Goal: Task Accomplishment & Management: Manage account settings

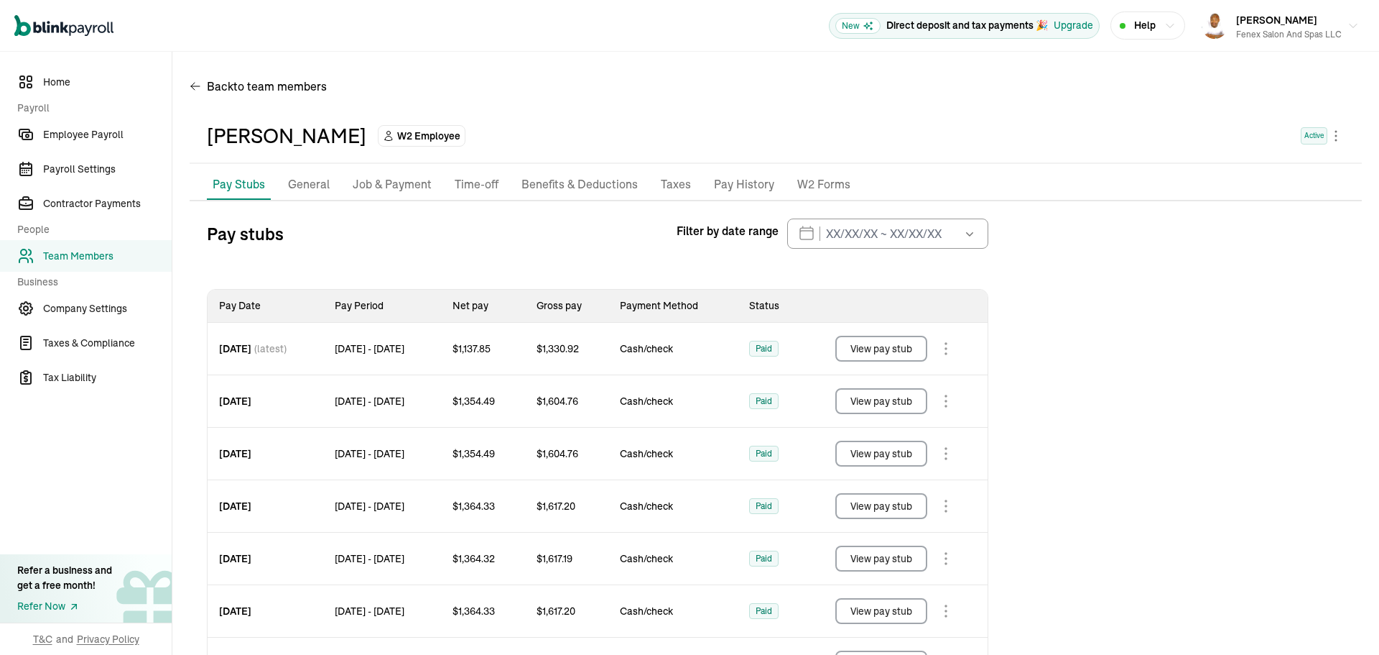
scroll to position [170, 0]
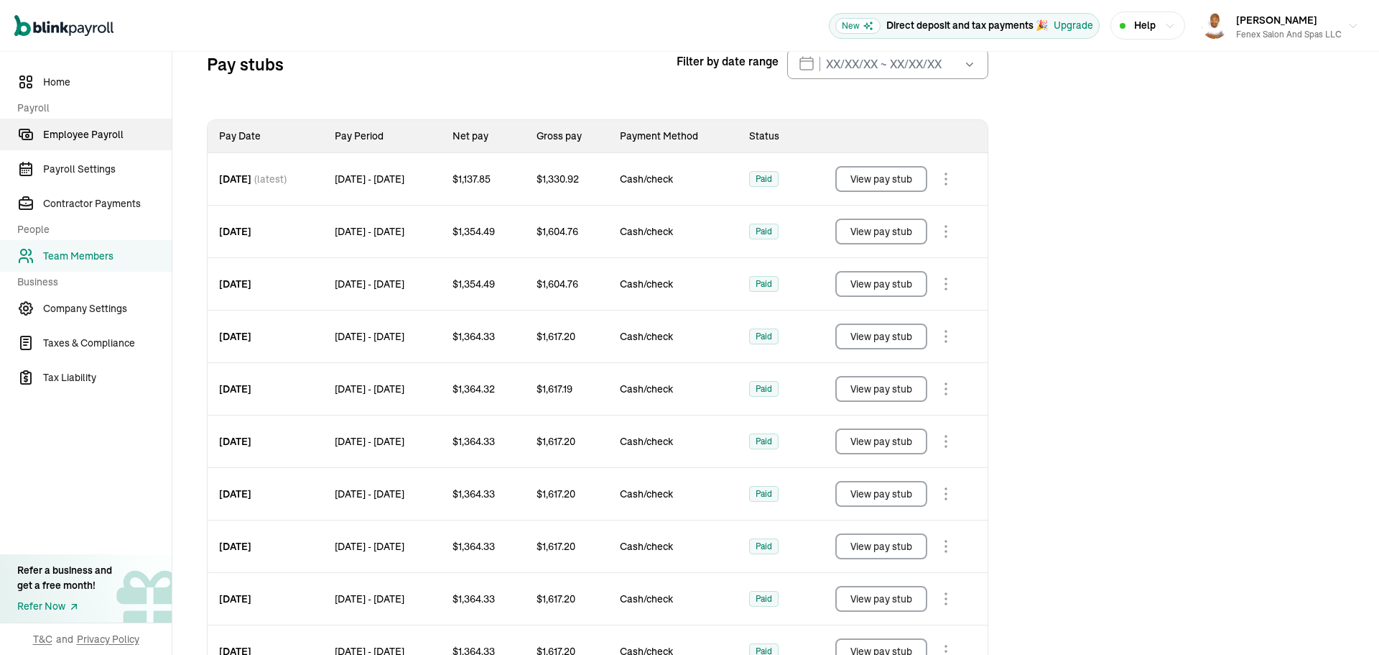
click at [73, 136] on span "Employee Payroll" at bounding box center [107, 134] width 129 height 15
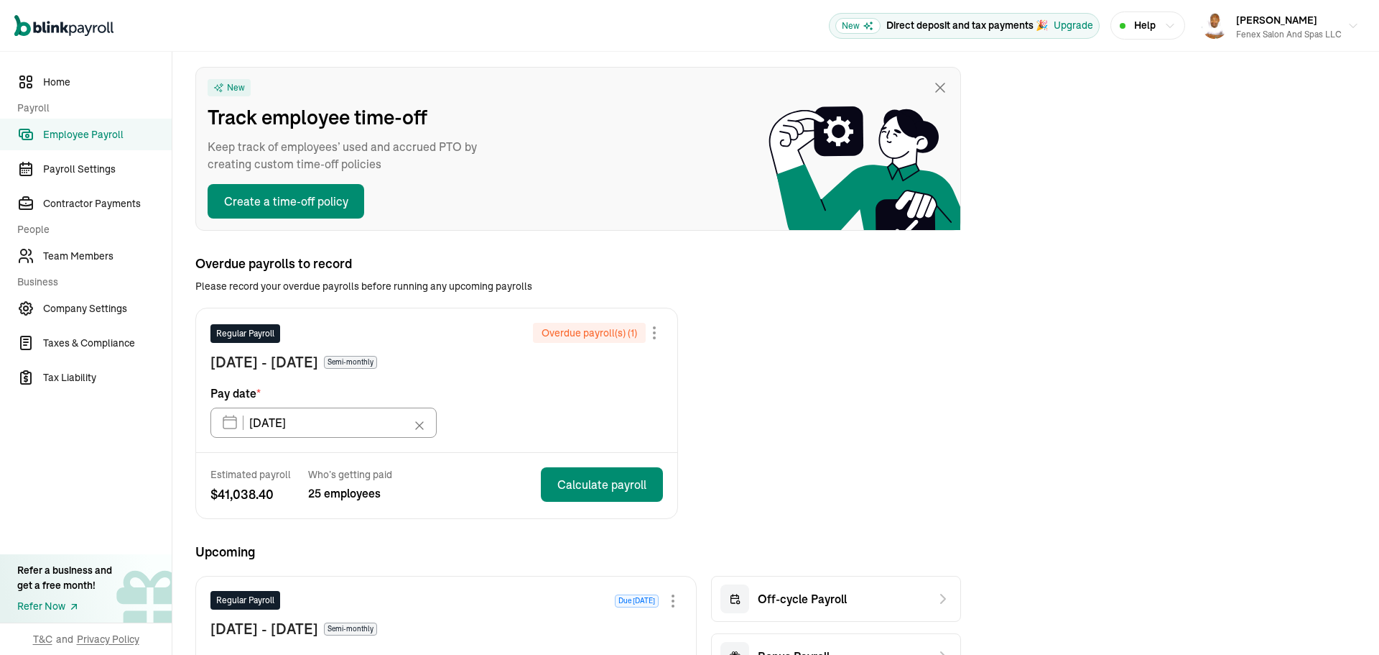
scroll to position [216, 0]
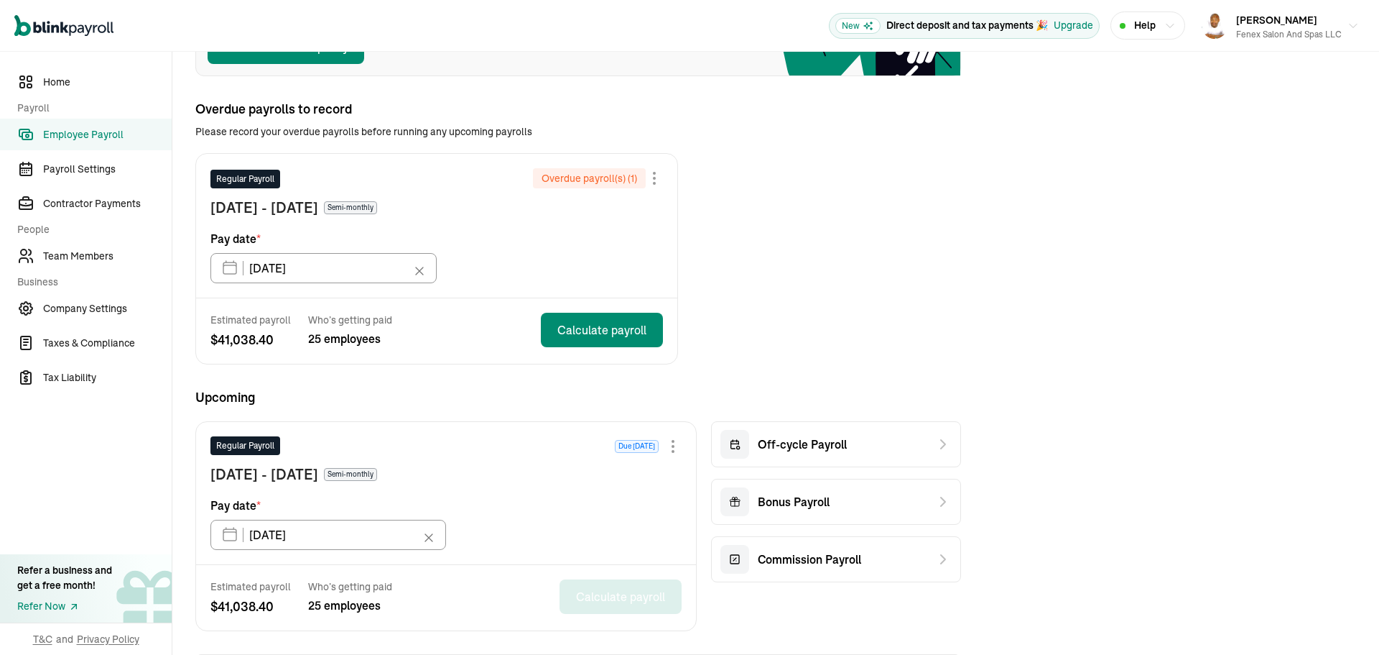
click at [654, 187] on div "Overdue payroll(s) ( 1 )" at bounding box center [598, 178] width 130 height 20
click at [655, 176] on div at bounding box center [654, 178] width 17 height 17
click at [594, 208] on span "Skip this payroll" at bounding box center [555, 212] width 83 height 14
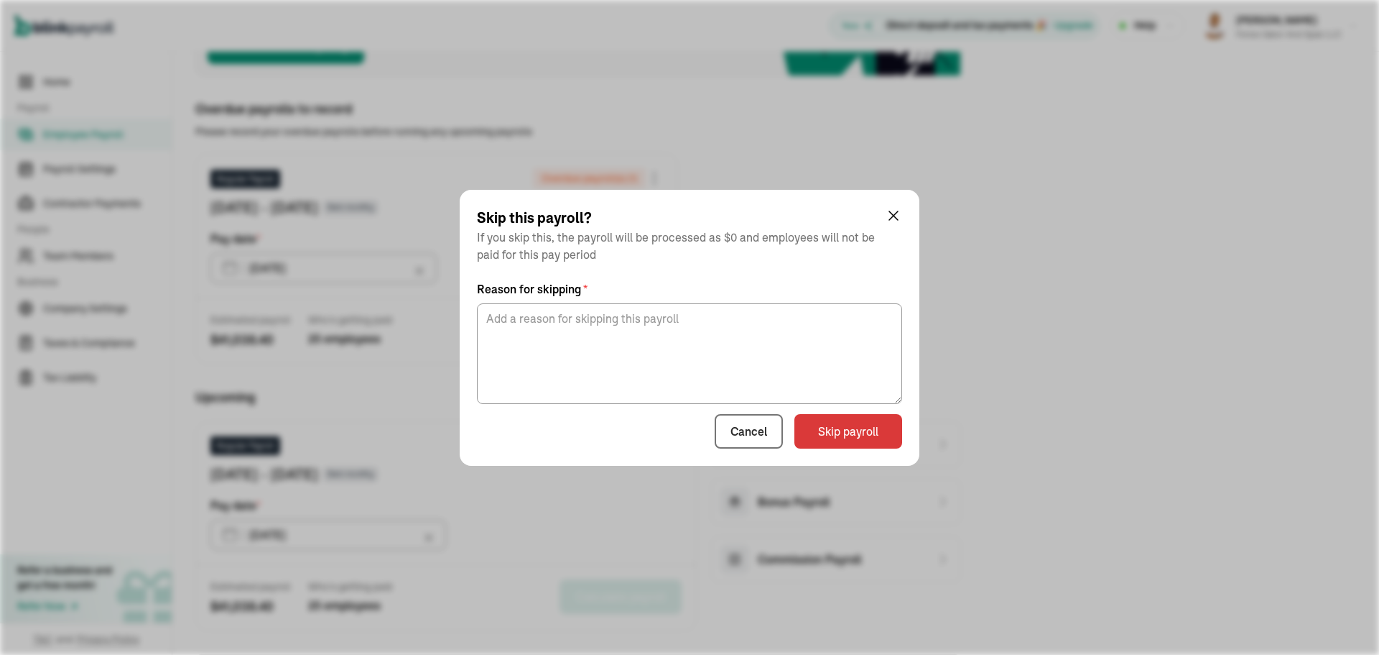
click at [850, 453] on div "Skip this payroll? If you skip this, the payroll will be processed as $0 and em…" at bounding box center [690, 328] width 460 height 276
click at [845, 436] on button "Skip payroll" at bounding box center [849, 431] width 108 height 34
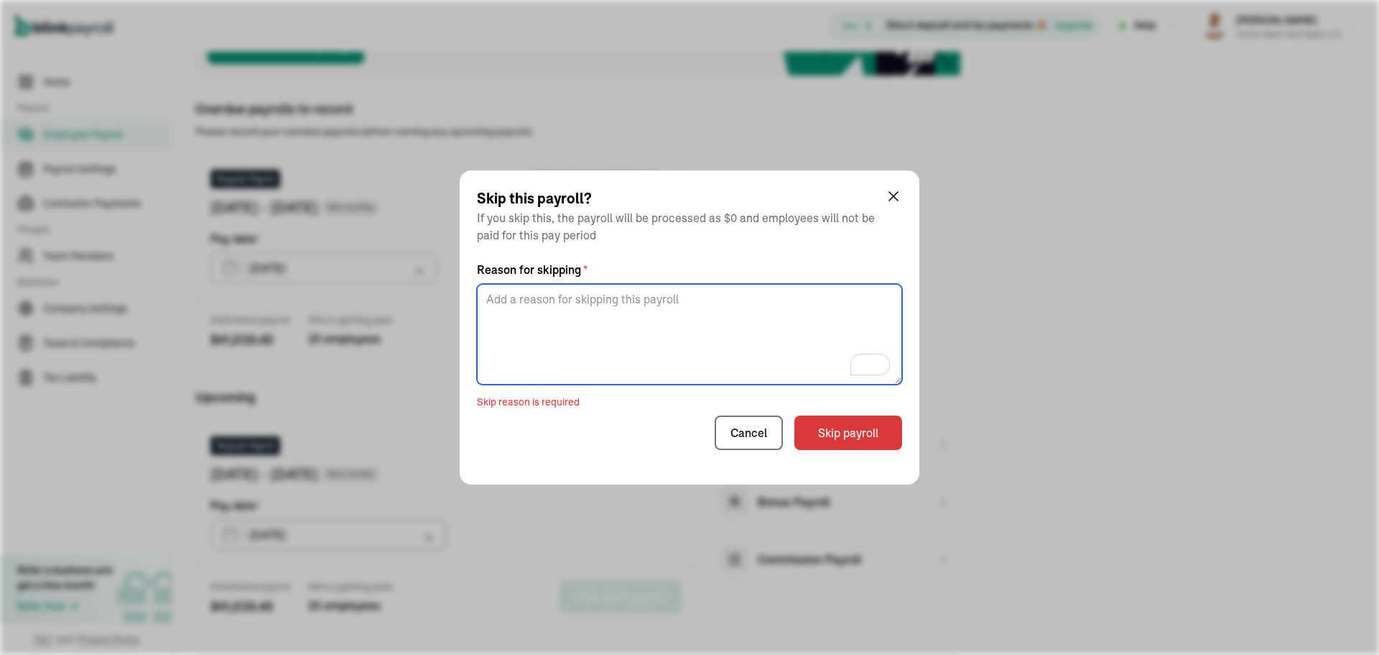
click at [748, 327] on textarea "To enrich screen reader interactions, please activate Accessibility in Grammarl…" at bounding box center [689, 334] width 425 height 101
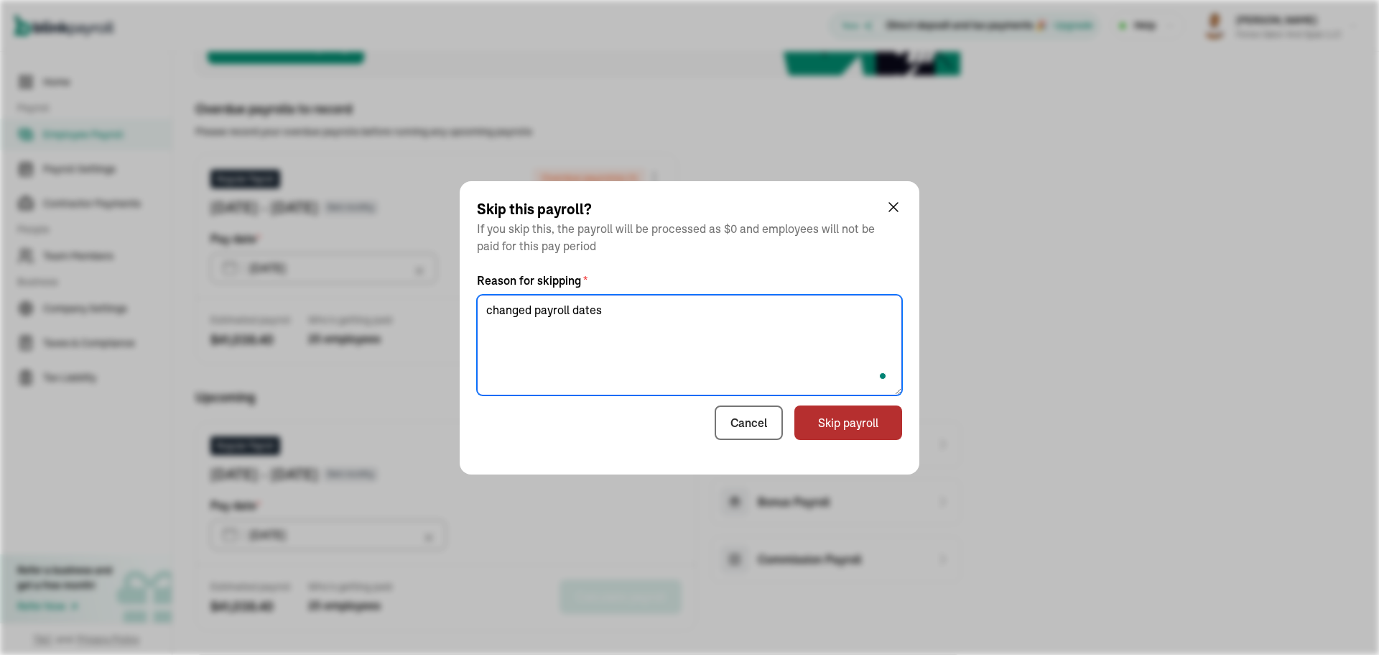
type textarea "changed payroll dates"
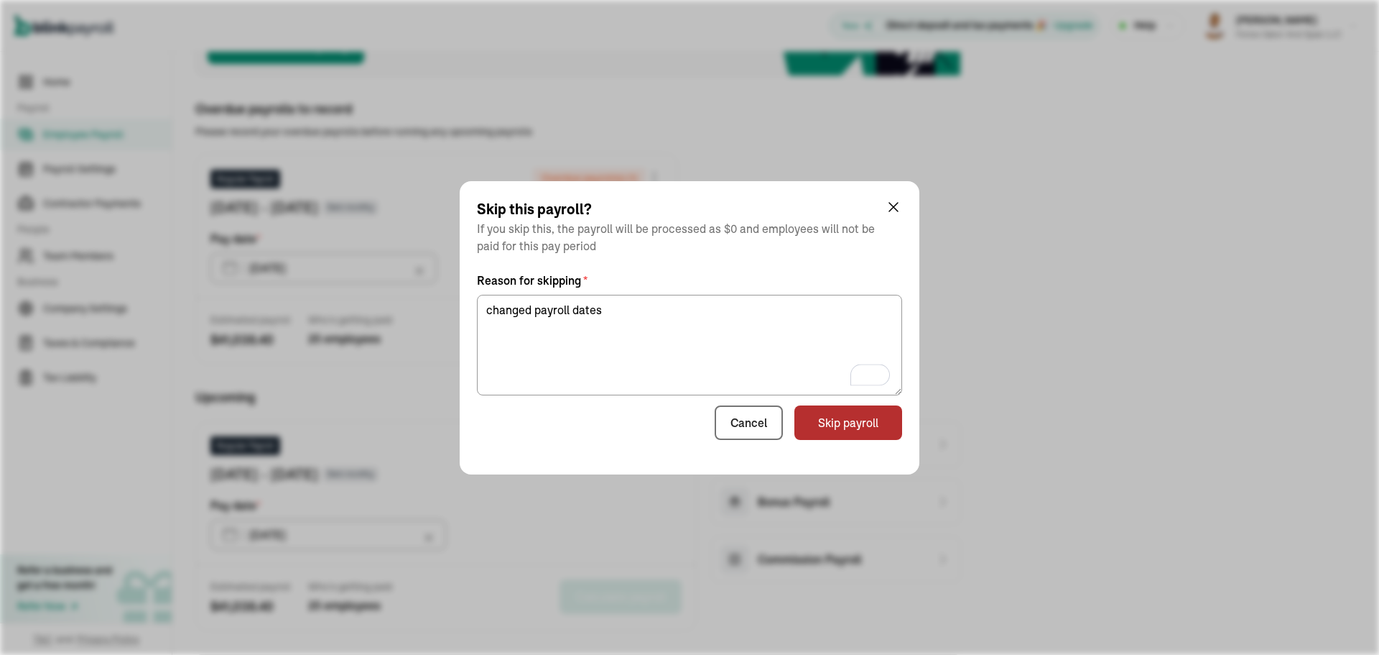
click at [849, 422] on button "Skip payroll" at bounding box center [849, 422] width 108 height 34
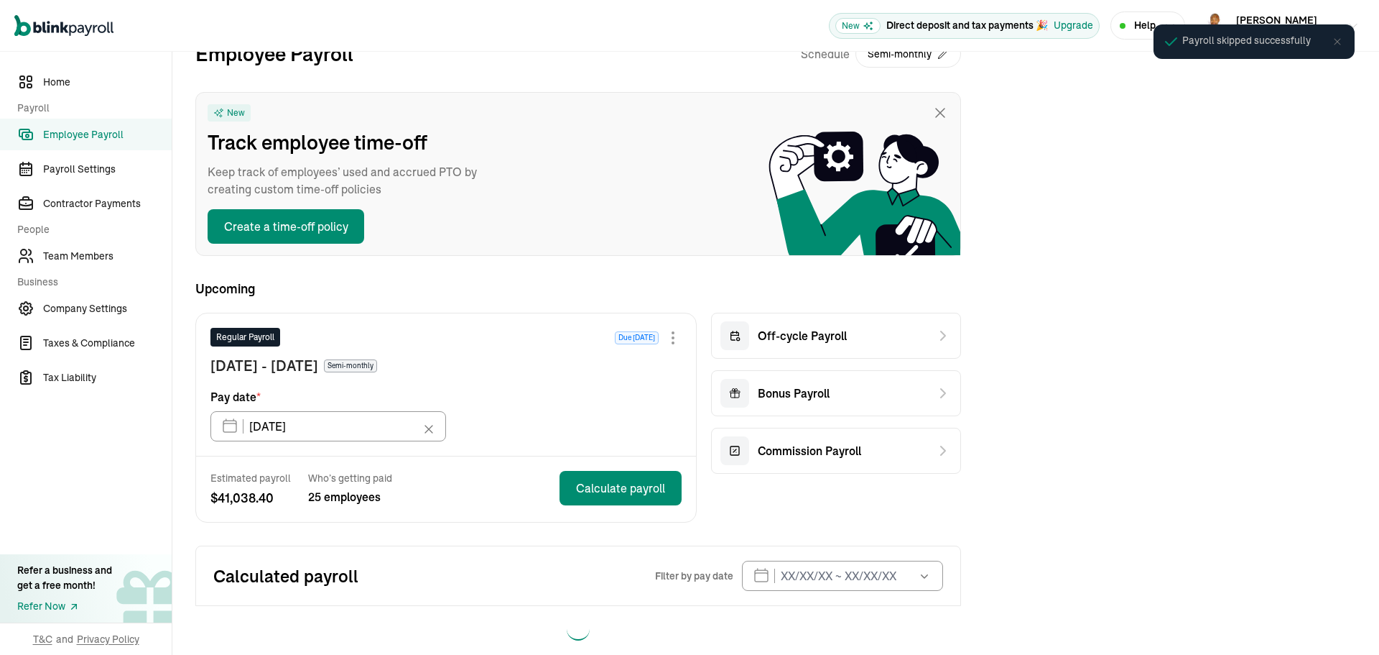
scroll to position [56, 0]
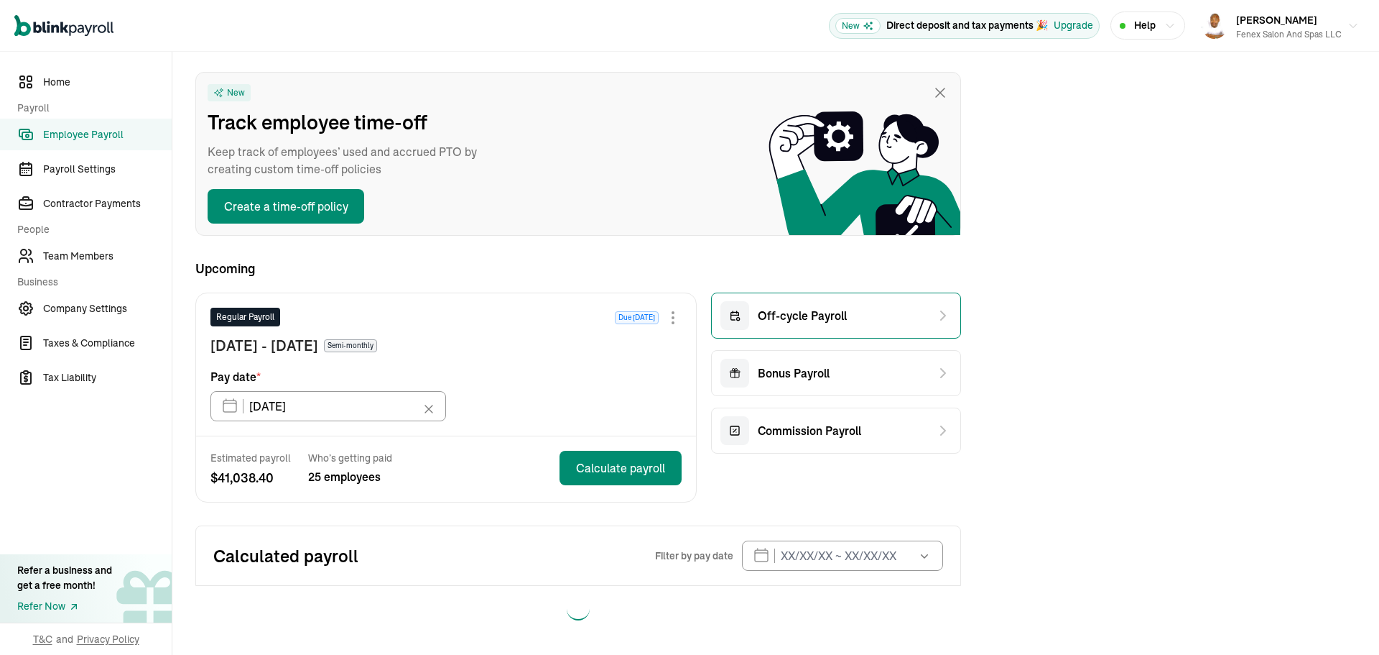
click at [854, 313] on div "Off-cycle Payroll" at bounding box center [836, 315] width 250 height 46
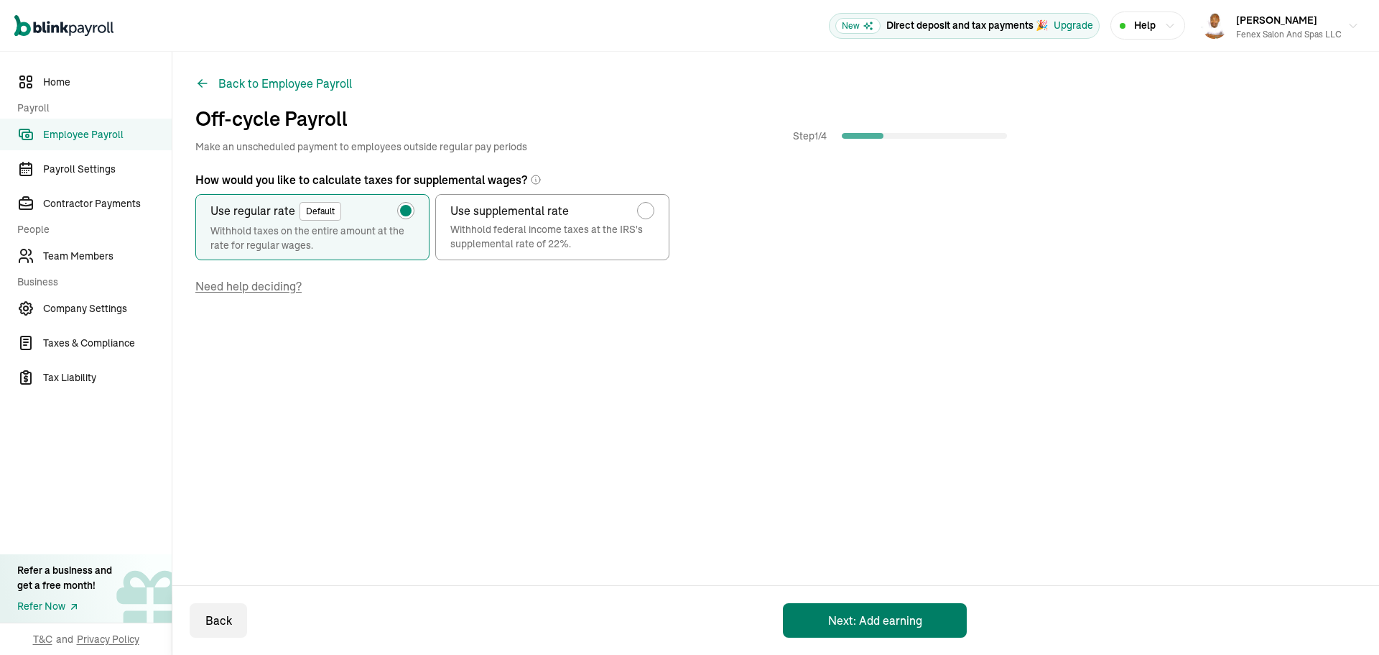
click at [868, 626] on button "Next: Add earning" at bounding box center [875, 620] width 184 height 34
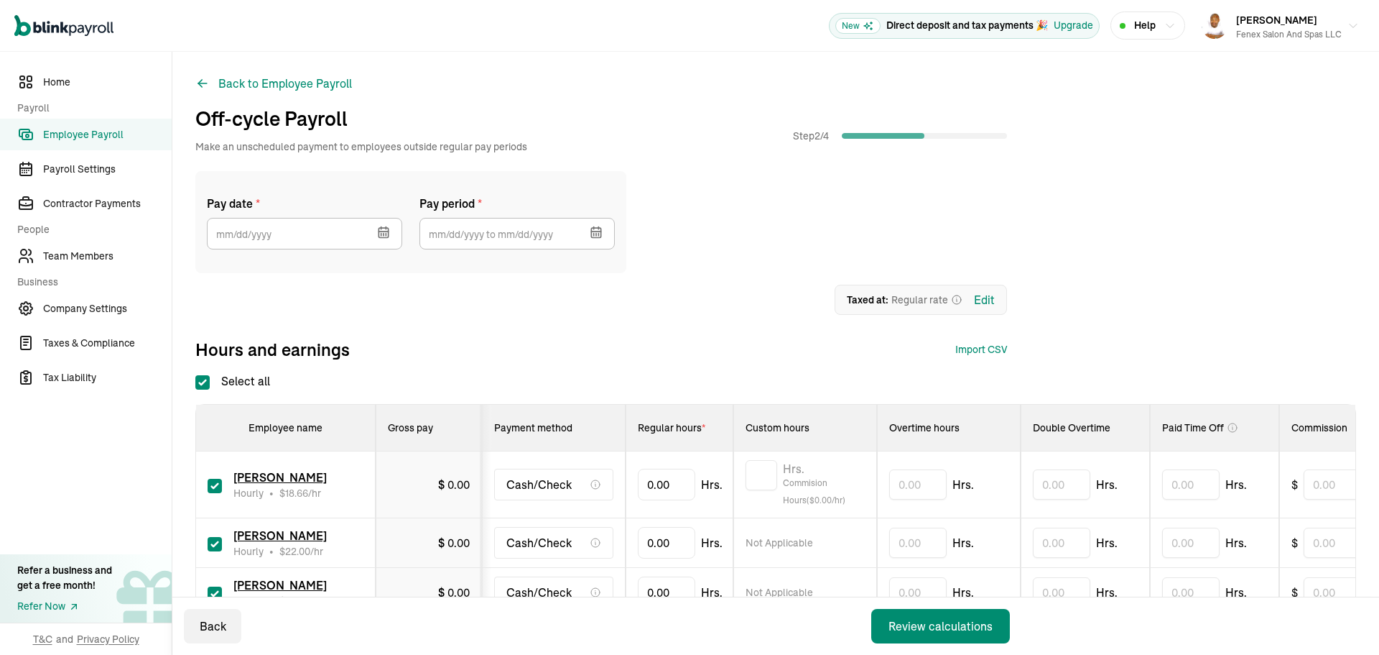
click at [386, 228] on icon "button" at bounding box center [386, 228] width 0 height 2
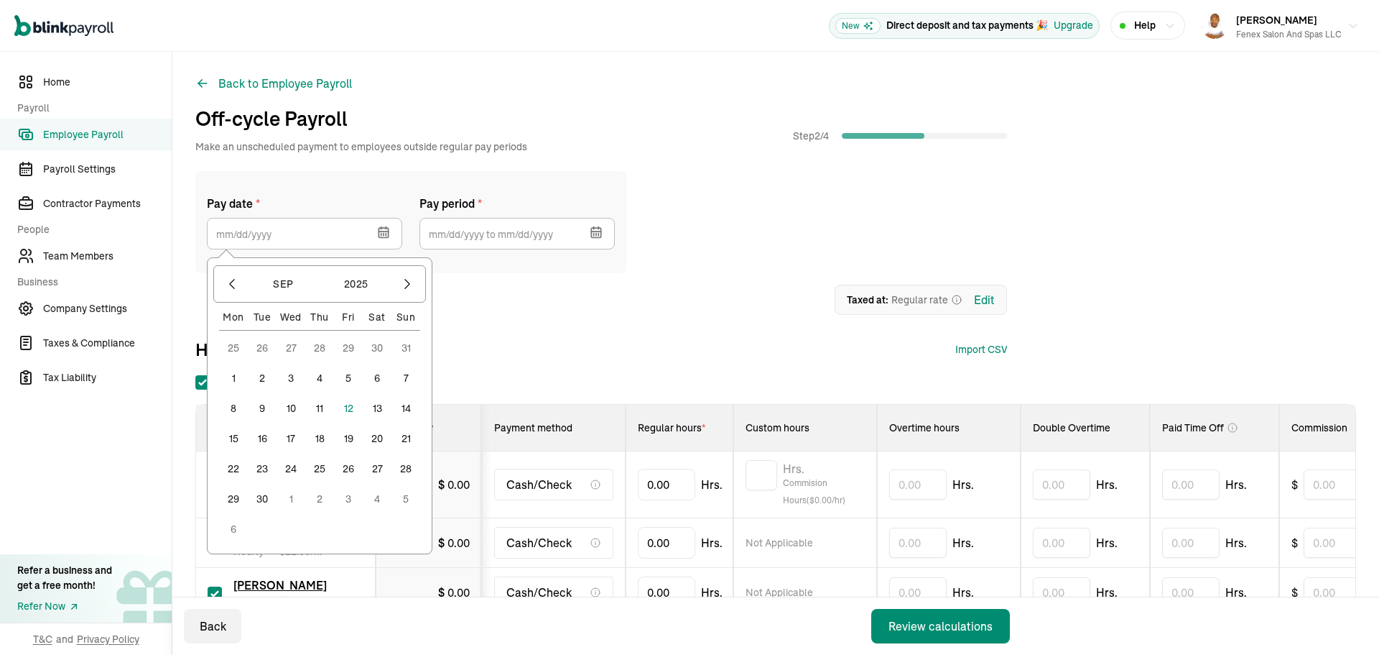
click at [349, 411] on button "12" at bounding box center [348, 408] width 29 height 29
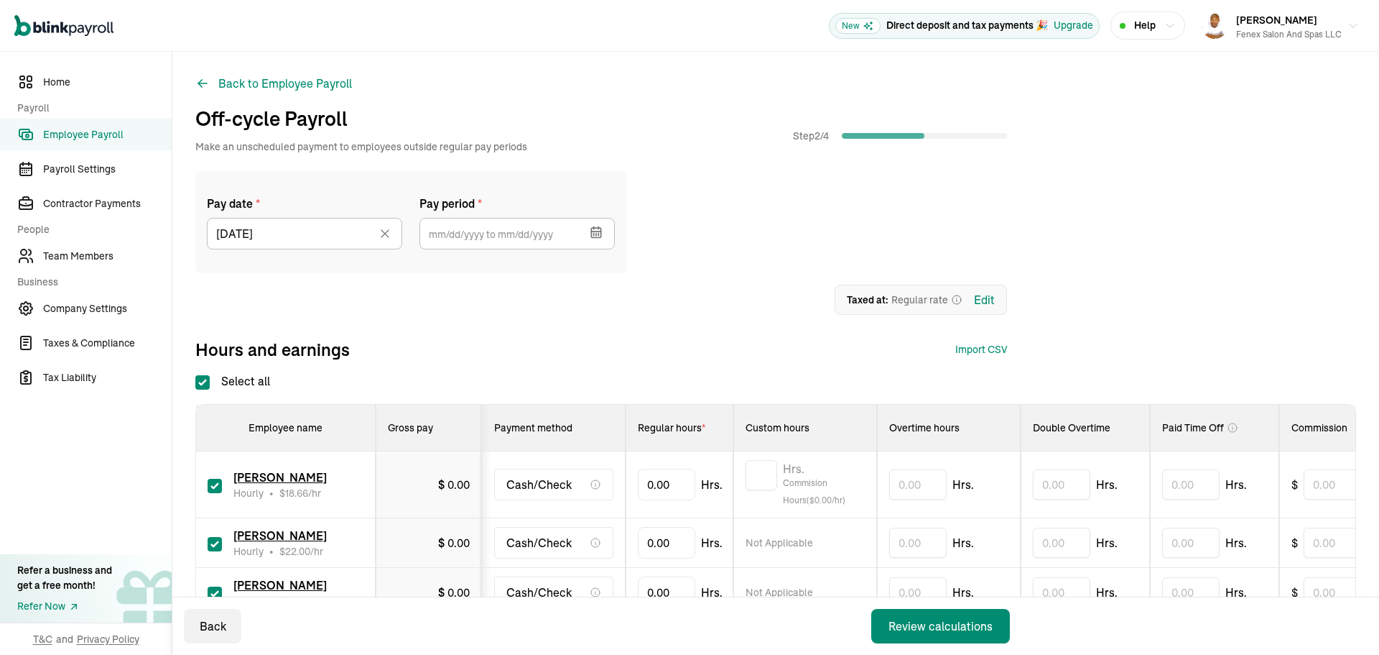
click at [594, 233] on icon "button" at bounding box center [594, 234] width 0 height 2
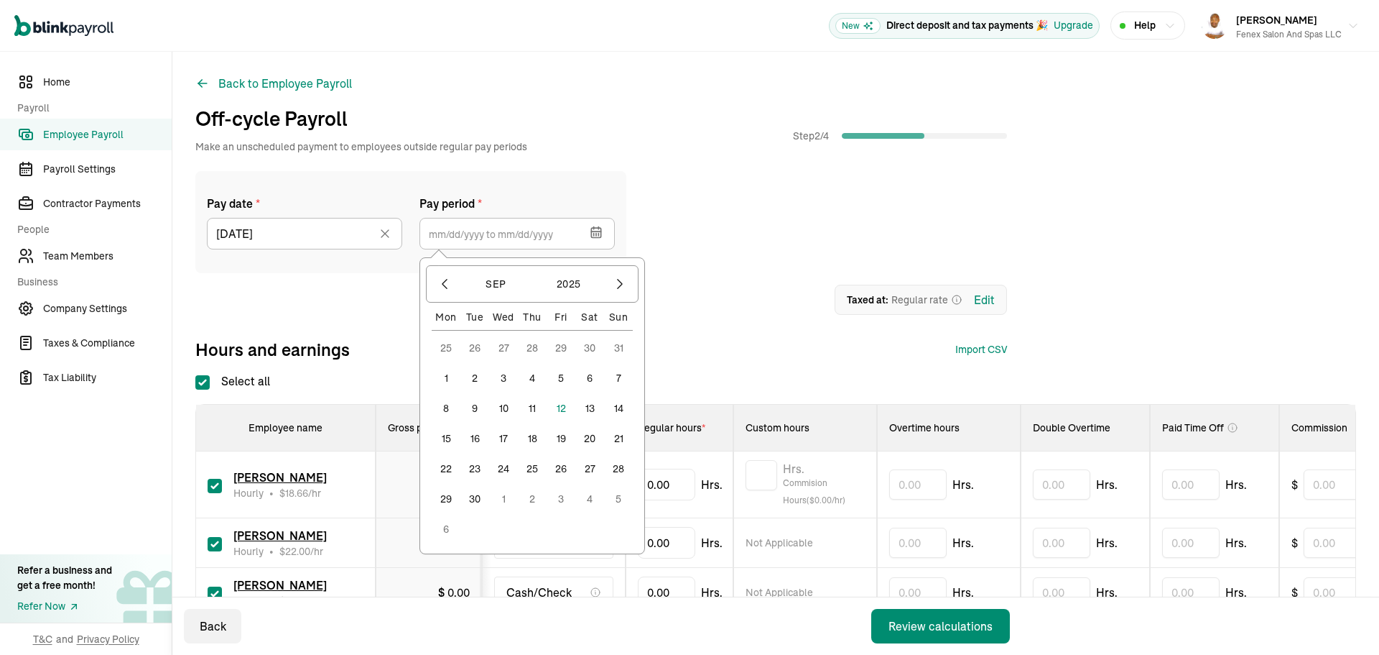
click at [445, 351] on button "25" at bounding box center [446, 347] width 29 height 29
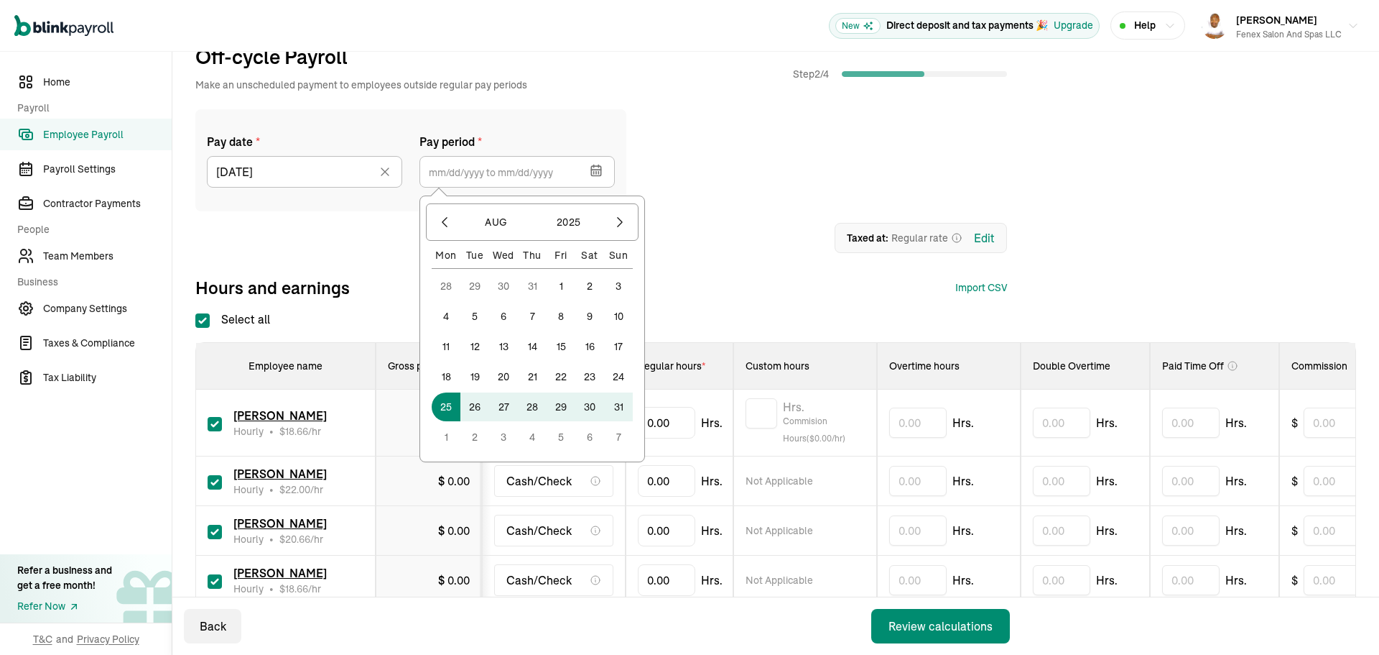
scroll to position [144, 0]
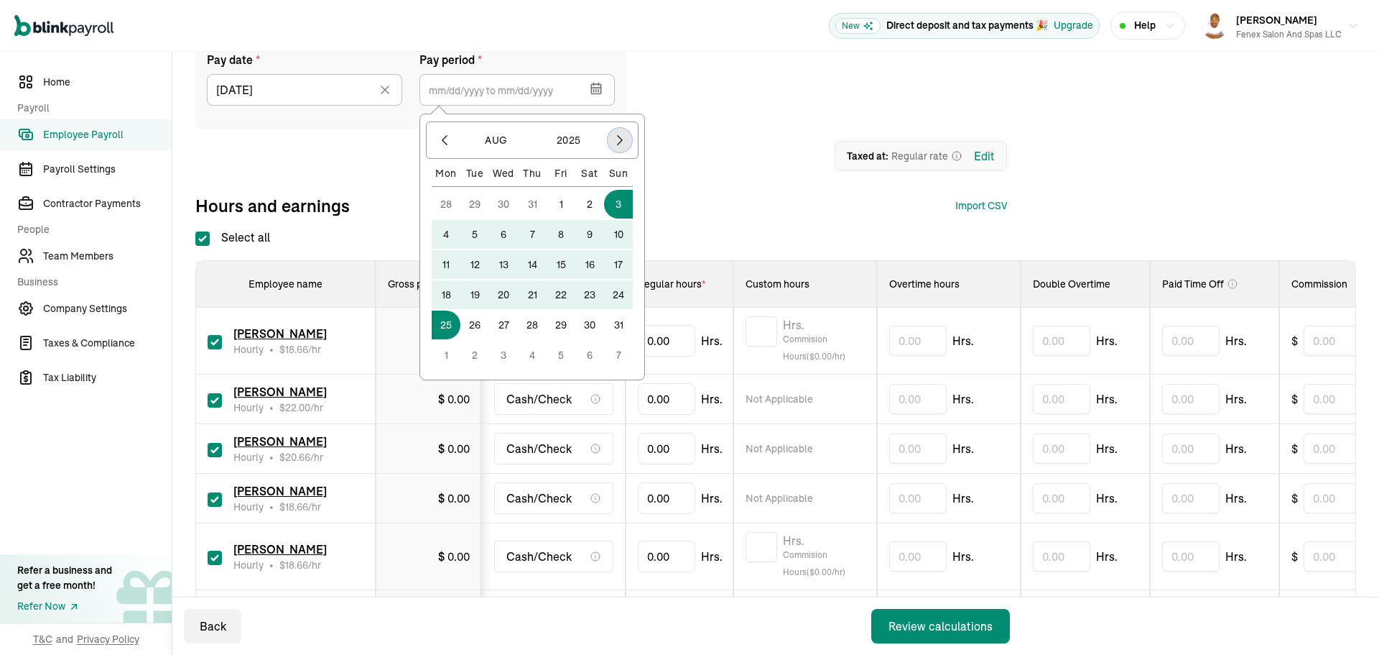
click at [620, 147] on button "button" at bounding box center [620, 140] width 24 height 24
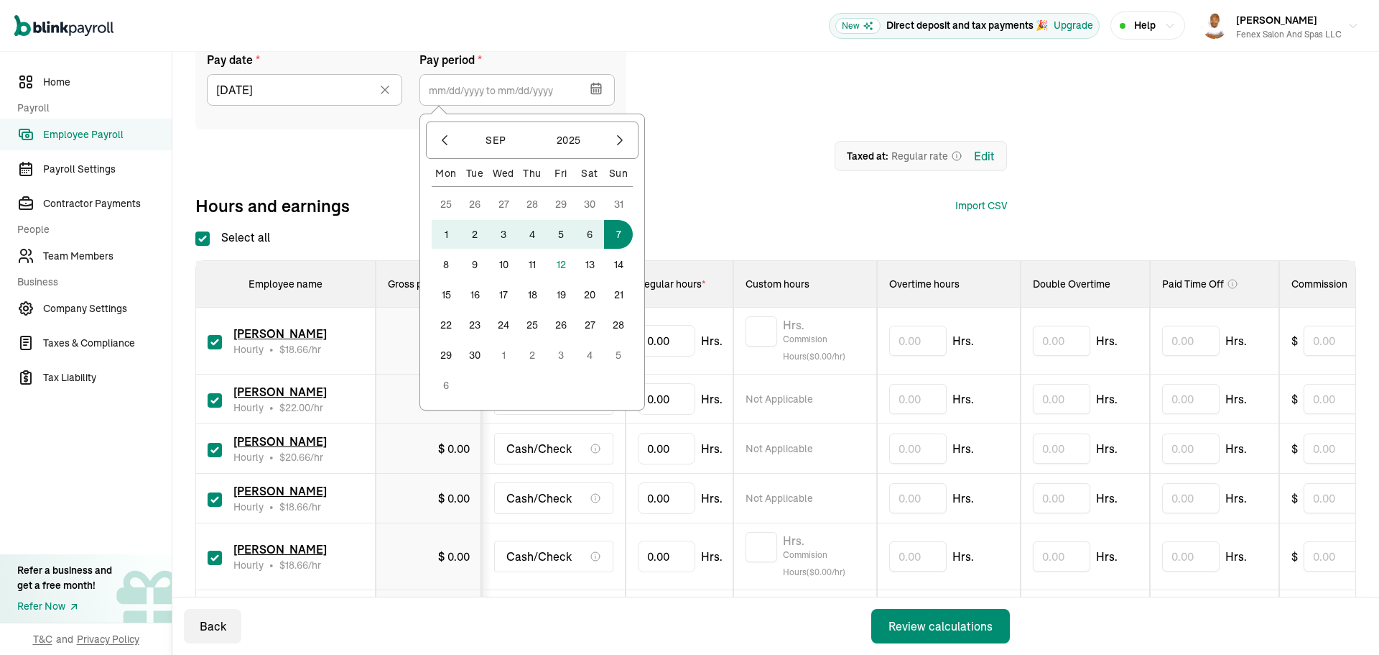
click at [621, 243] on button "7" at bounding box center [618, 234] width 29 height 29
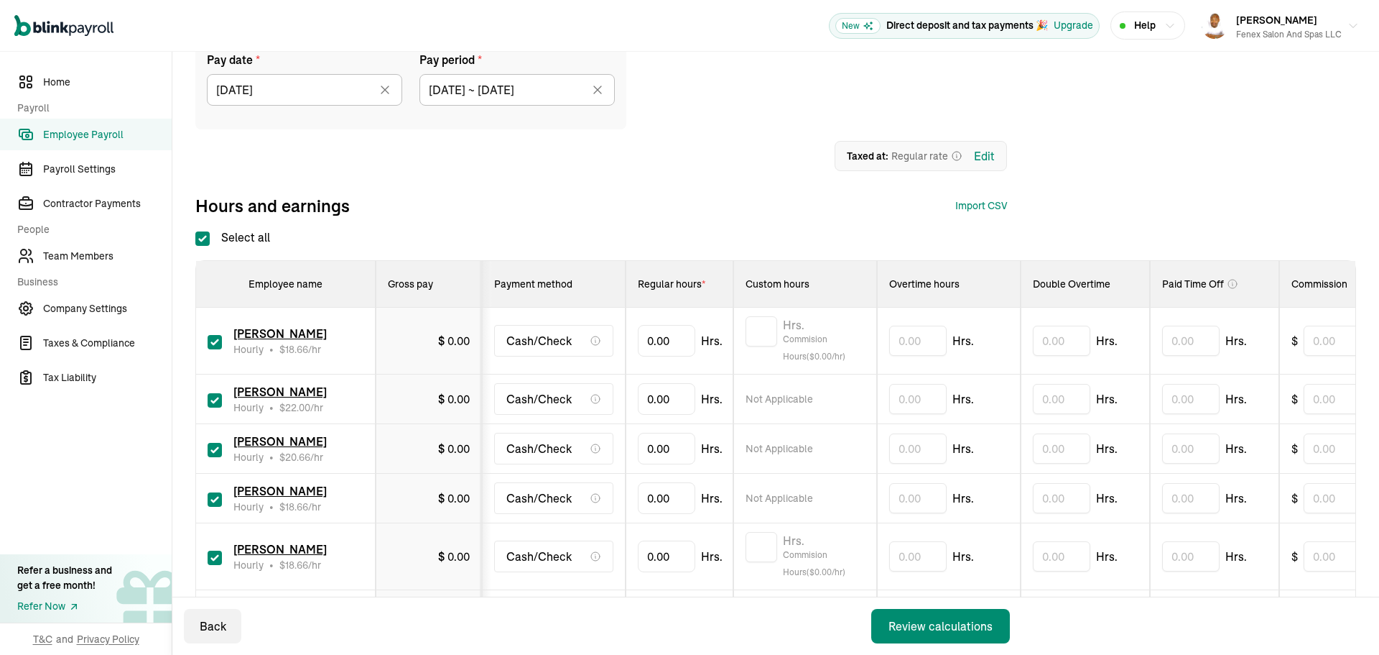
type input "[DATE] ~ [DATE]"
click at [499, 195] on div "Hours and earnings Import CSV 1 Upload 2 Map Columns 3 Map Employees Drop your …" at bounding box center [601, 205] width 812 height 23
click at [195, 239] on input "Select all" at bounding box center [202, 238] width 14 height 14
checkbox input "false"
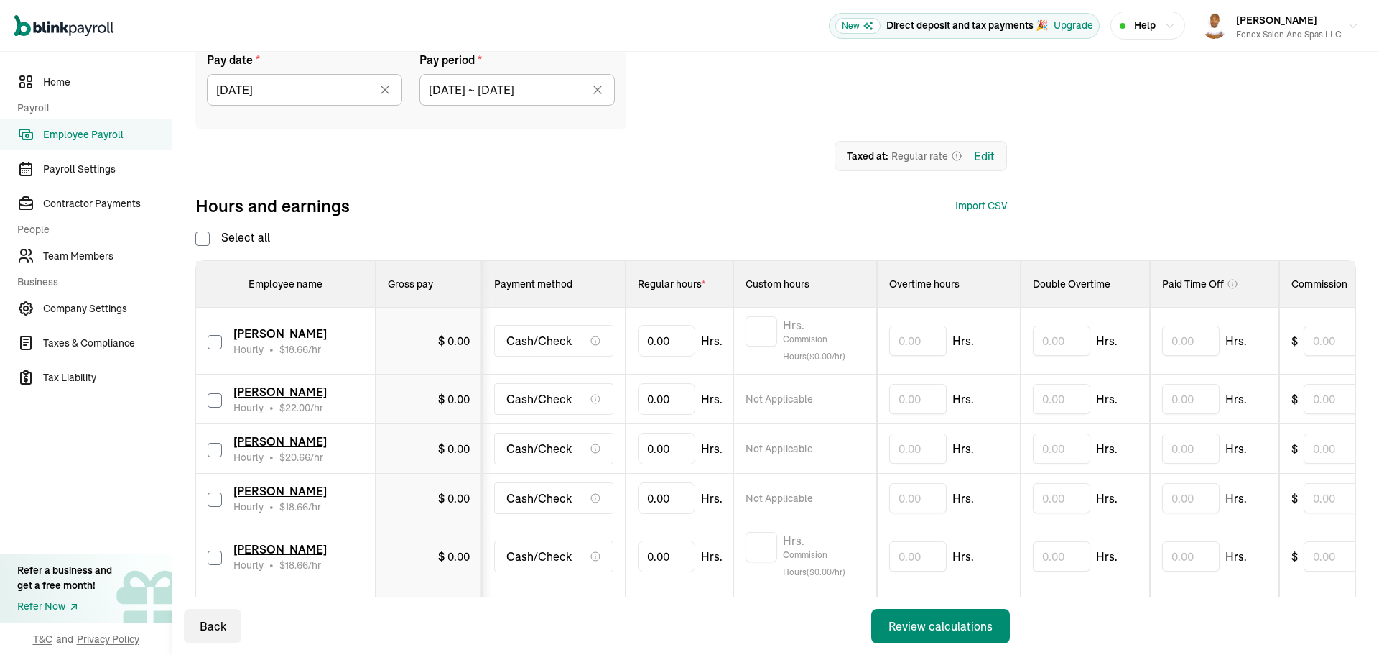
checkbox input "false"
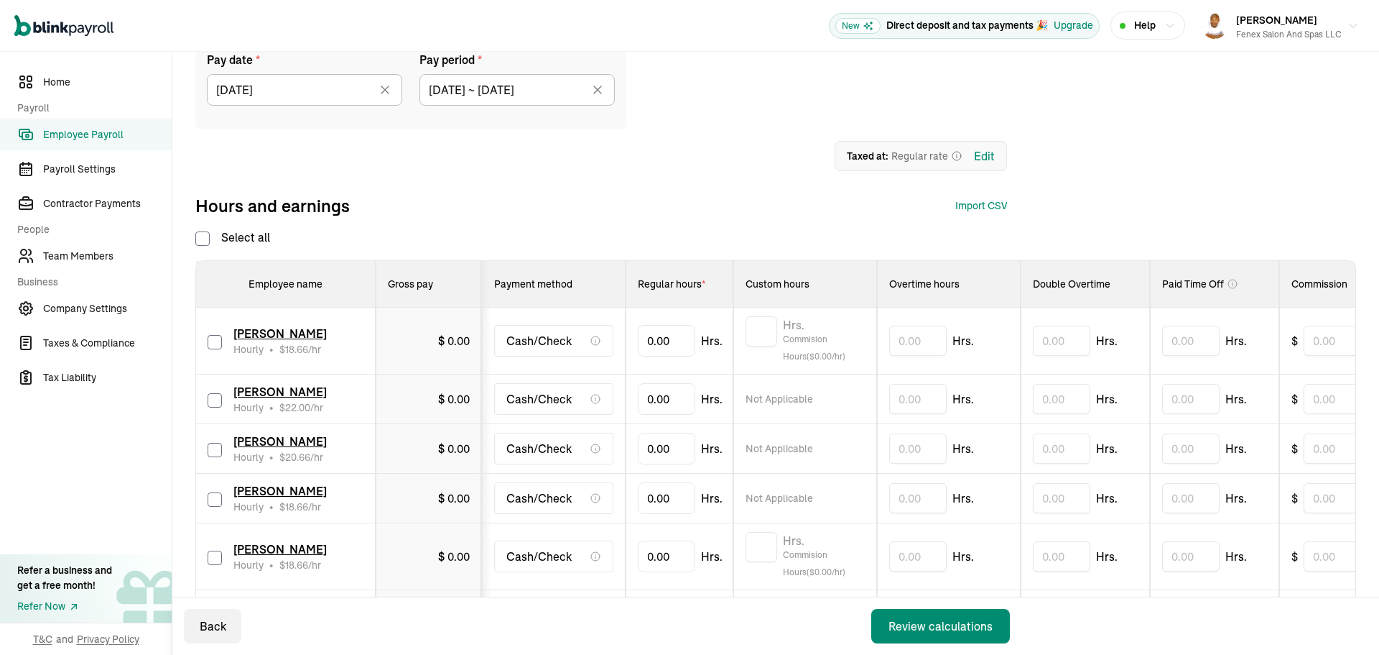
checkbox input "false"
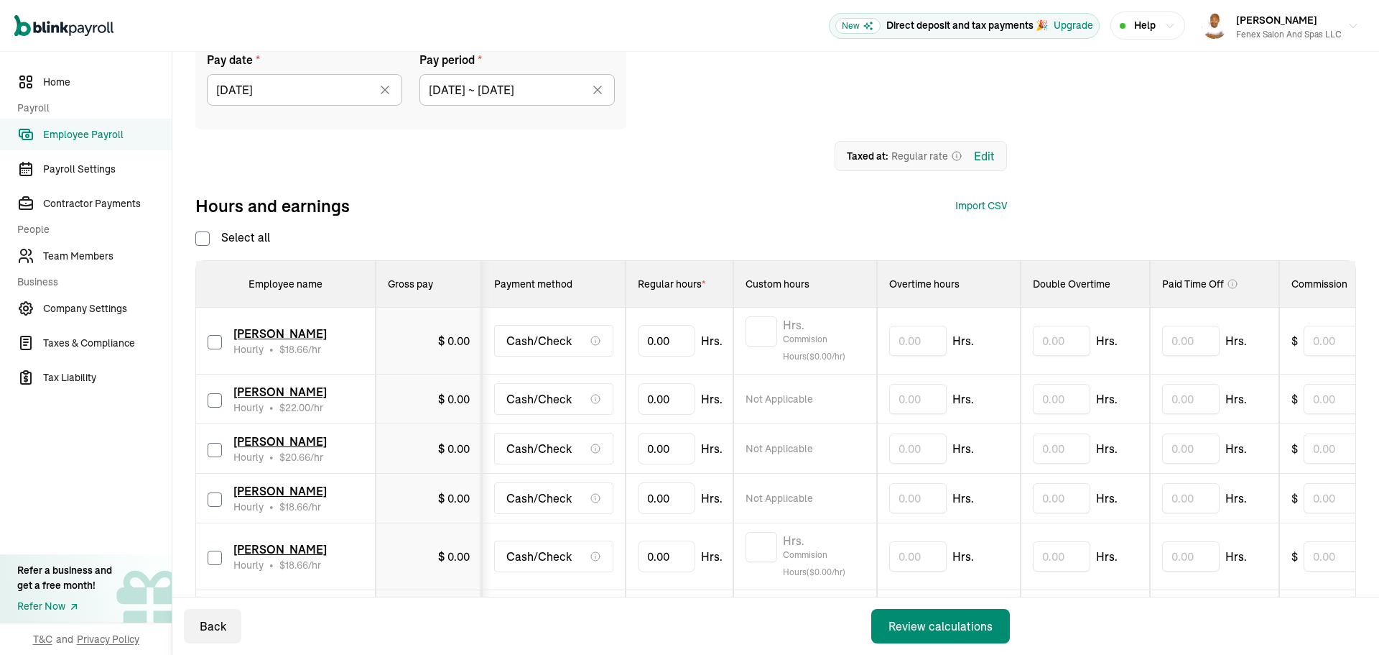
checkbox input "false"
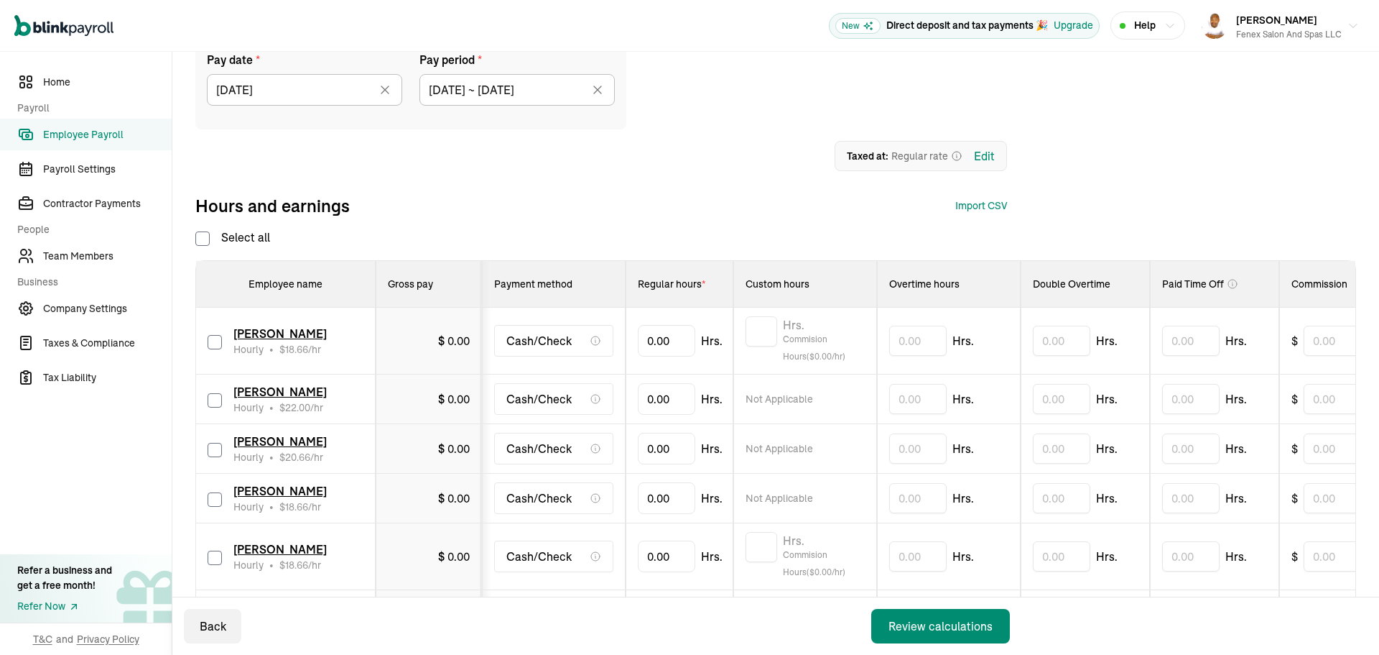
checkbox input "false"
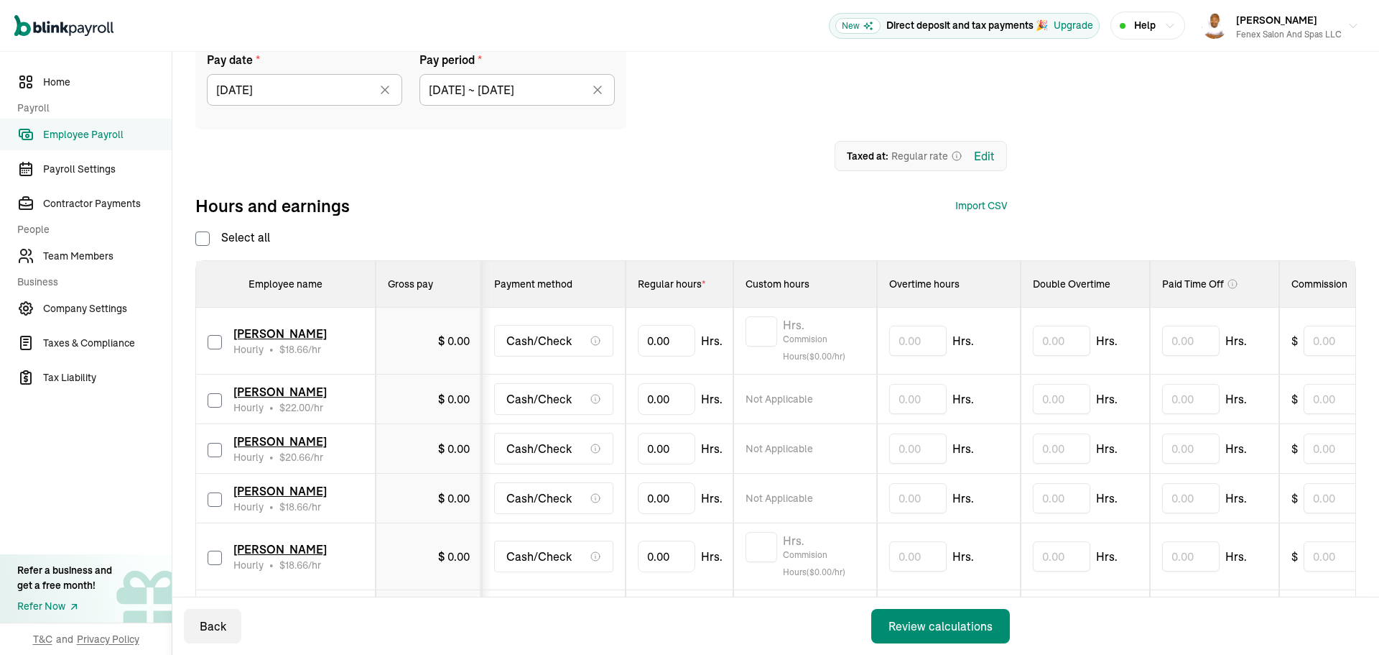
checkbox input "false"
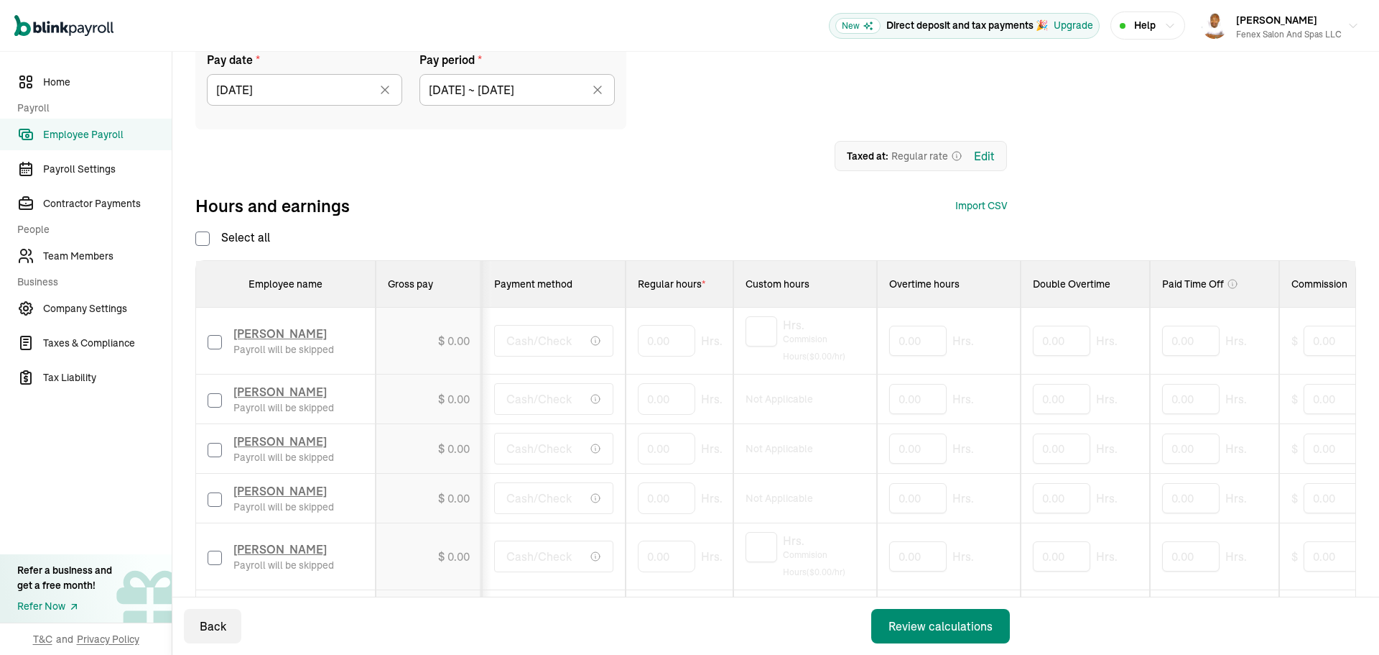
click at [203, 233] on input "Select all" at bounding box center [202, 238] width 14 height 14
checkbox input "true"
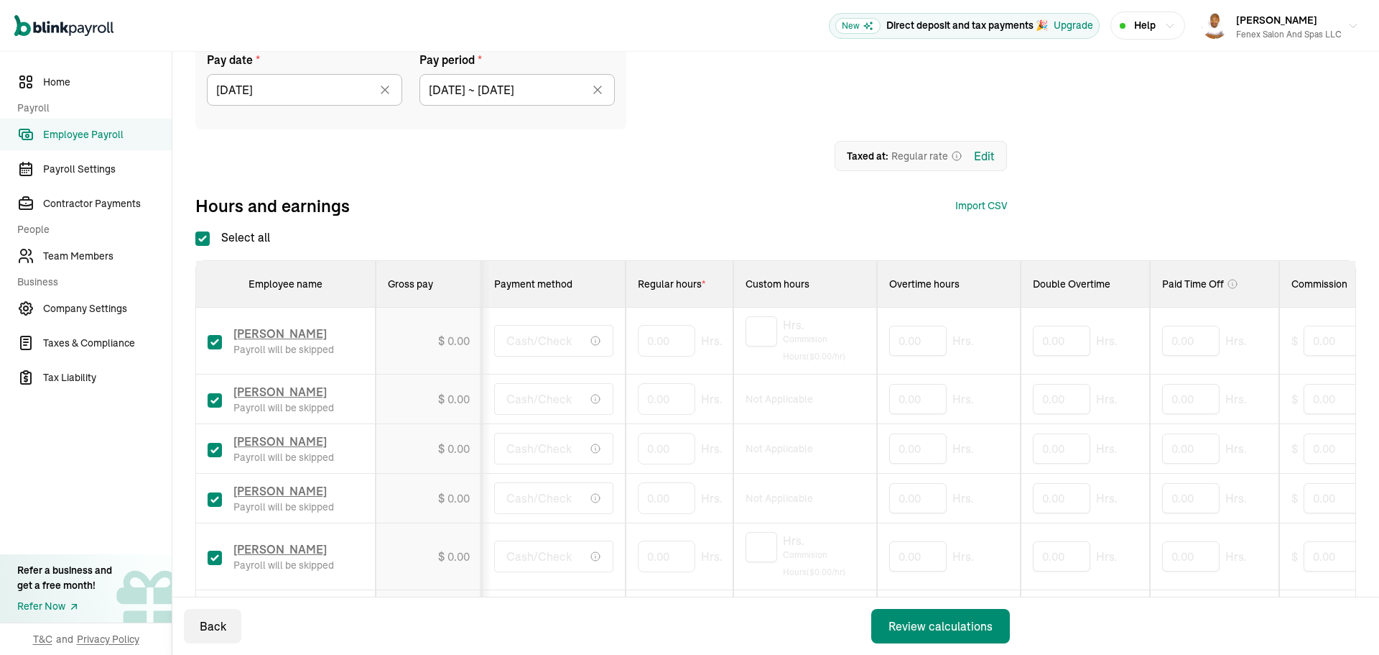
checkbox input "true"
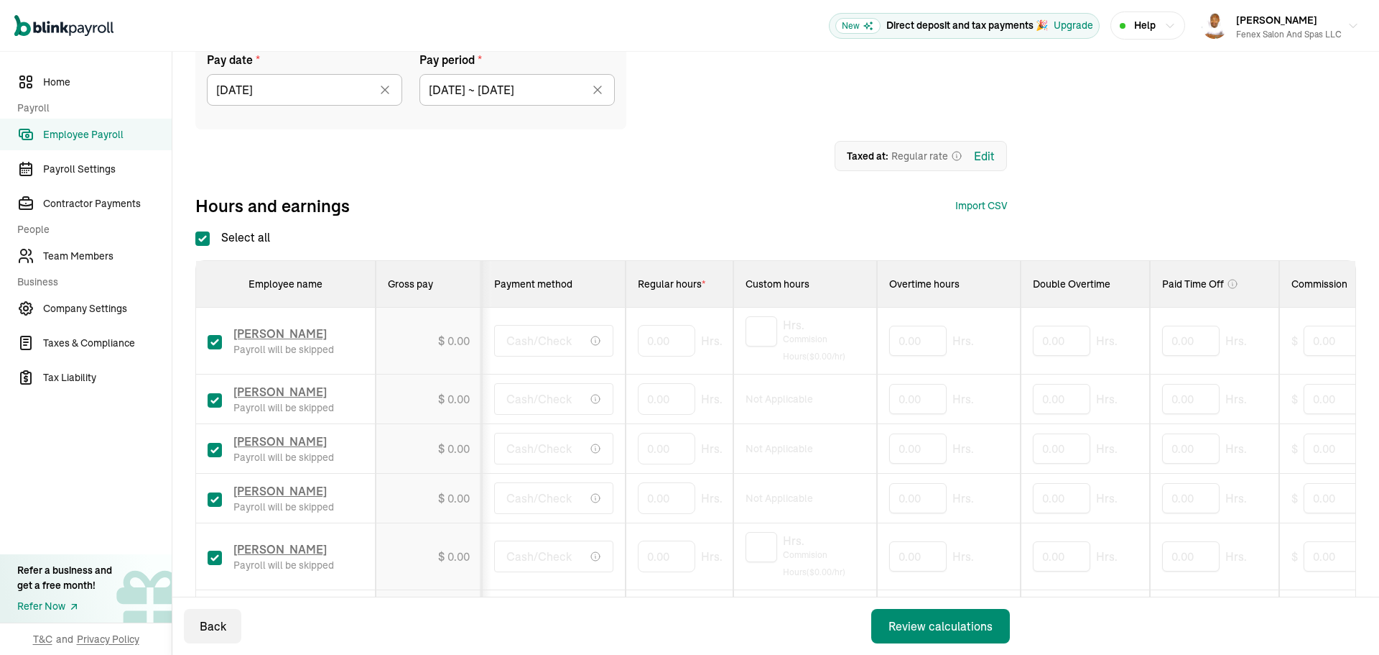
checkbox input "true"
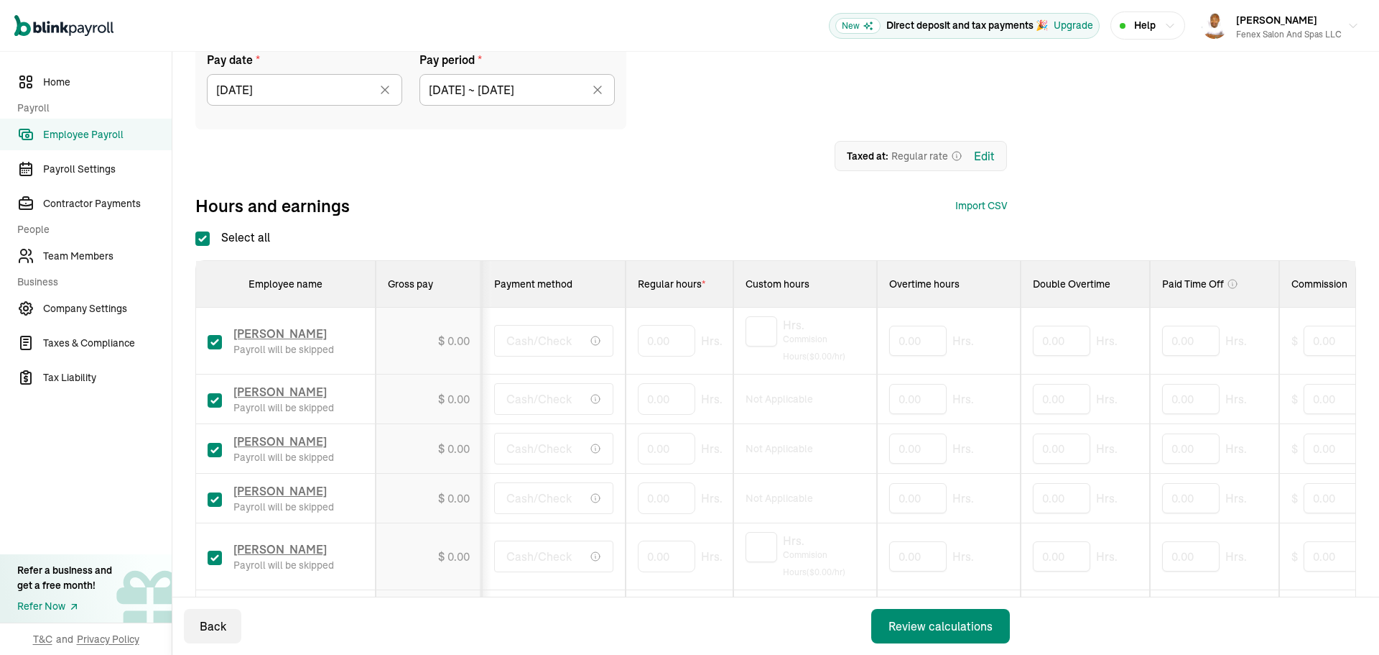
checkbox input "true"
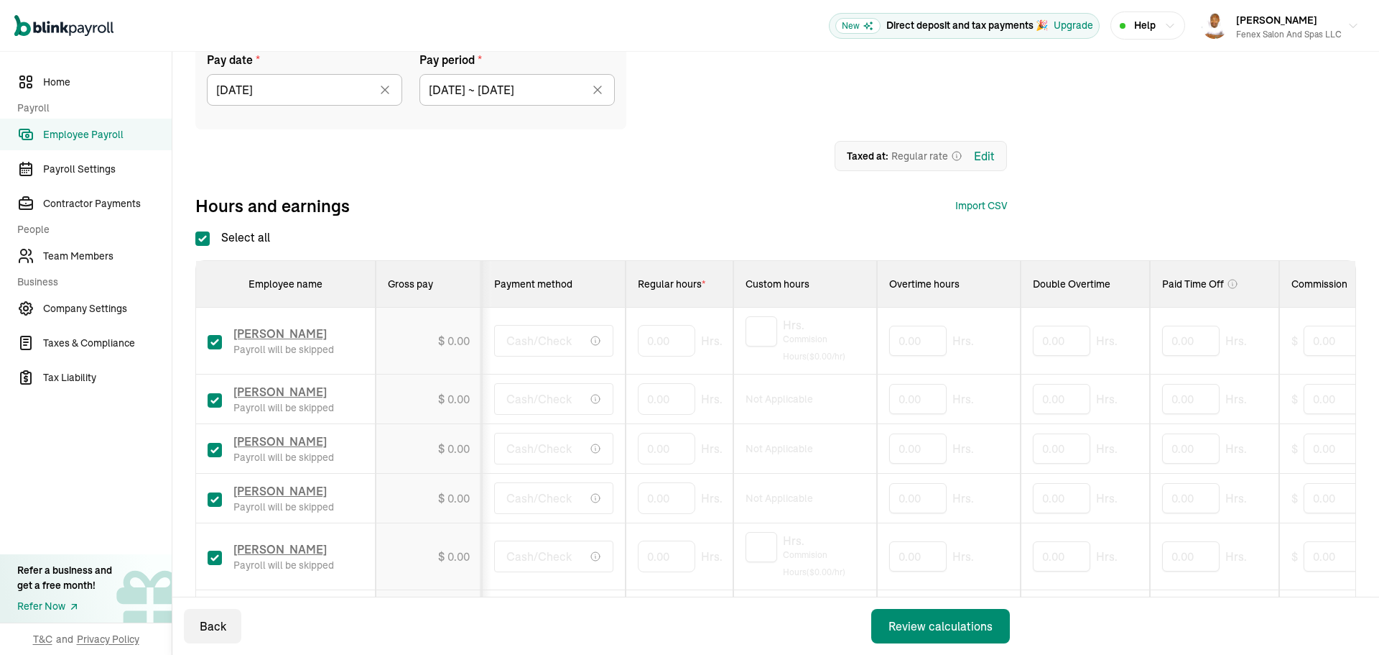
checkbox input "true"
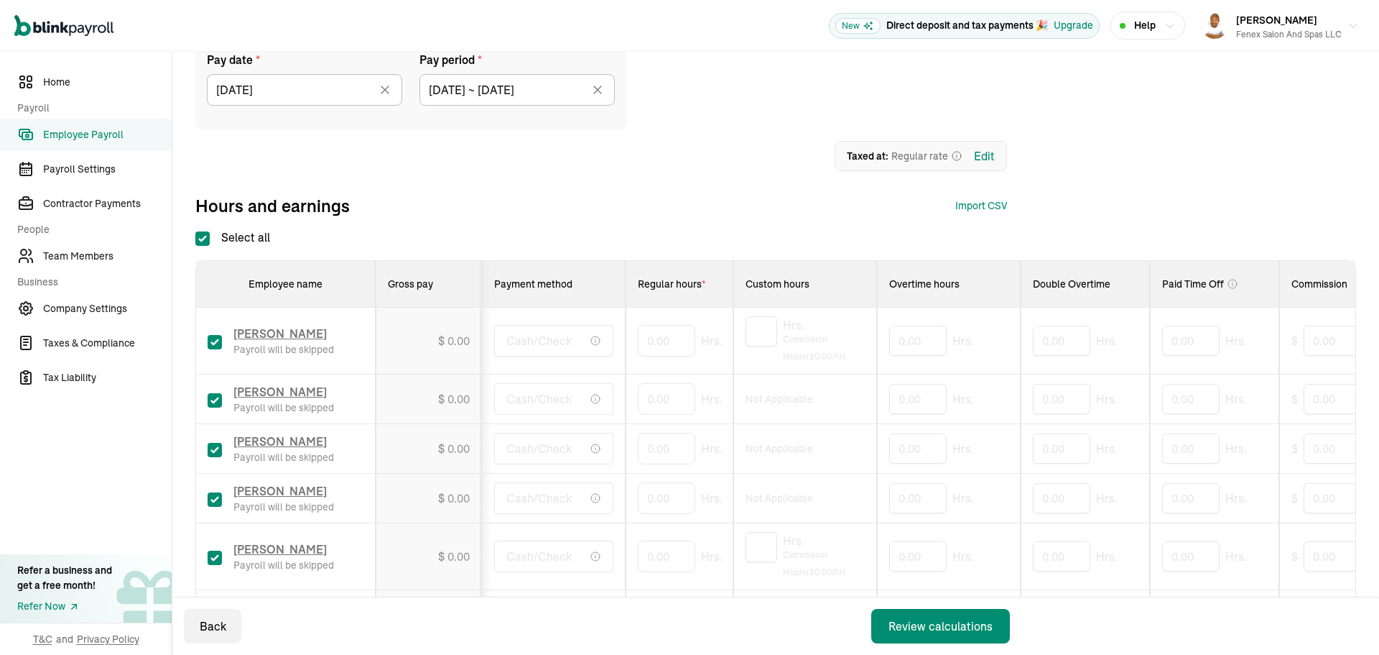
checkbox input "true"
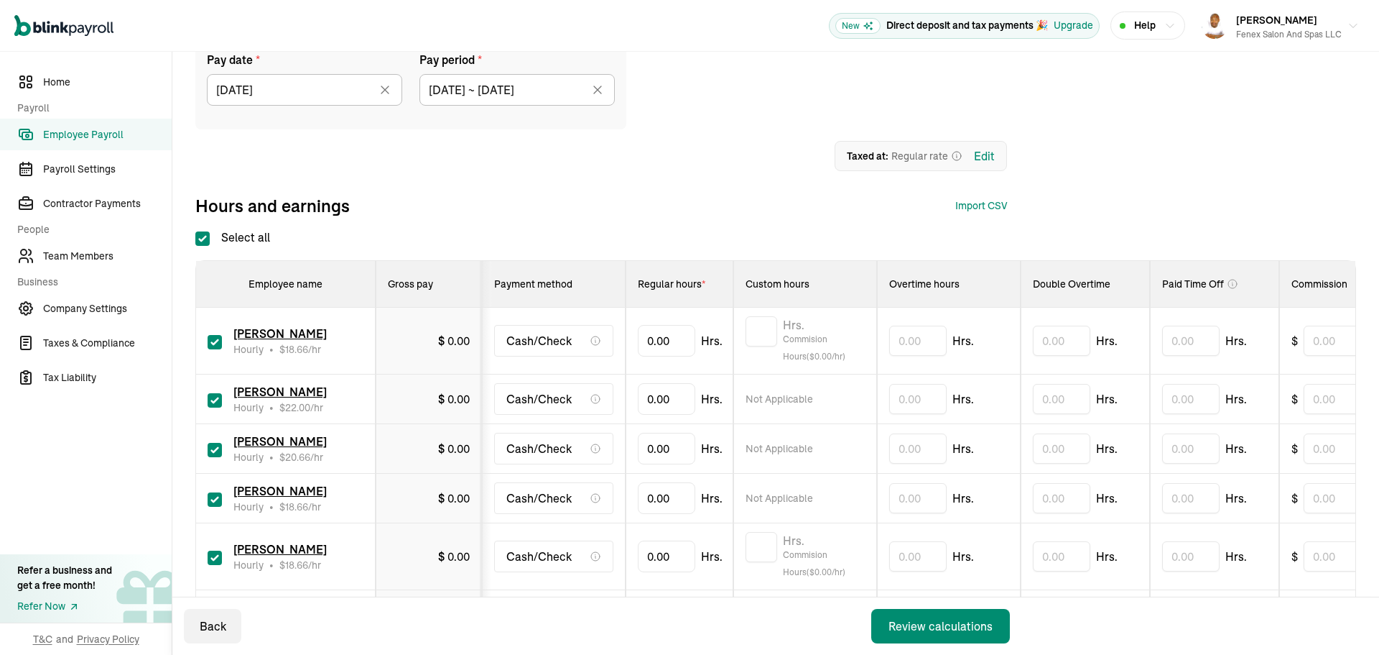
click at [203, 236] on input "Select all" at bounding box center [202, 238] width 14 height 14
checkbox input "false"
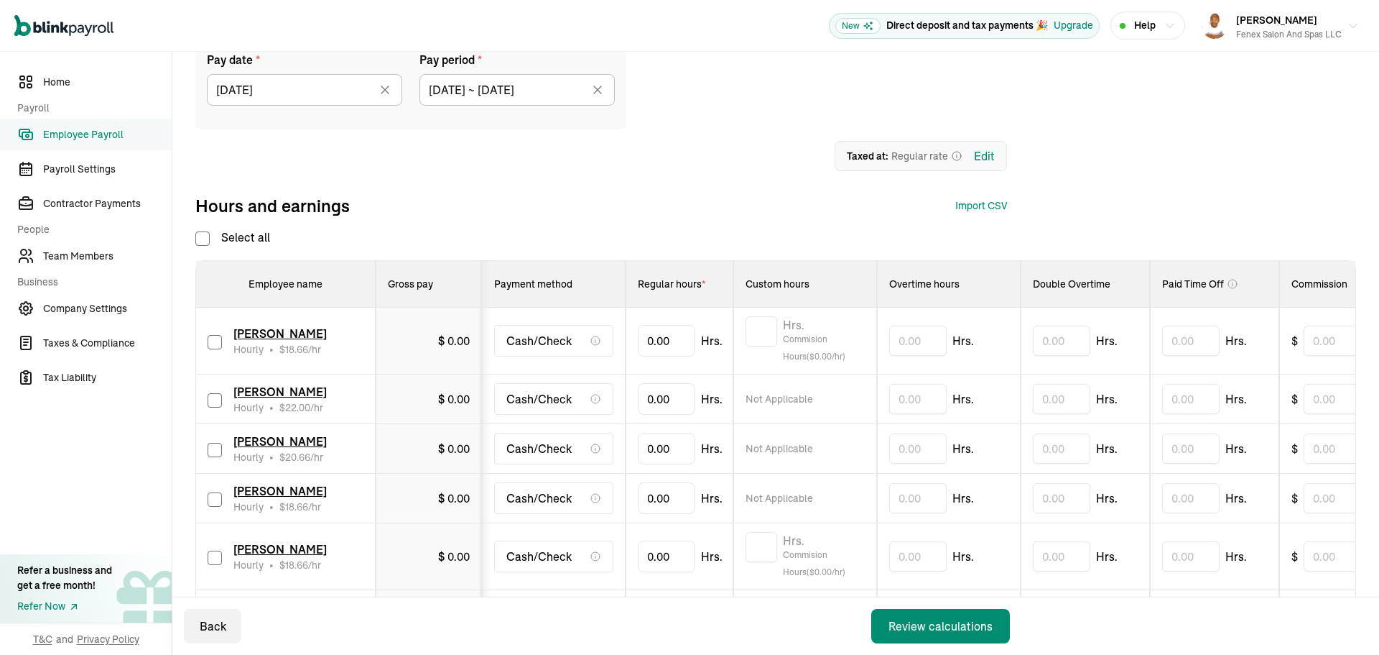
checkbox input "false"
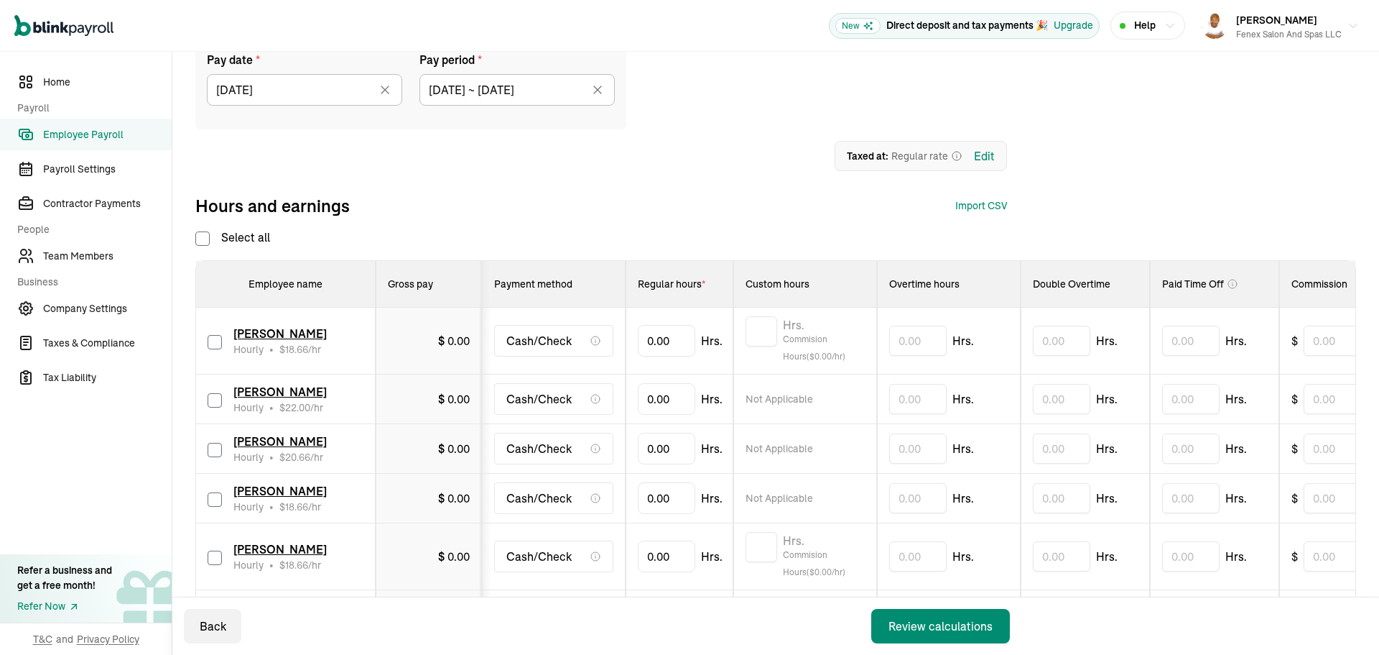
checkbox input "false"
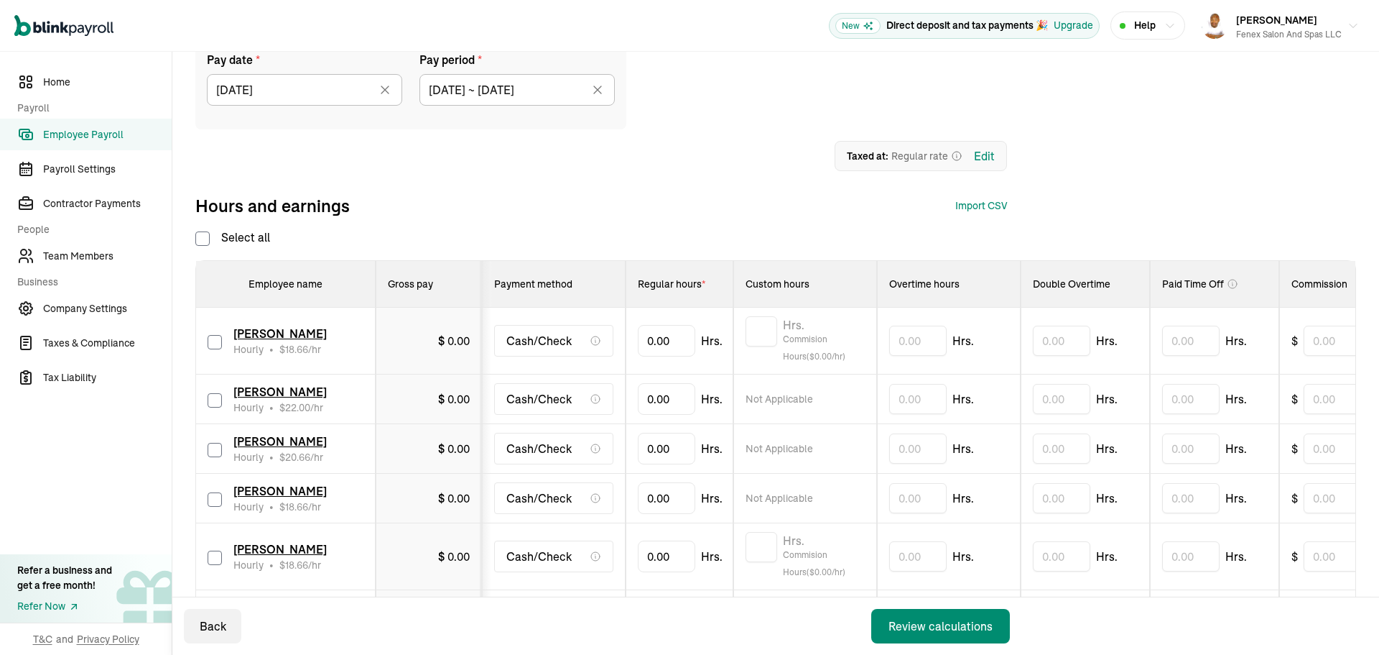
checkbox input "false"
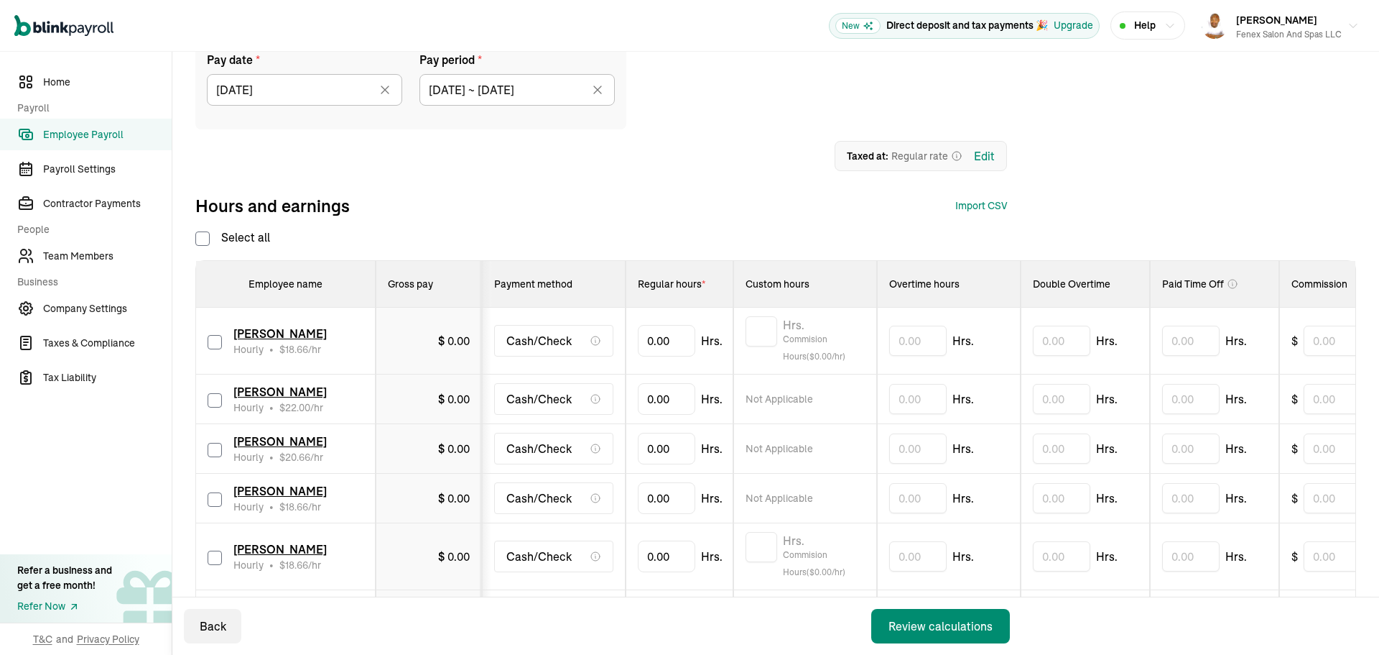
checkbox input "false"
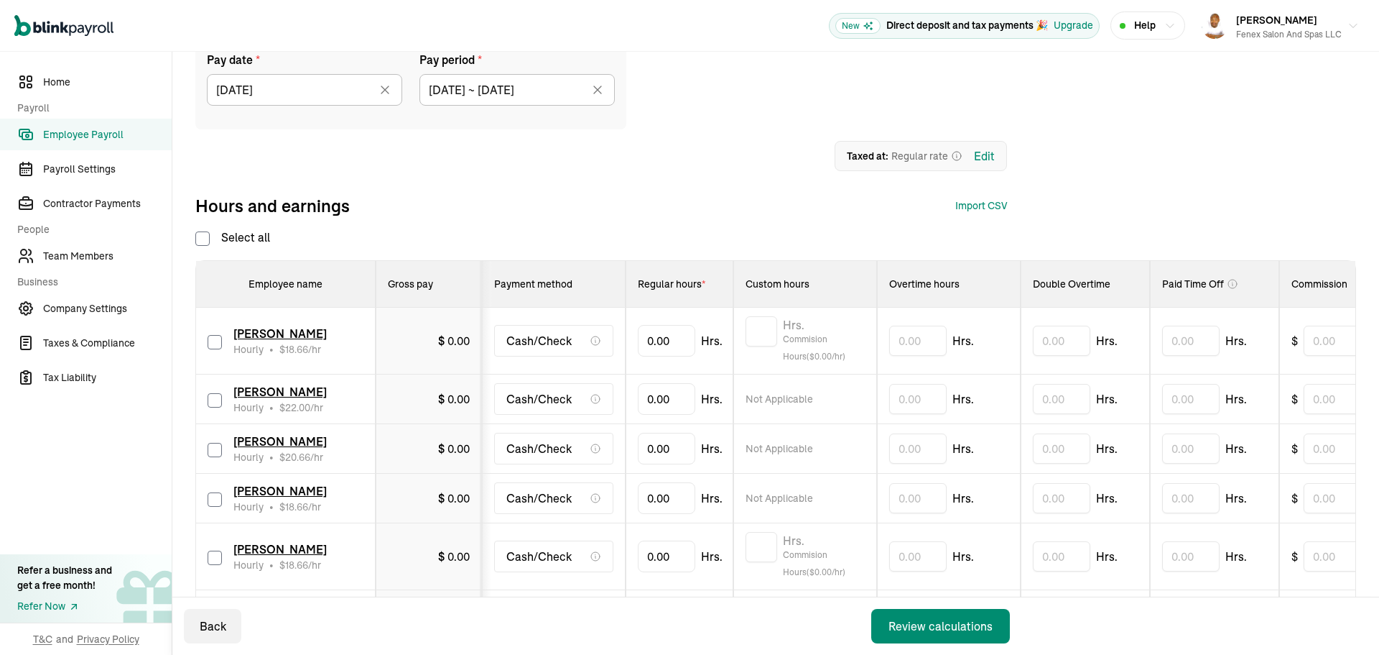
checkbox input "false"
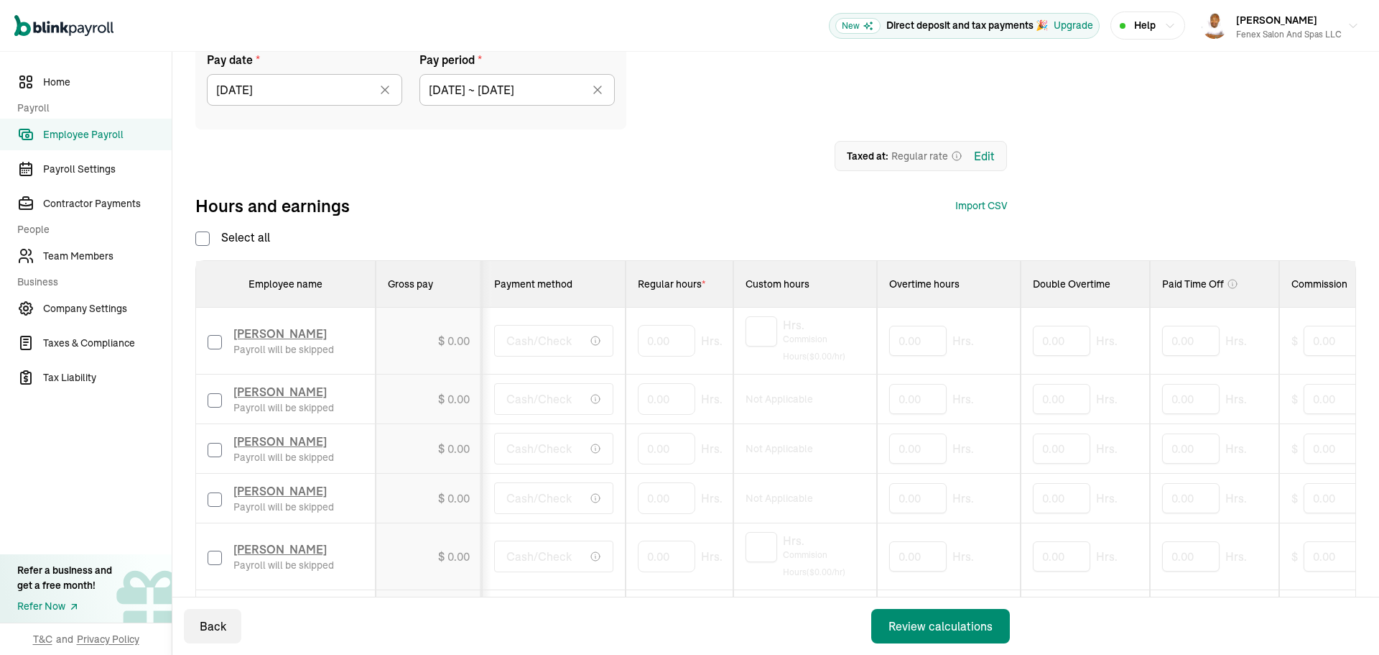
click at [202, 241] on input "Select all" at bounding box center [202, 238] width 14 height 14
checkbox input "true"
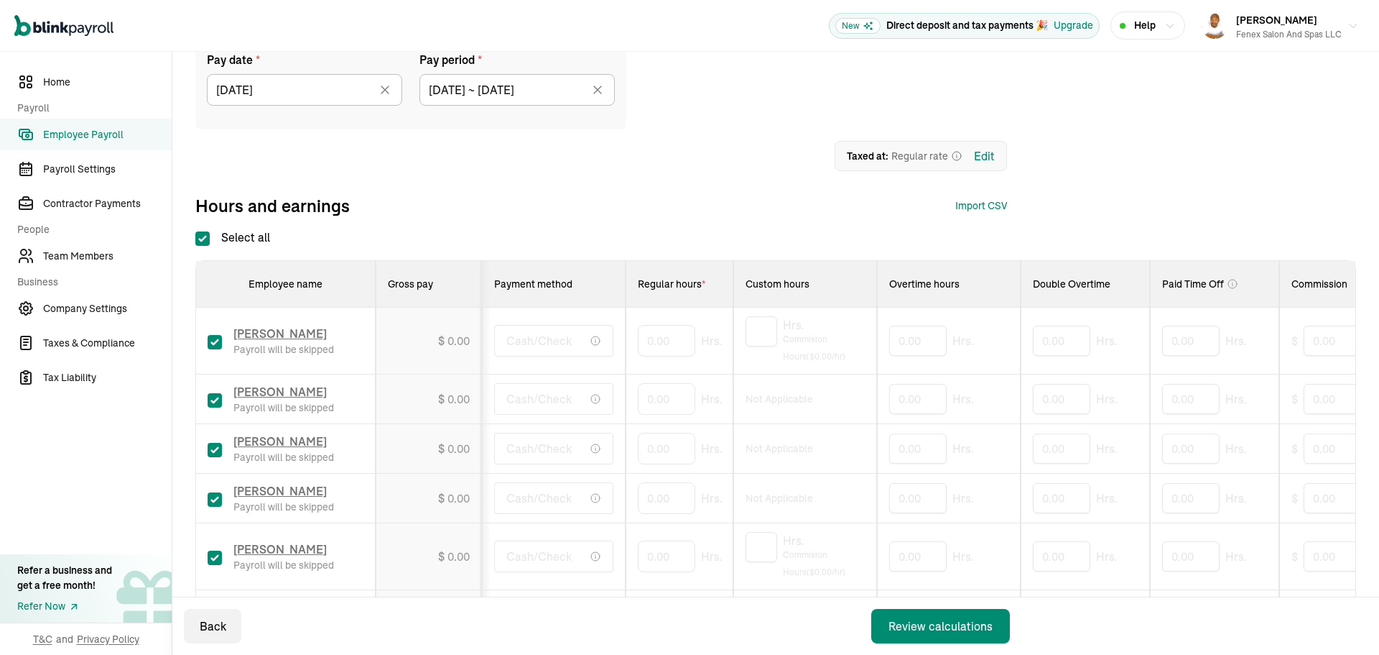
checkbox input "true"
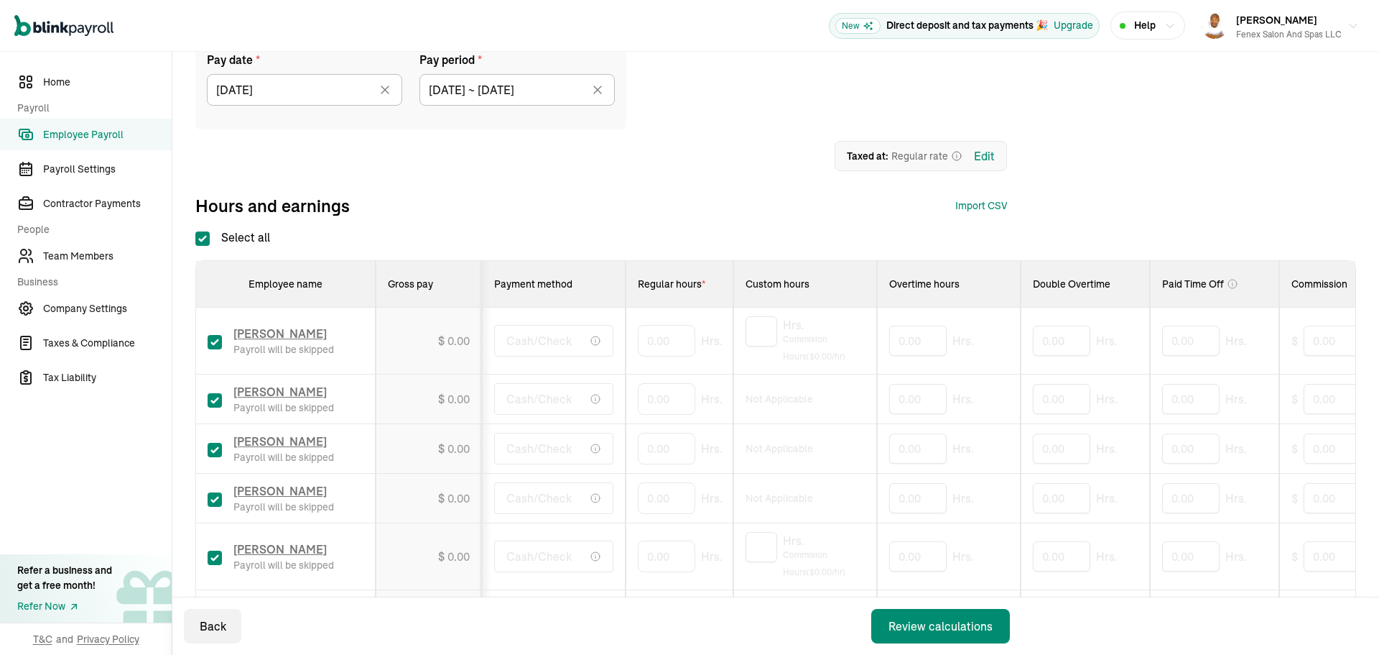
checkbox input "true"
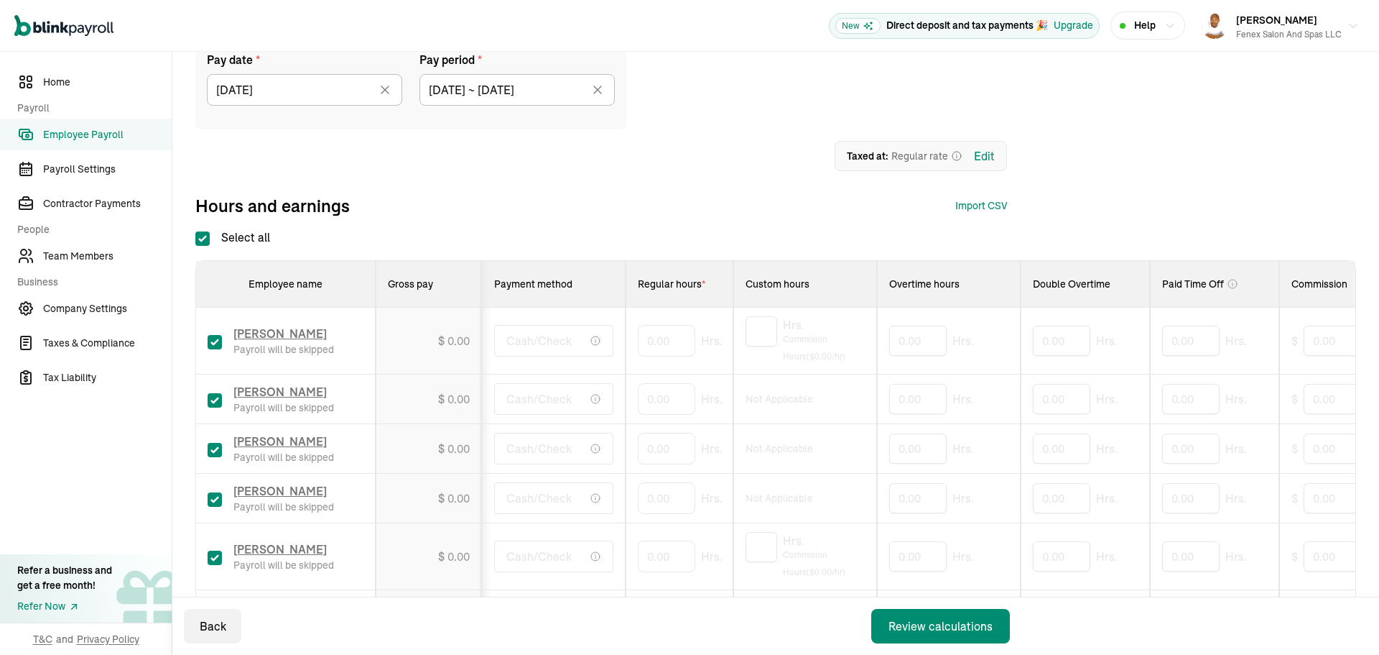
checkbox input "true"
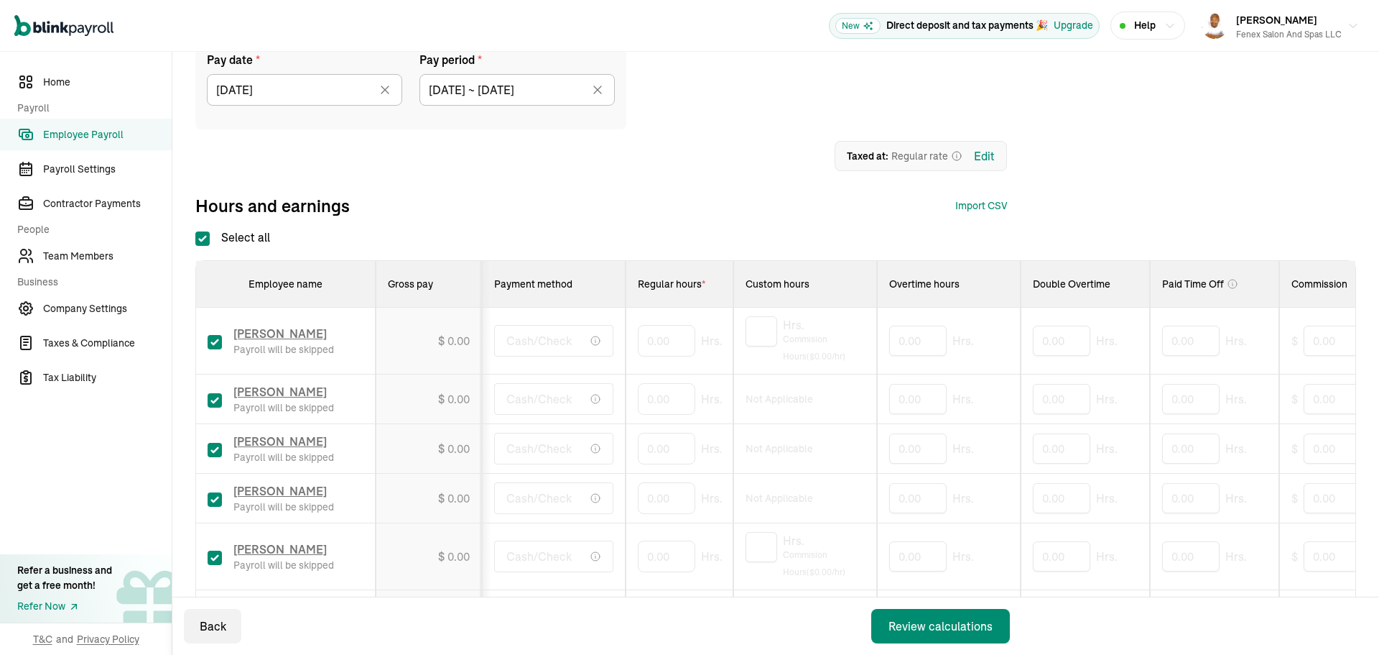
checkbox input "true"
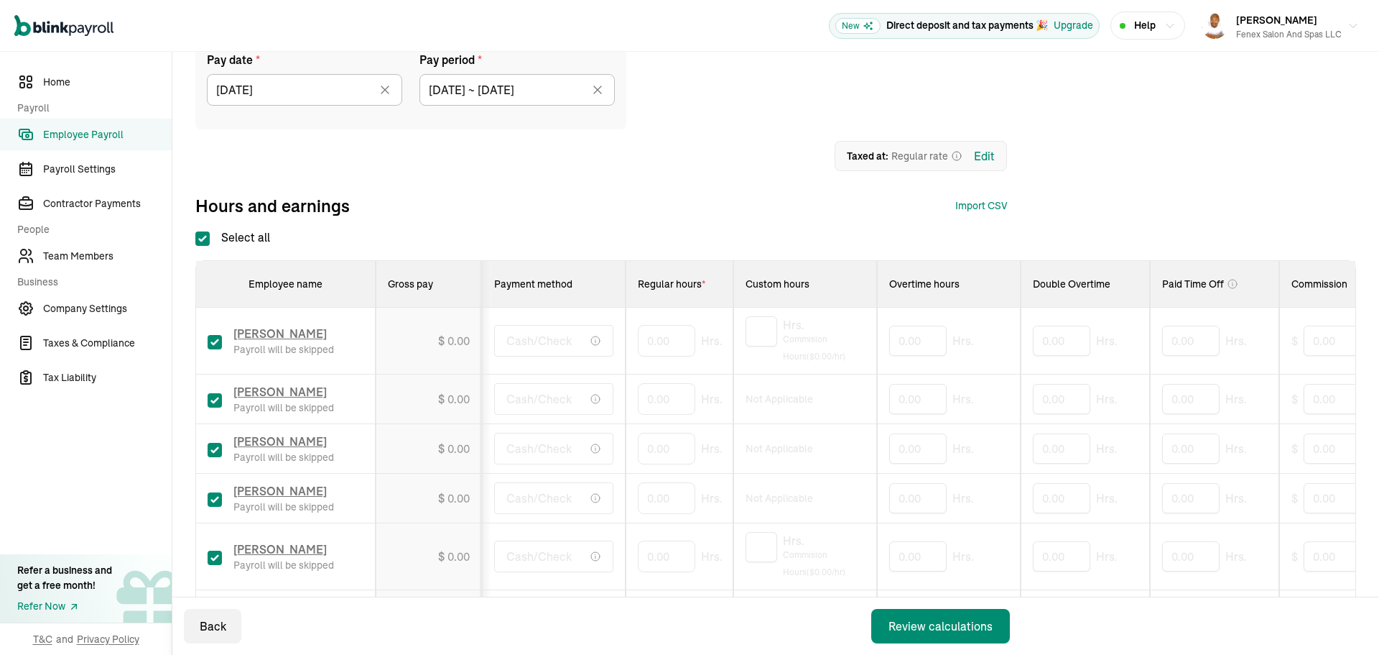
checkbox input "true"
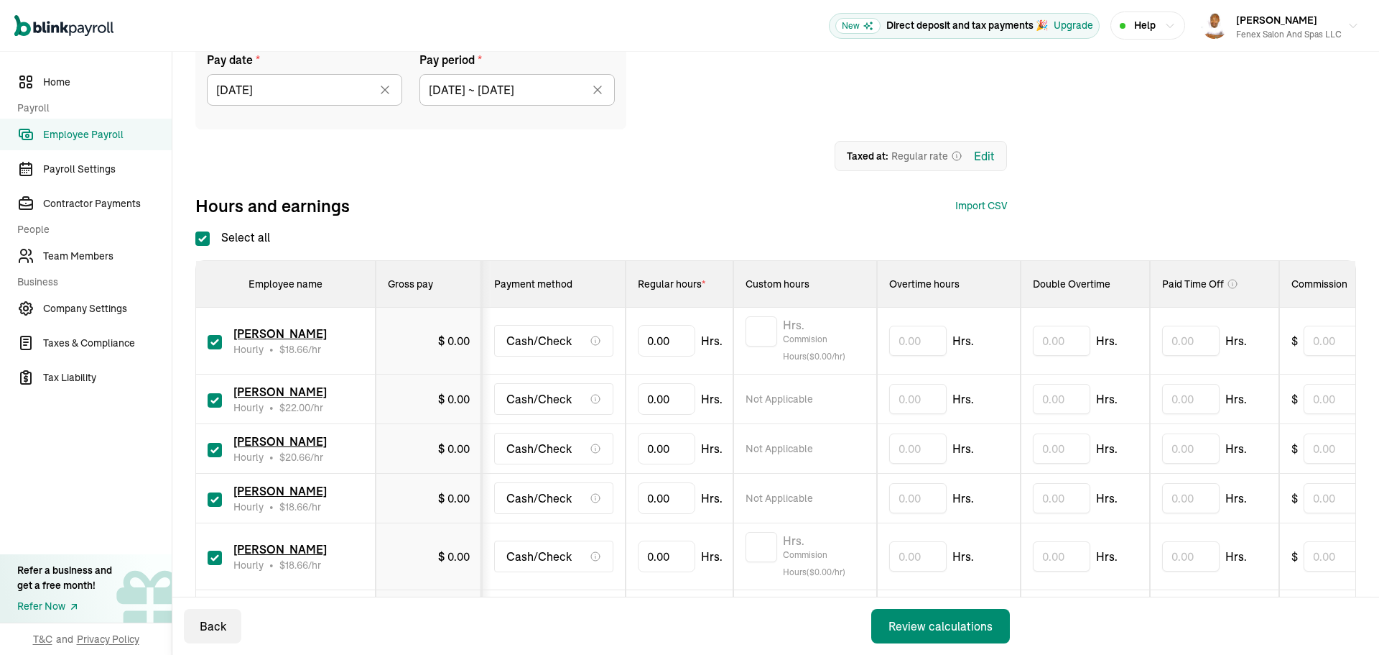
click at [202, 241] on input "Select all" at bounding box center [202, 238] width 14 height 14
checkbox input "false"
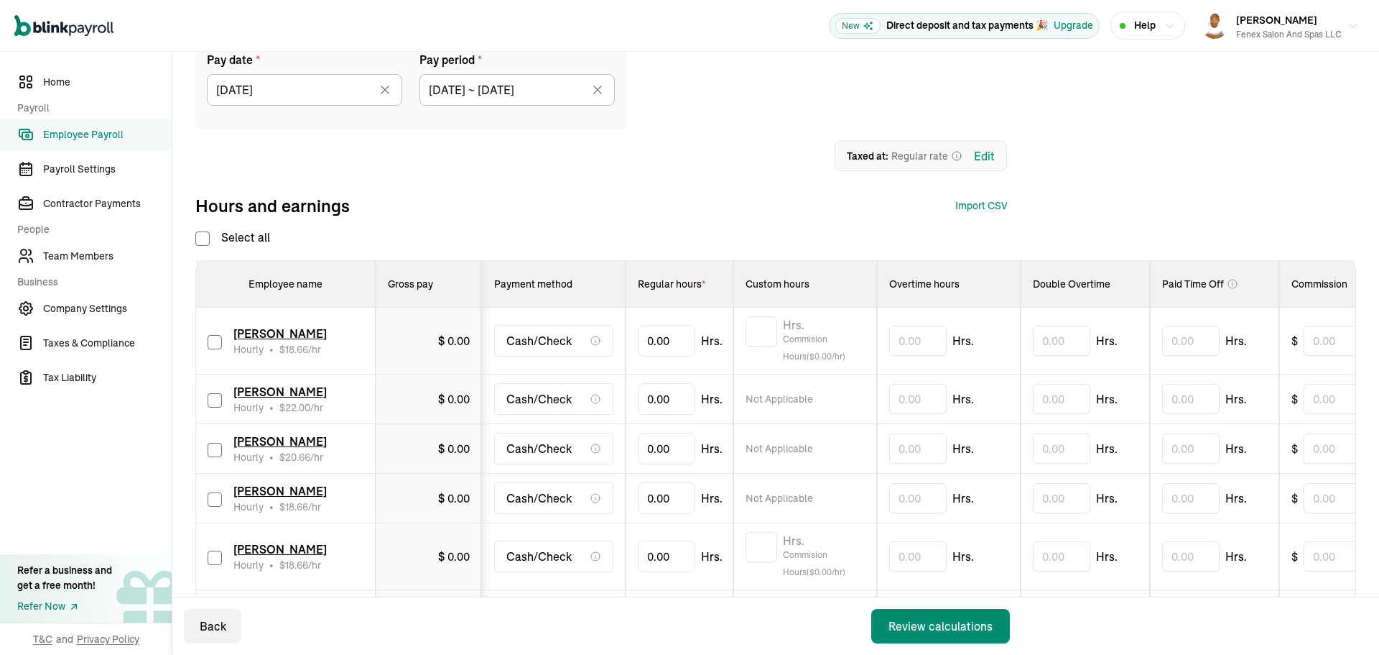
checkbox input "false"
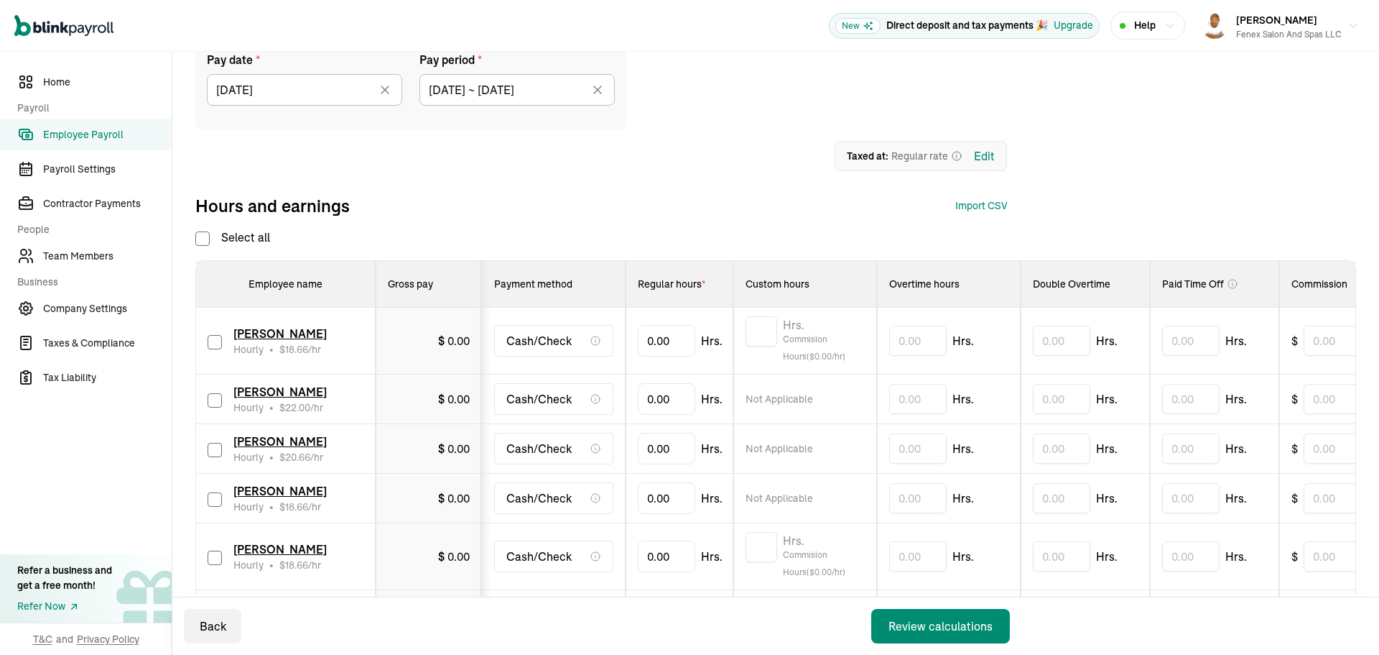
checkbox input "false"
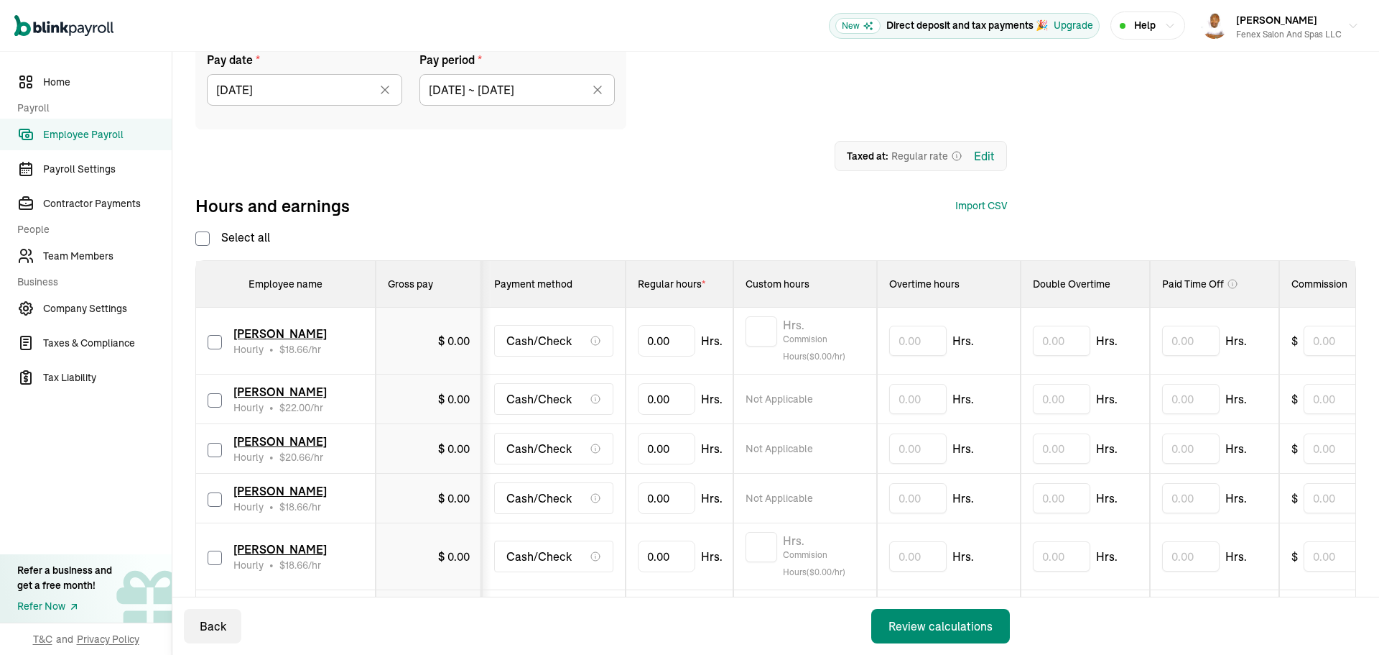
checkbox input "false"
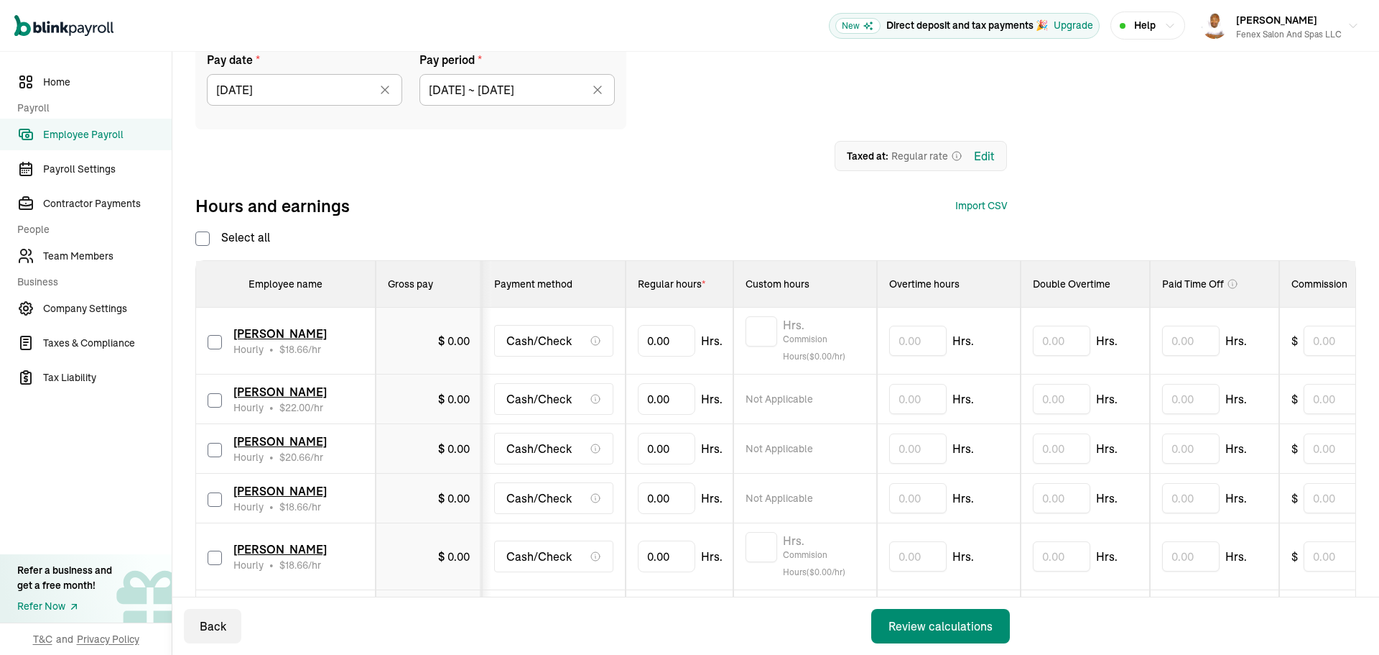
checkbox input "false"
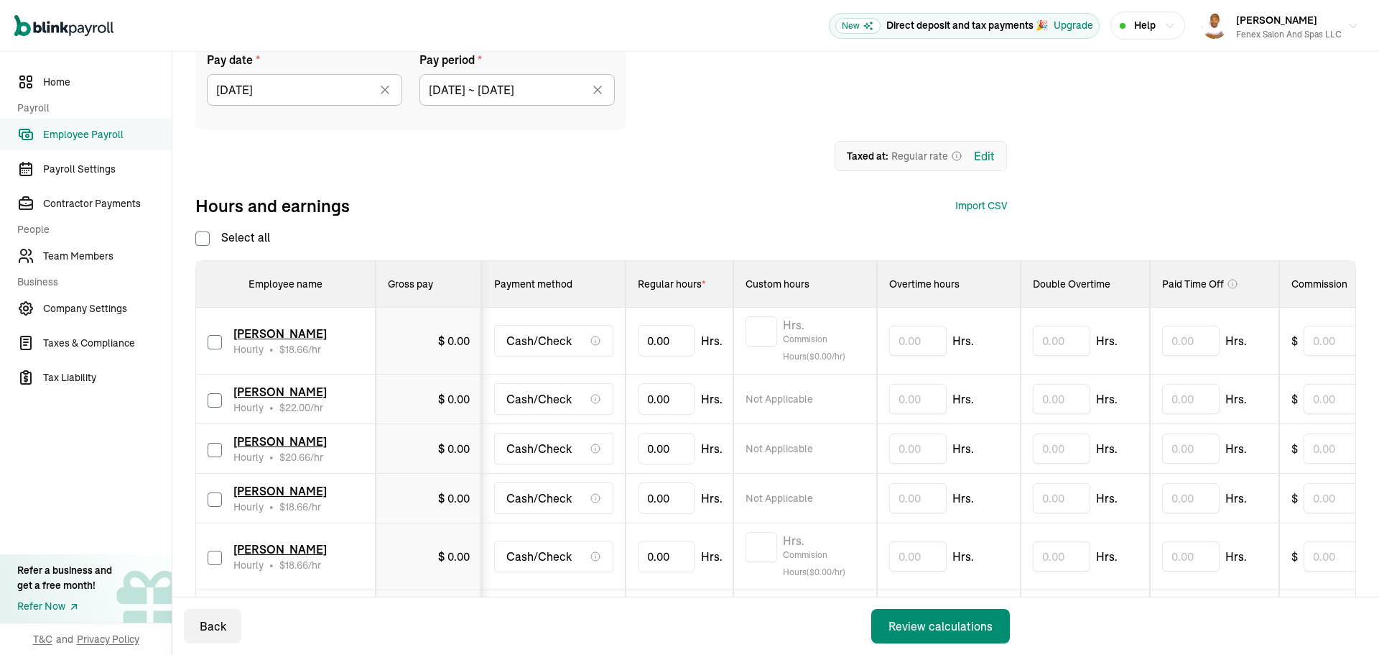
checkbox input "false"
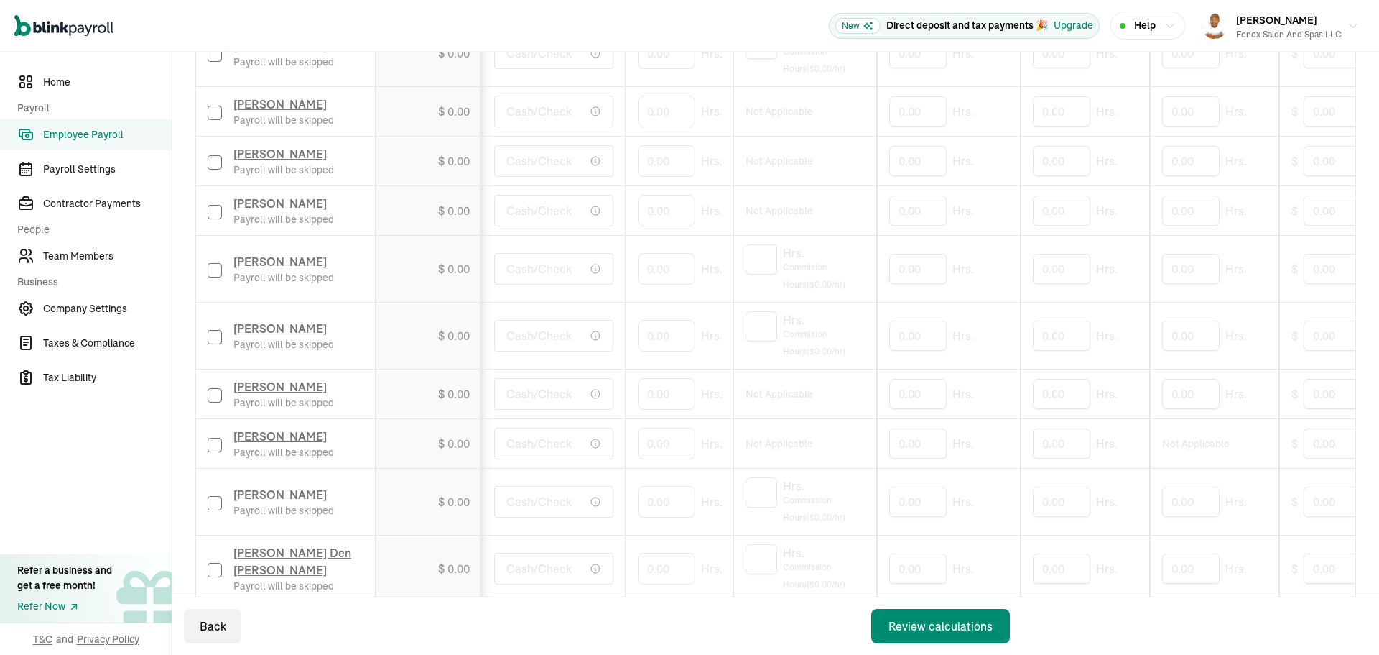
scroll to position [216, 0]
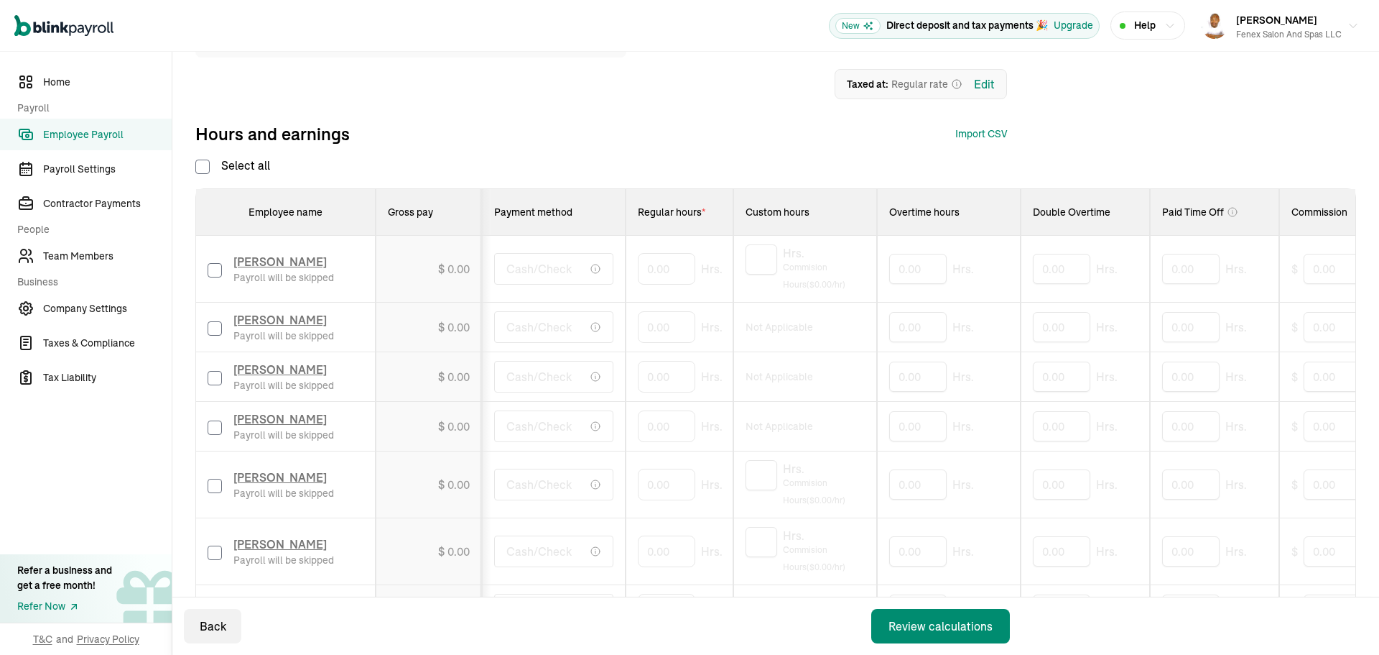
click at [213, 328] on input "checkbox" at bounding box center [215, 328] width 14 height 14
checkbox input "true"
click at [214, 373] on input "checkbox" at bounding box center [215, 378] width 14 height 14
checkbox input "true"
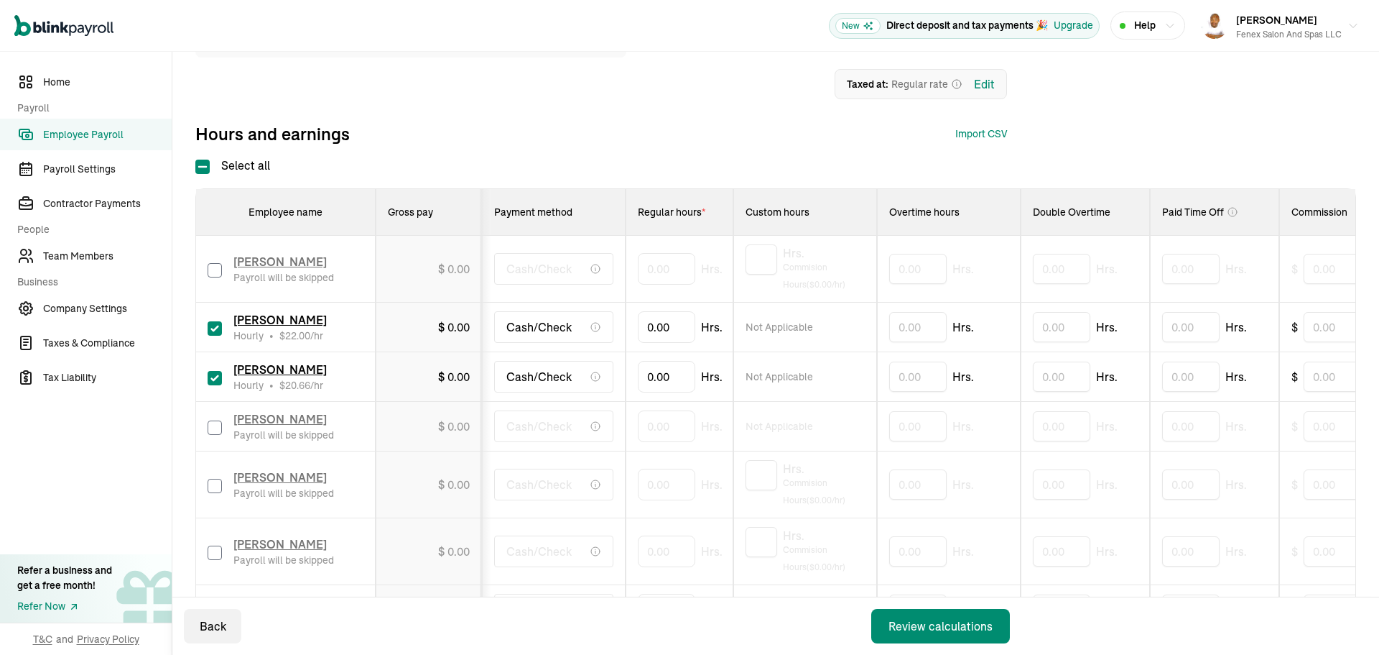
click at [214, 423] on input "checkbox" at bounding box center [215, 427] width 14 height 14
checkbox input "true"
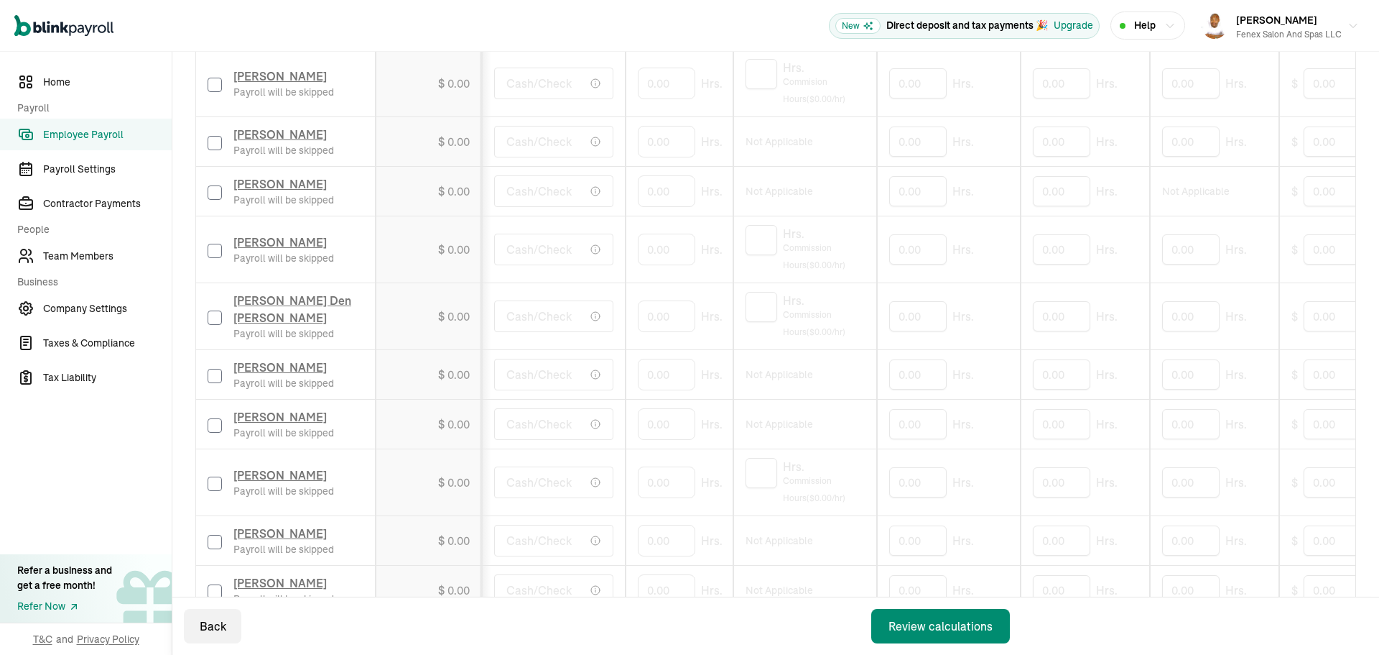
scroll to position [790, 0]
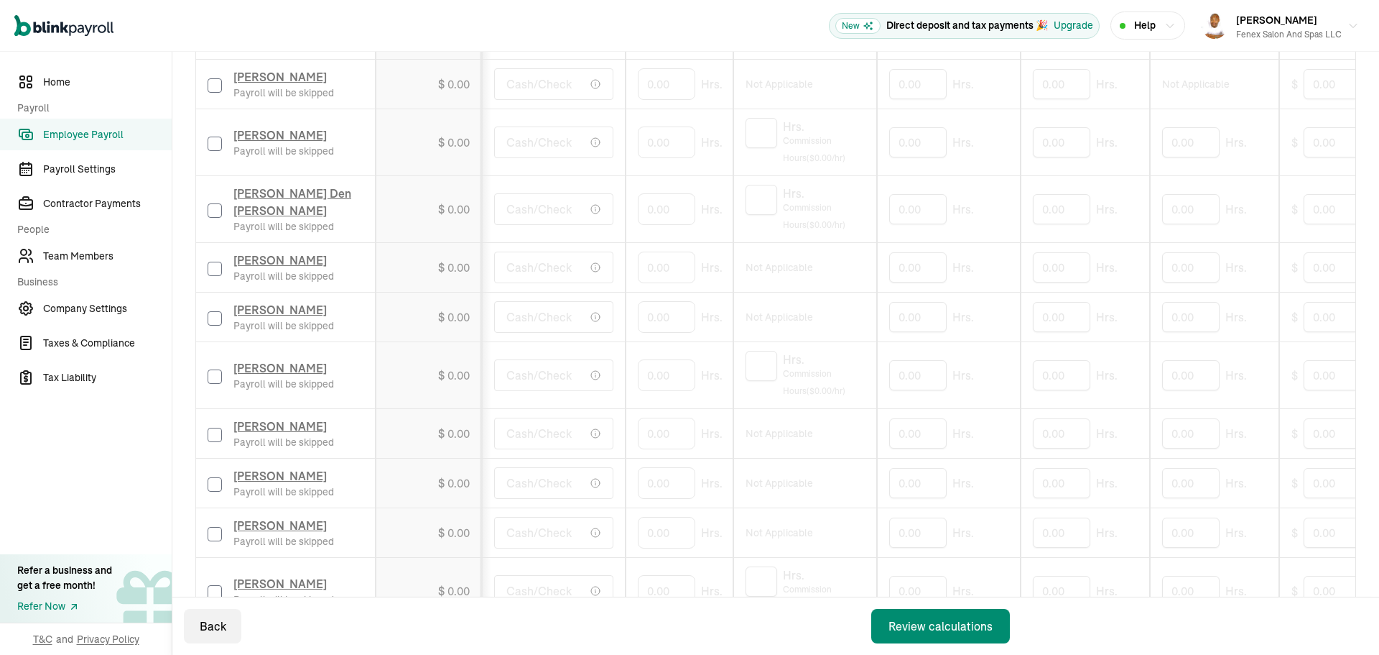
click at [215, 374] on input "checkbox" at bounding box center [215, 376] width 14 height 14
checkbox input "true"
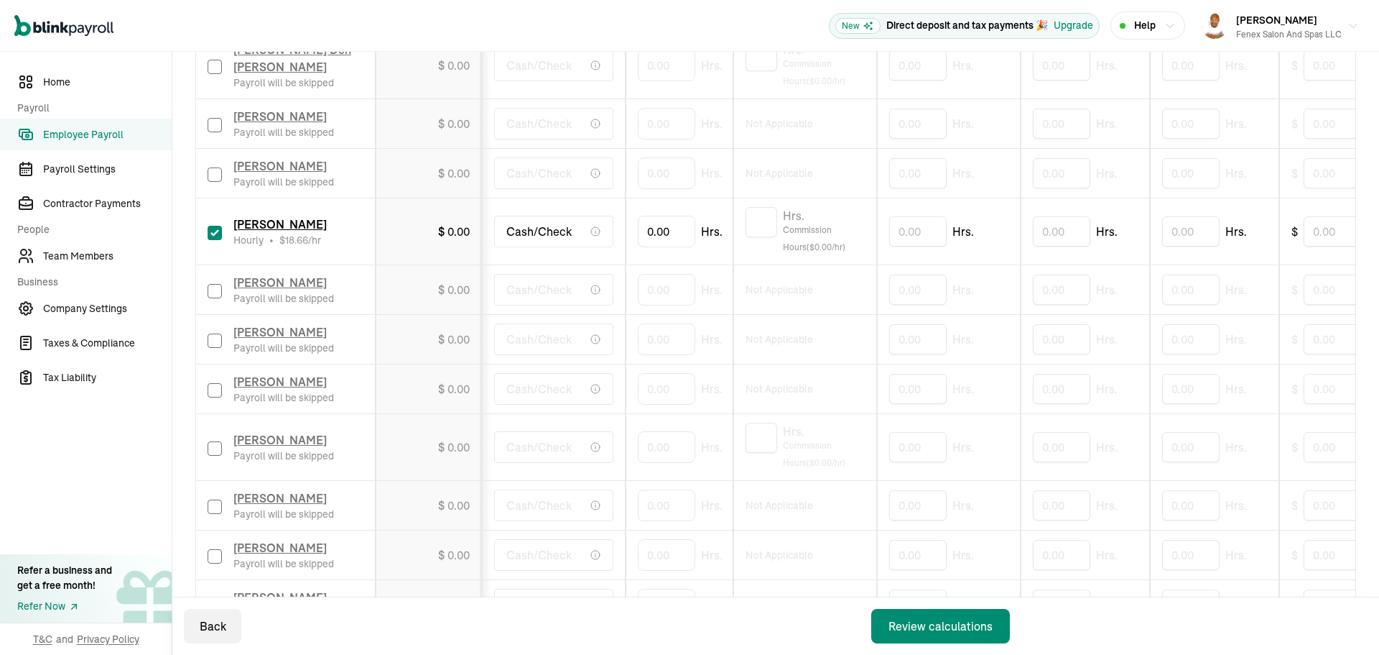
scroll to position [1006, 0]
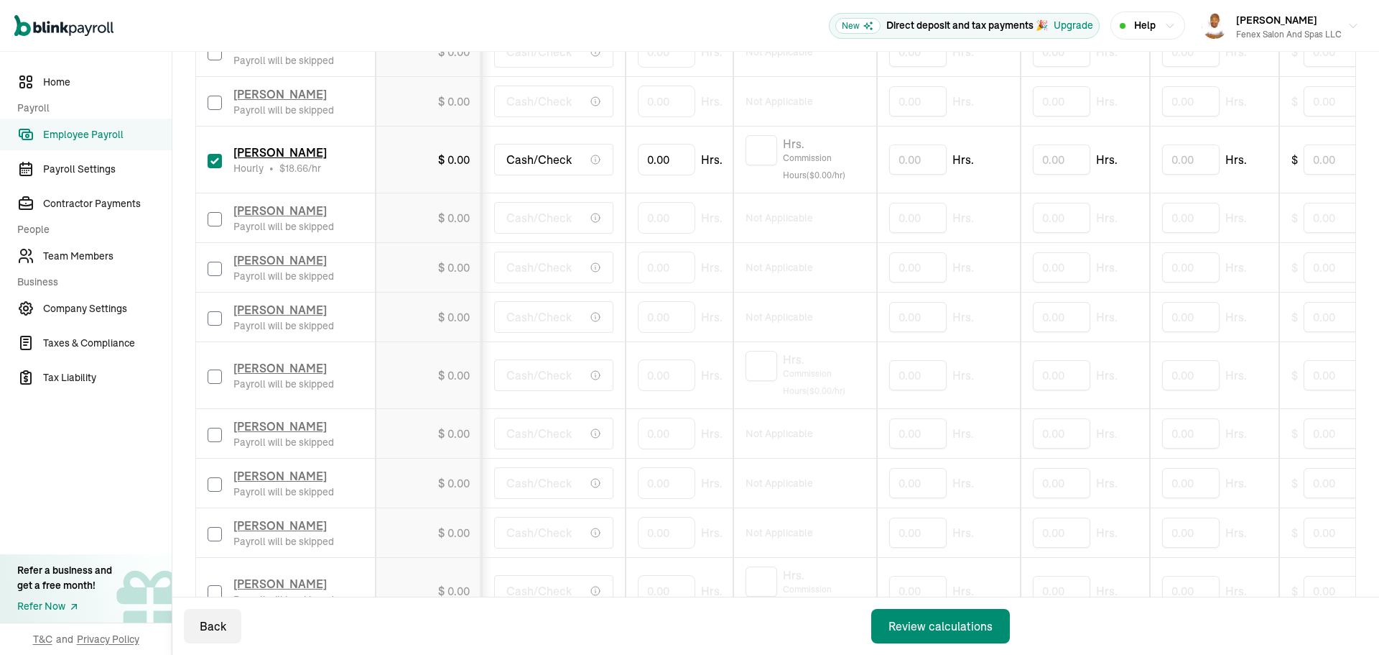
click at [216, 439] on input "checkbox" at bounding box center [215, 434] width 14 height 14
checkbox input "true"
click at [213, 481] on input "checkbox" at bounding box center [215, 484] width 14 height 14
checkbox input "true"
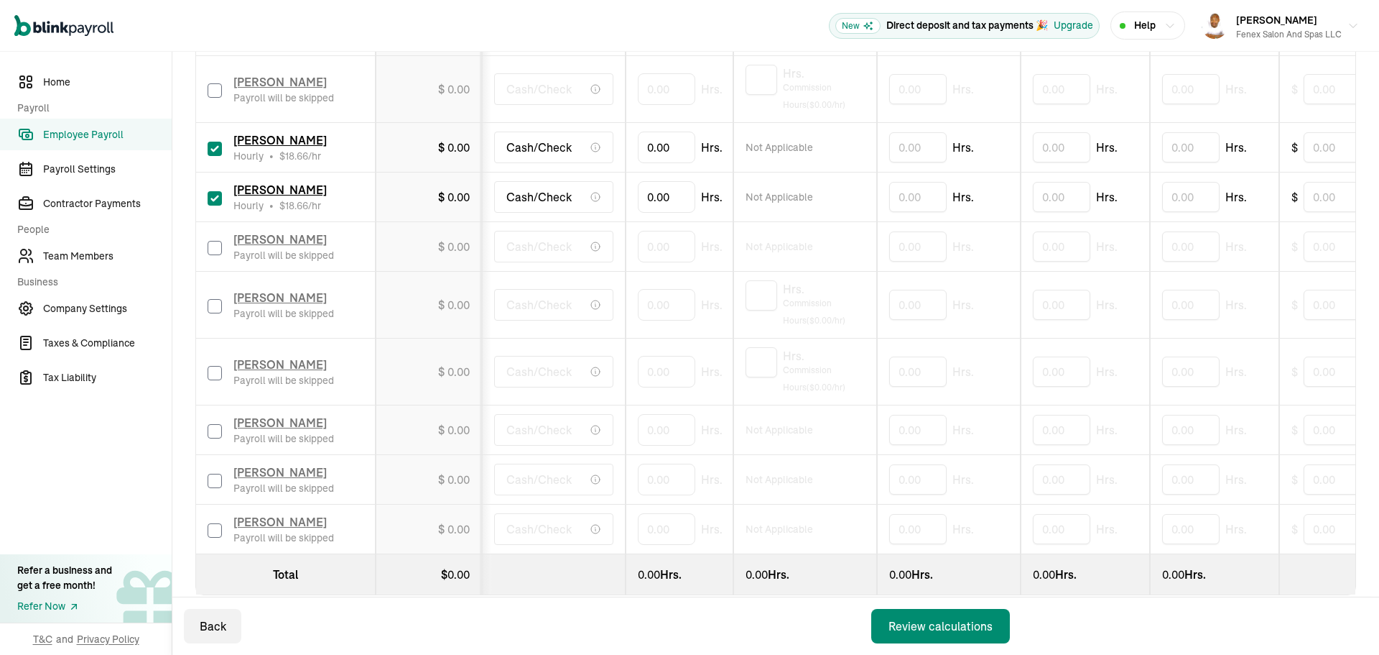
scroll to position [1293, 0]
click at [571, 630] on div "Back Review calculations" at bounding box center [599, 625] width 855 height 57
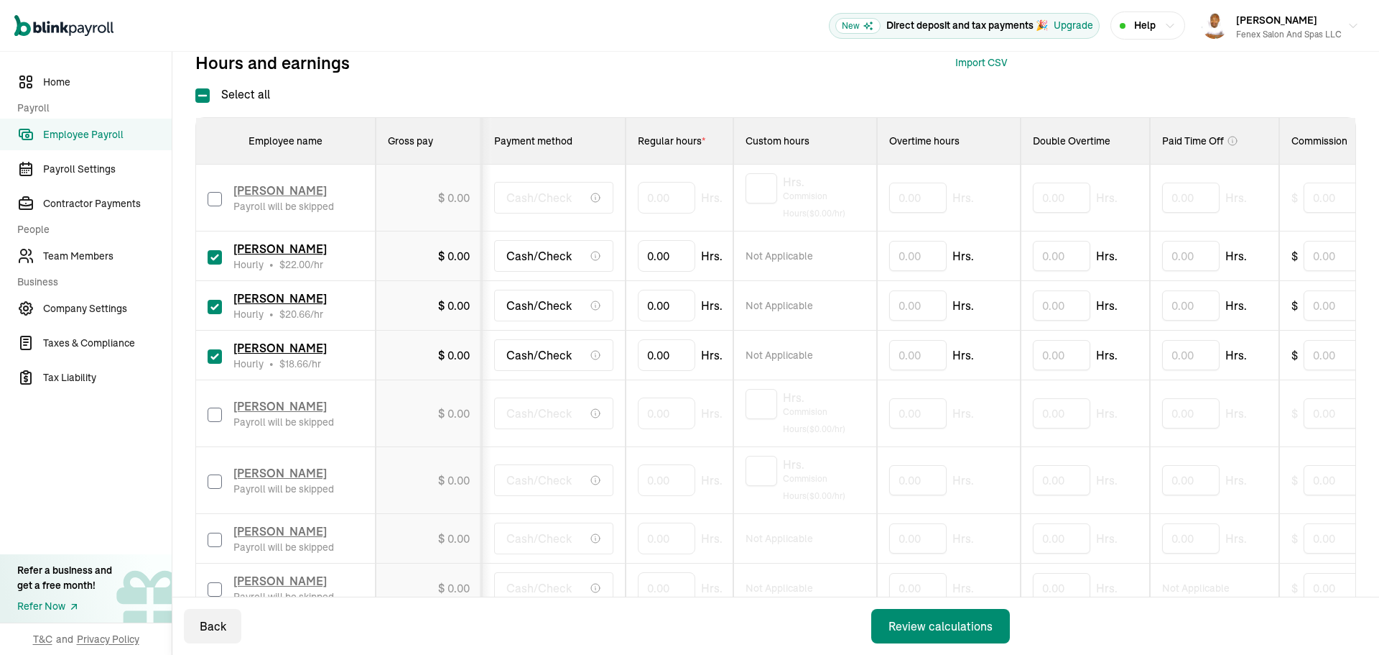
scroll to position [287, 0]
click at [670, 302] on input "0" at bounding box center [666, 305] width 57 height 30
click at [649, 300] on input "0" at bounding box center [666, 305] width 57 height 30
type input "64.45"
click at [902, 305] on input "text" at bounding box center [917, 305] width 57 height 30
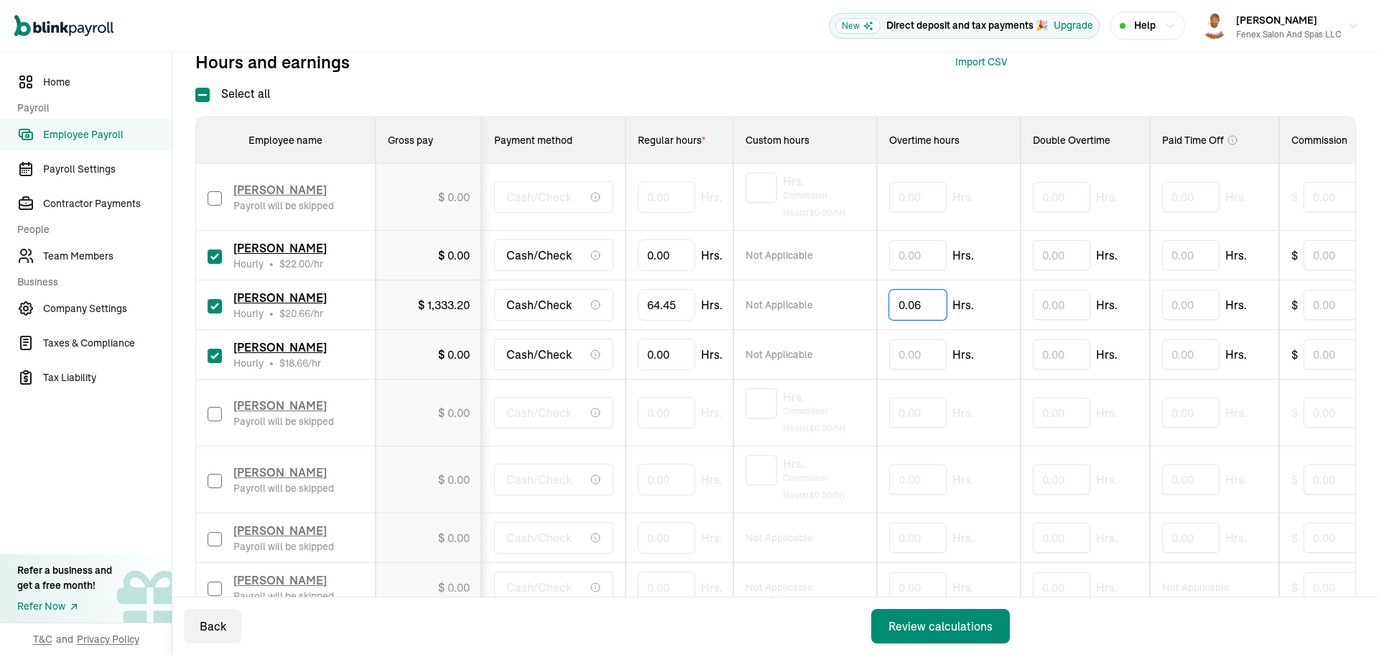
type input "0.06"
click at [1008, 304] on div "0.06 Hrs." at bounding box center [948, 305] width 119 height 30
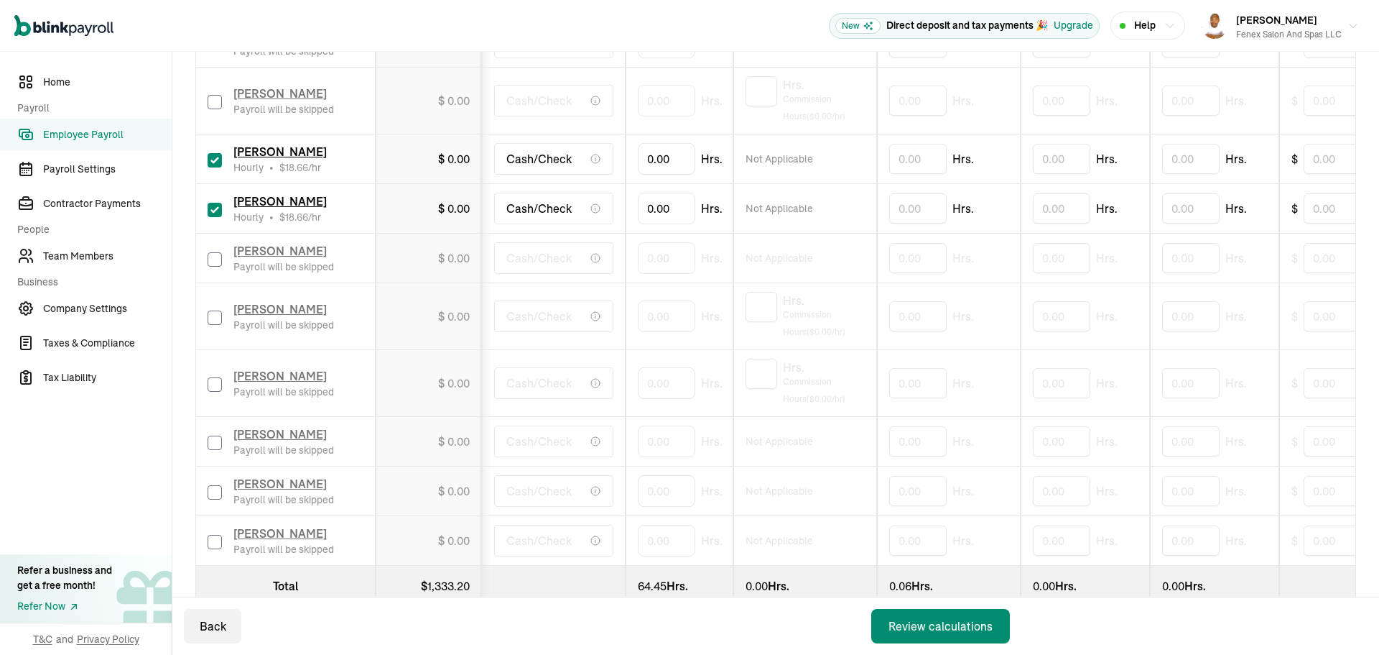
scroll to position [1323, 0]
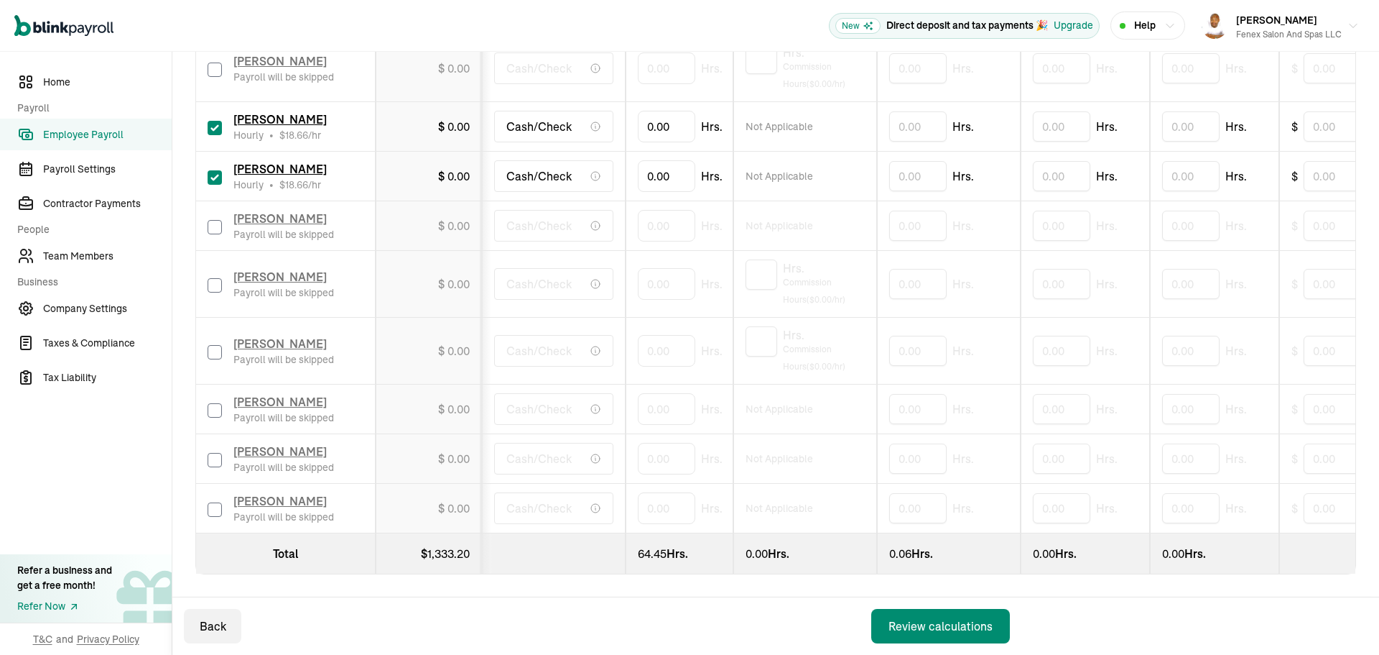
click at [218, 403] on input "checkbox" at bounding box center [215, 410] width 14 height 14
checkbox input "true"
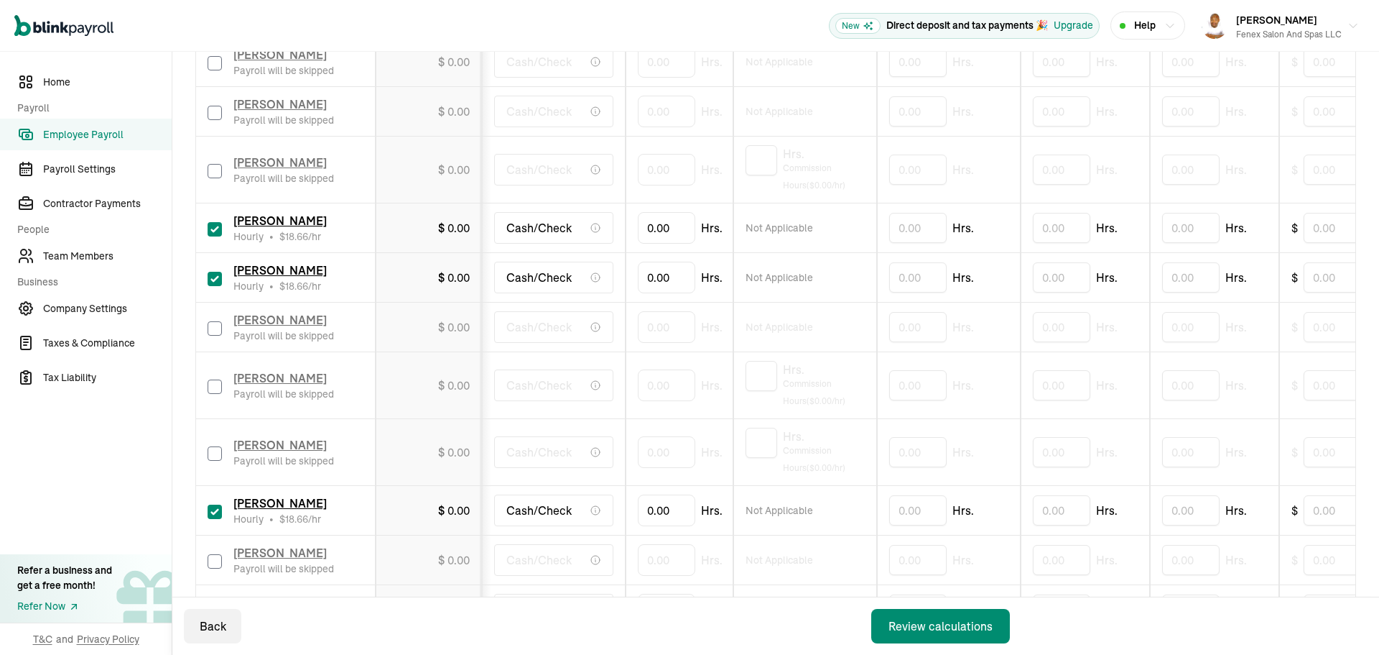
scroll to position [1180, 0]
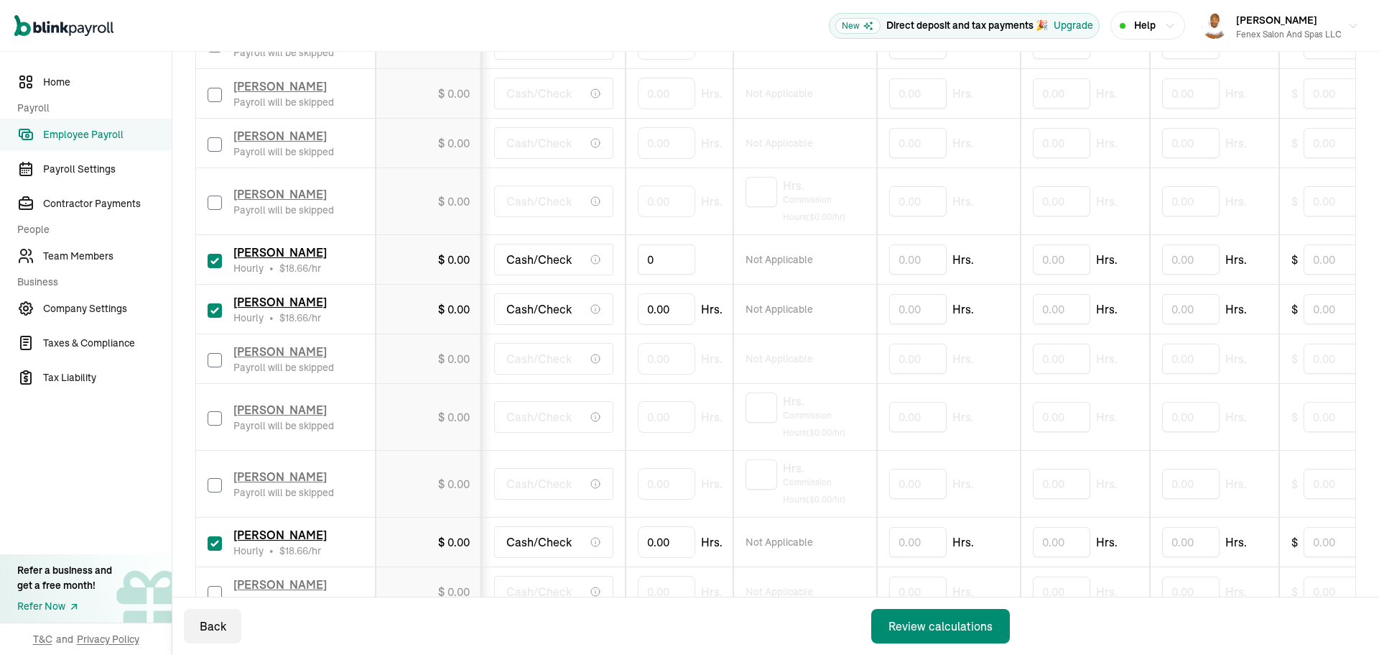
click at [655, 258] on input "0" at bounding box center [666, 259] width 57 height 30
click at [664, 254] on input "0" at bounding box center [666, 259] width 57 height 30
type input "50.93"
click at [667, 308] on input "0" at bounding box center [666, 309] width 57 height 30
type input "64.59"
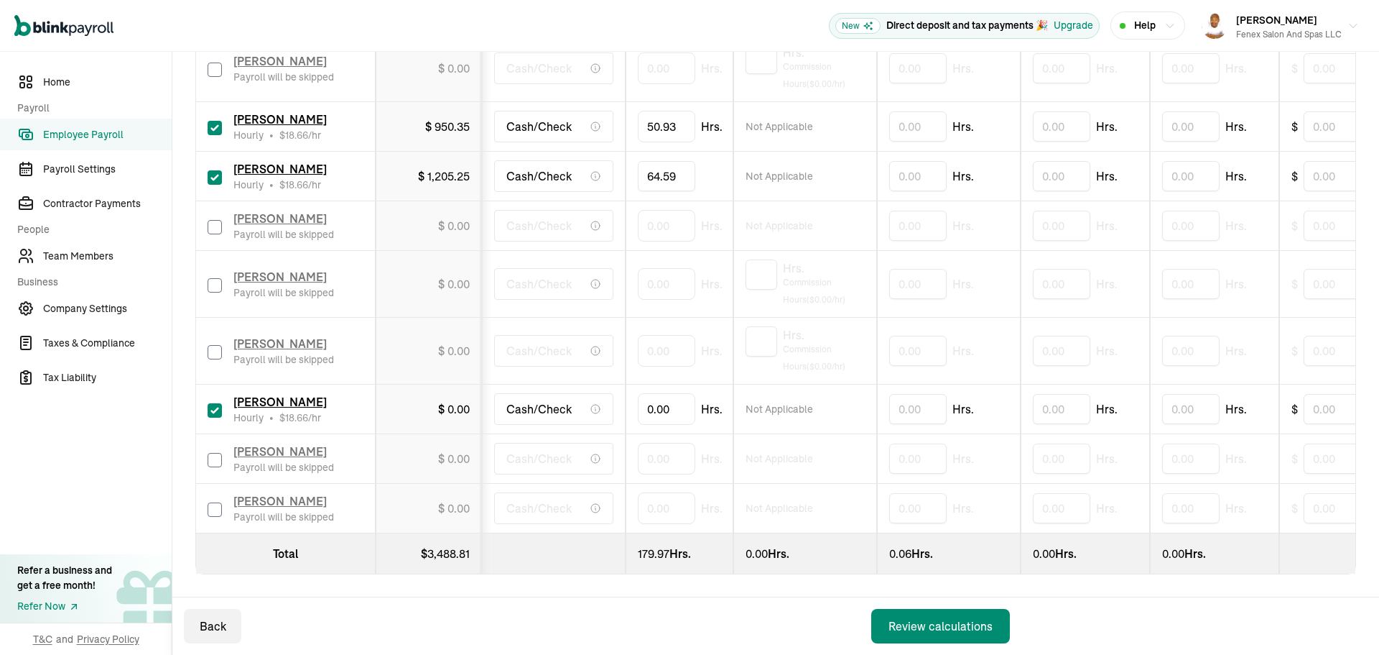
scroll to position [1323, 0]
click at [680, 399] on input "0" at bounding box center [666, 409] width 57 height 30
click at [653, 394] on input "0" at bounding box center [666, 409] width 57 height 30
type input "20.36"
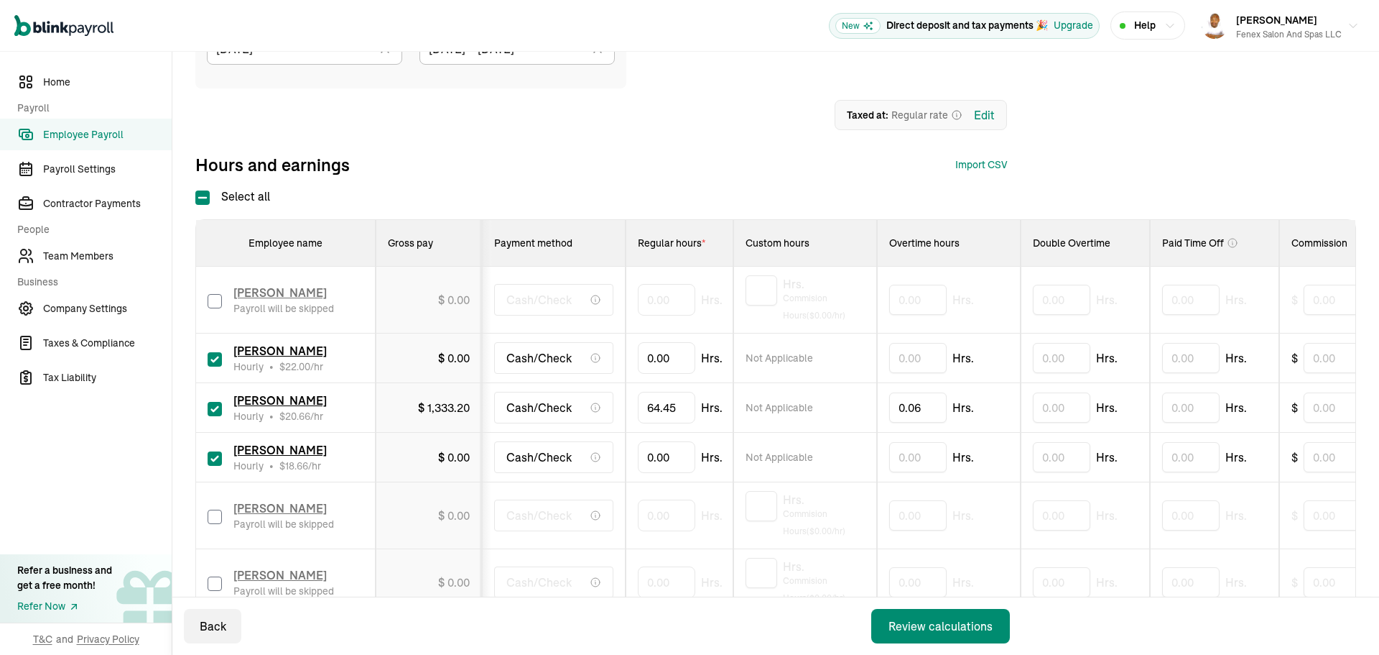
scroll to position [102, 0]
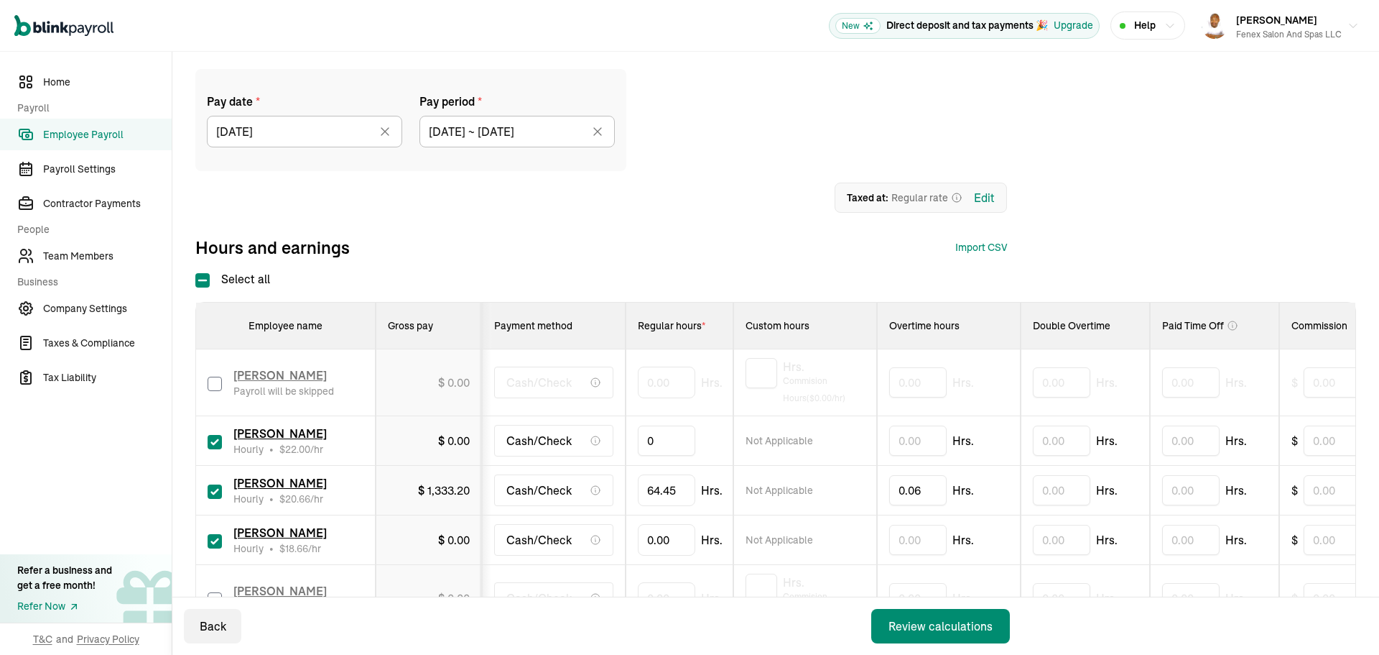
click at [667, 448] on input "0" at bounding box center [666, 440] width 57 height 30
type input "57.58"
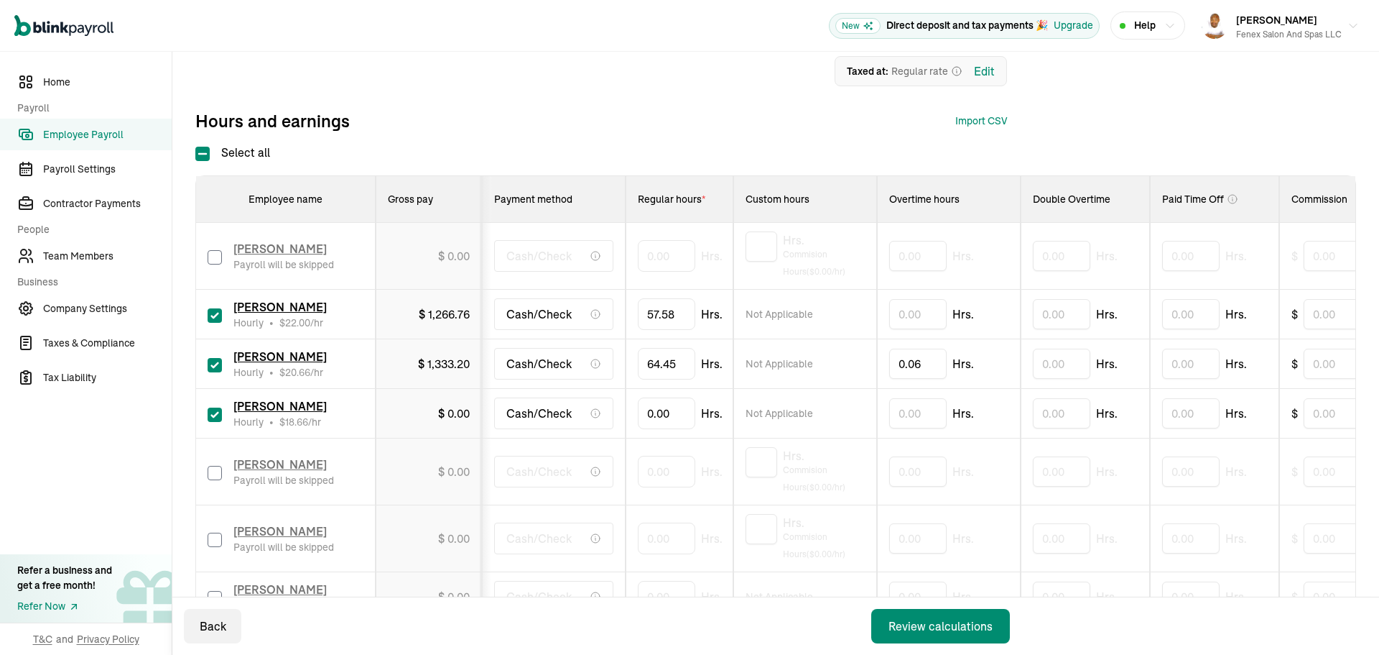
scroll to position [246, 0]
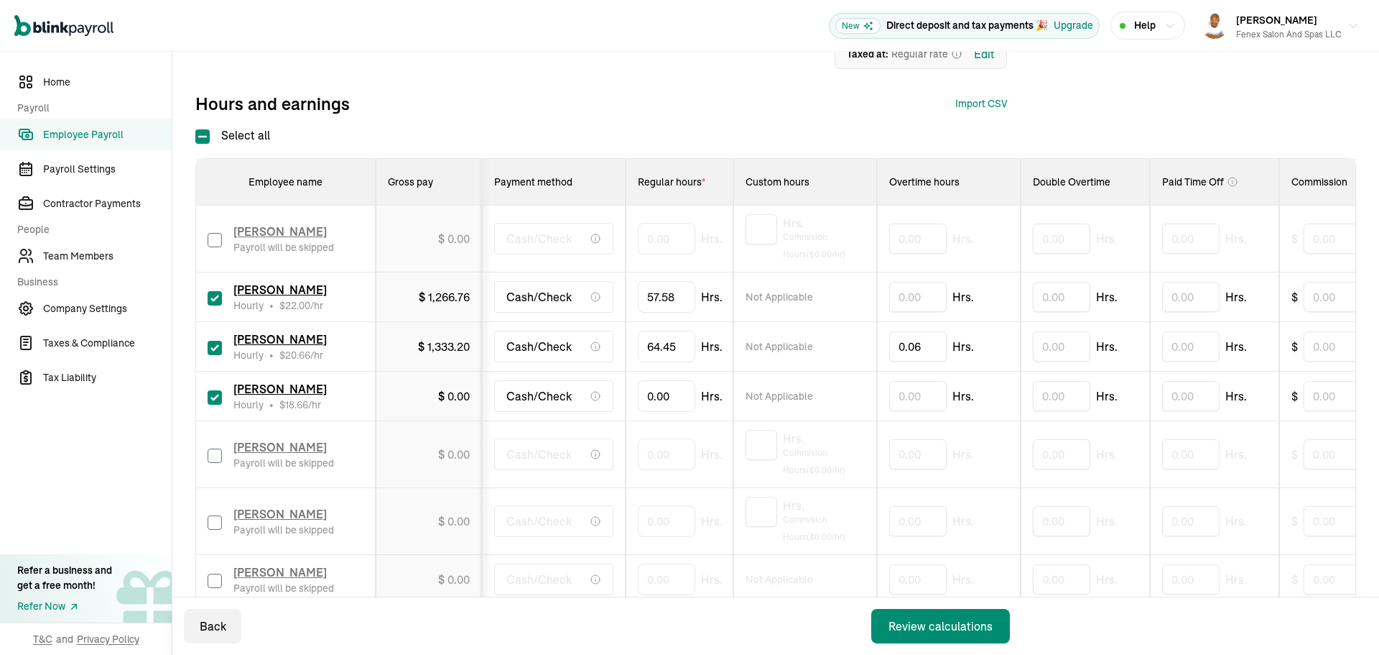
click at [456, 299] on span "1,266.76" at bounding box center [449, 297] width 42 height 14
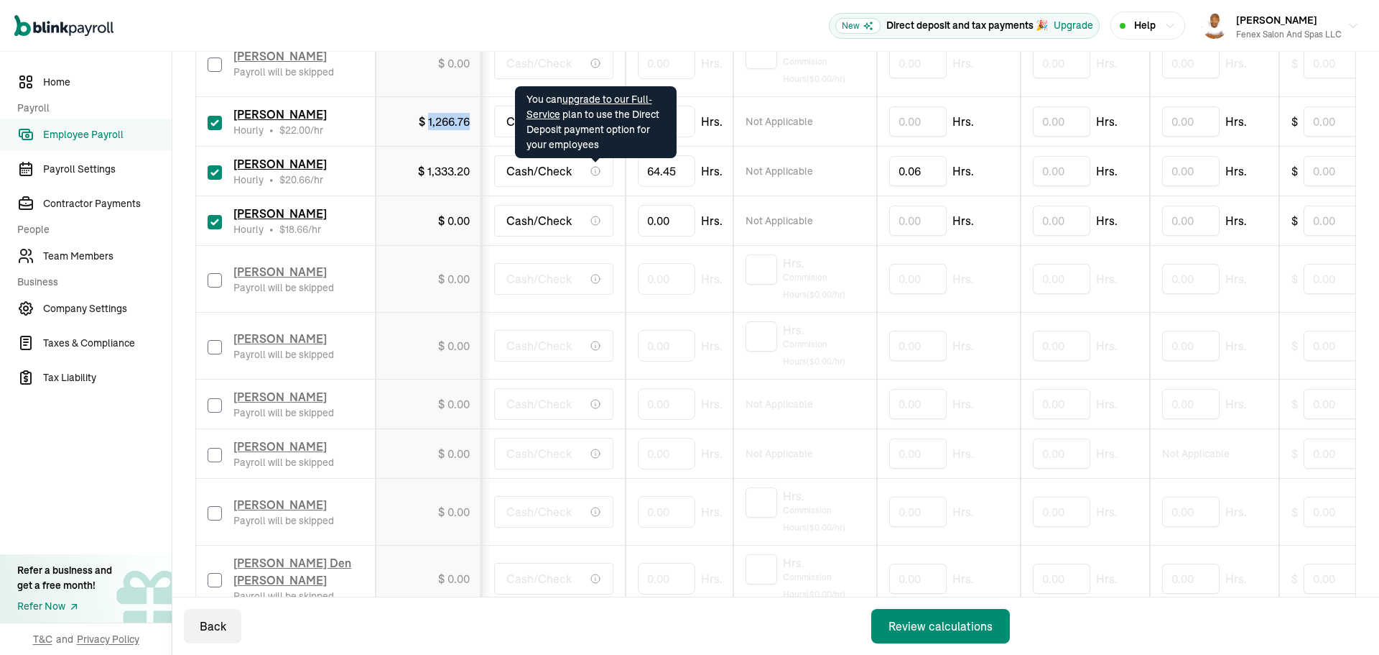
scroll to position [461, 0]
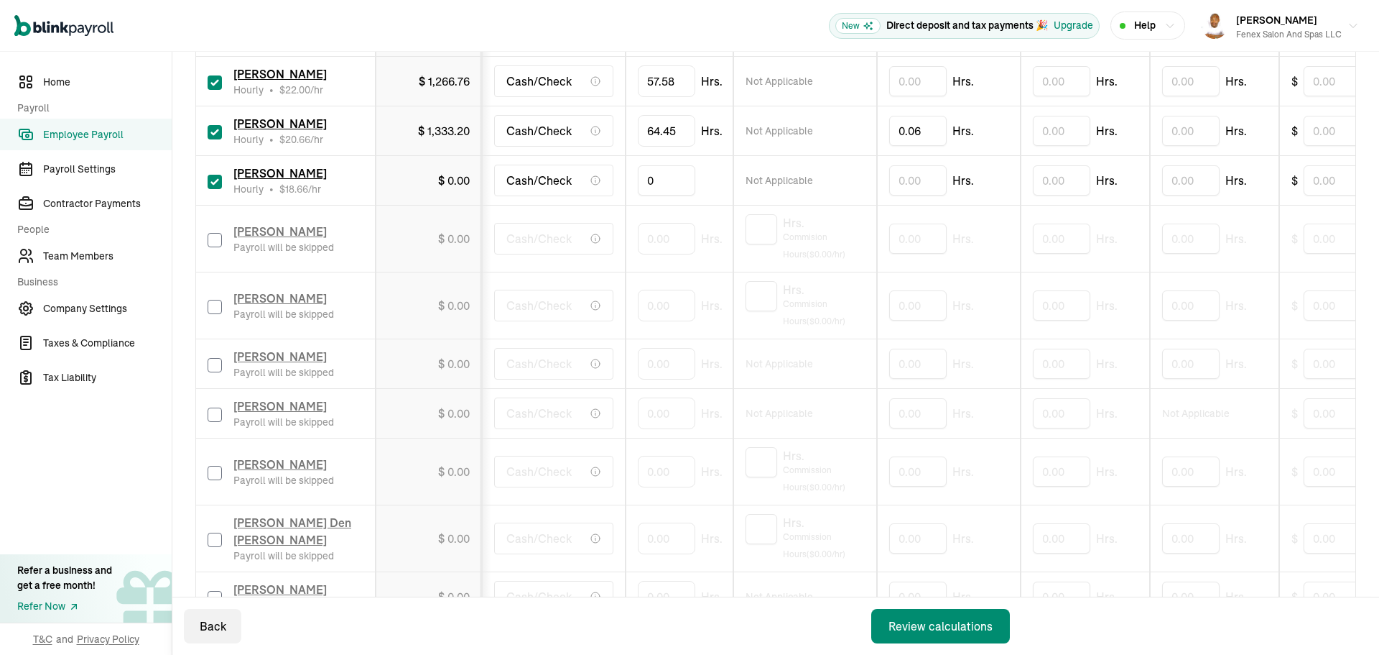
click at [672, 180] on input "0" at bounding box center [666, 180] width 57 height 30
type input "33.43"
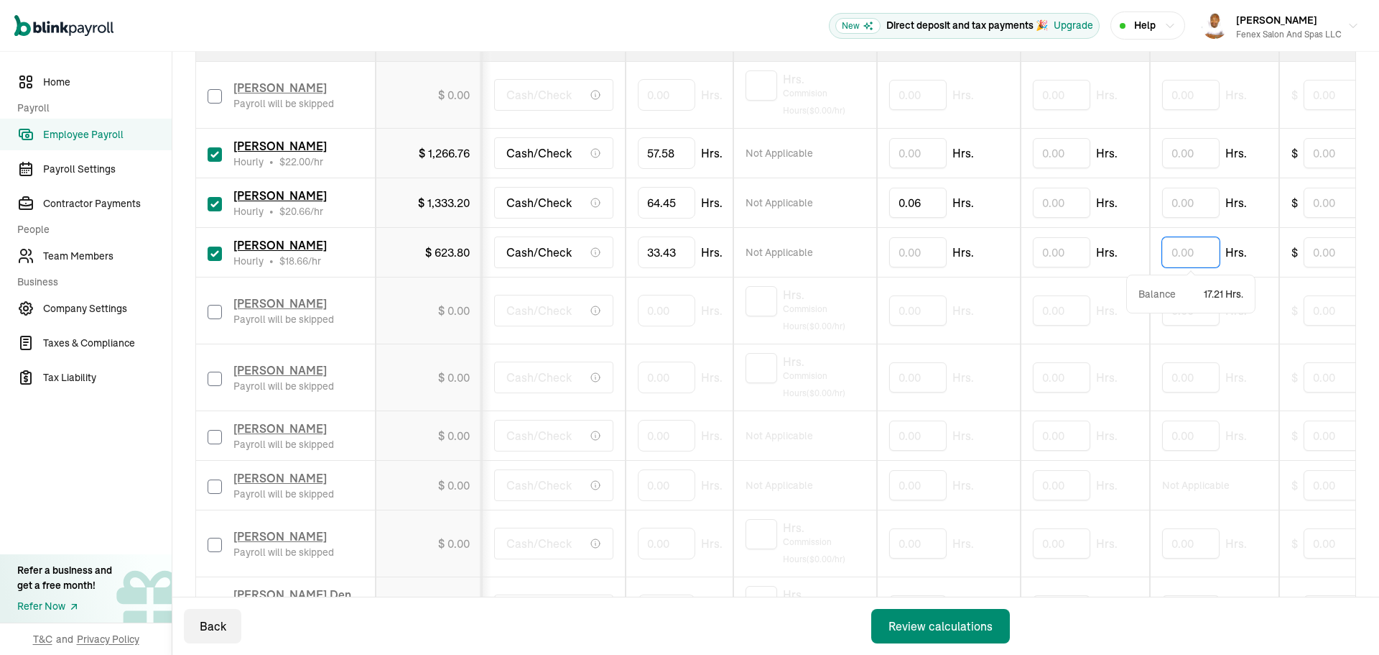
scroll to position [318, 0]
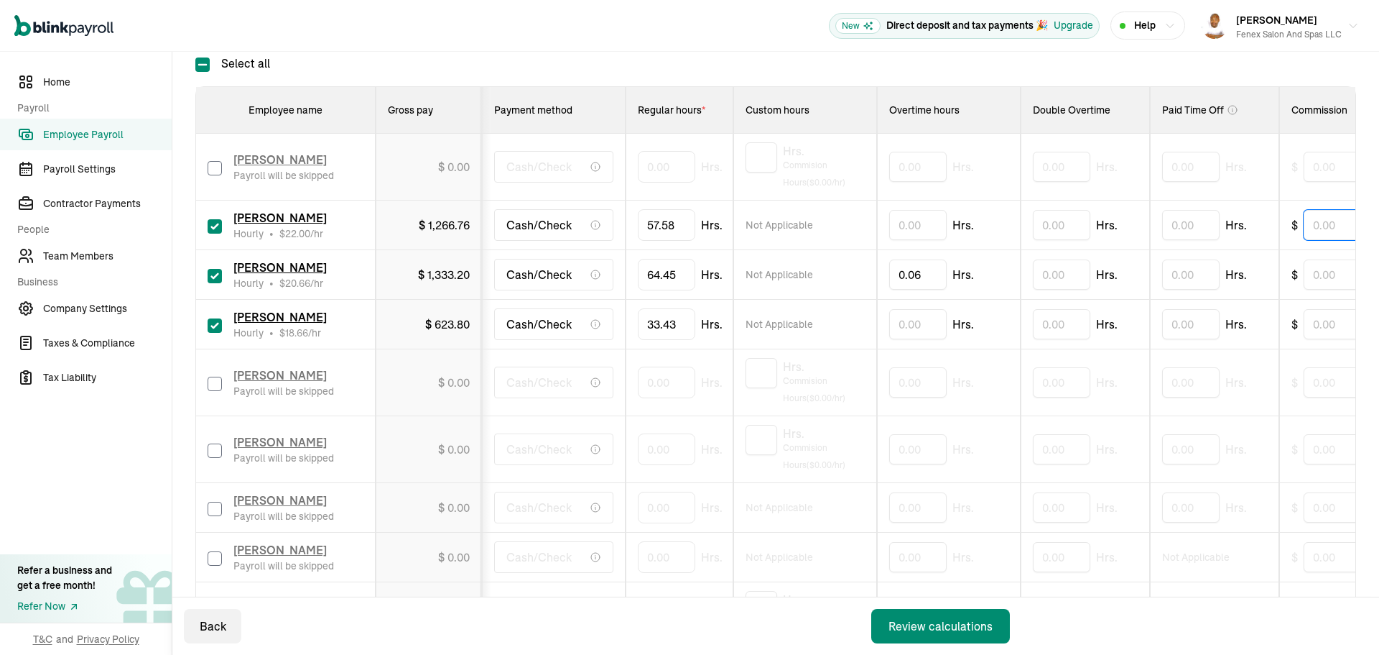
click at [1317, 232] on input "text" at bounding box center [1340, 225] width 72 height 30
type input "10.41"
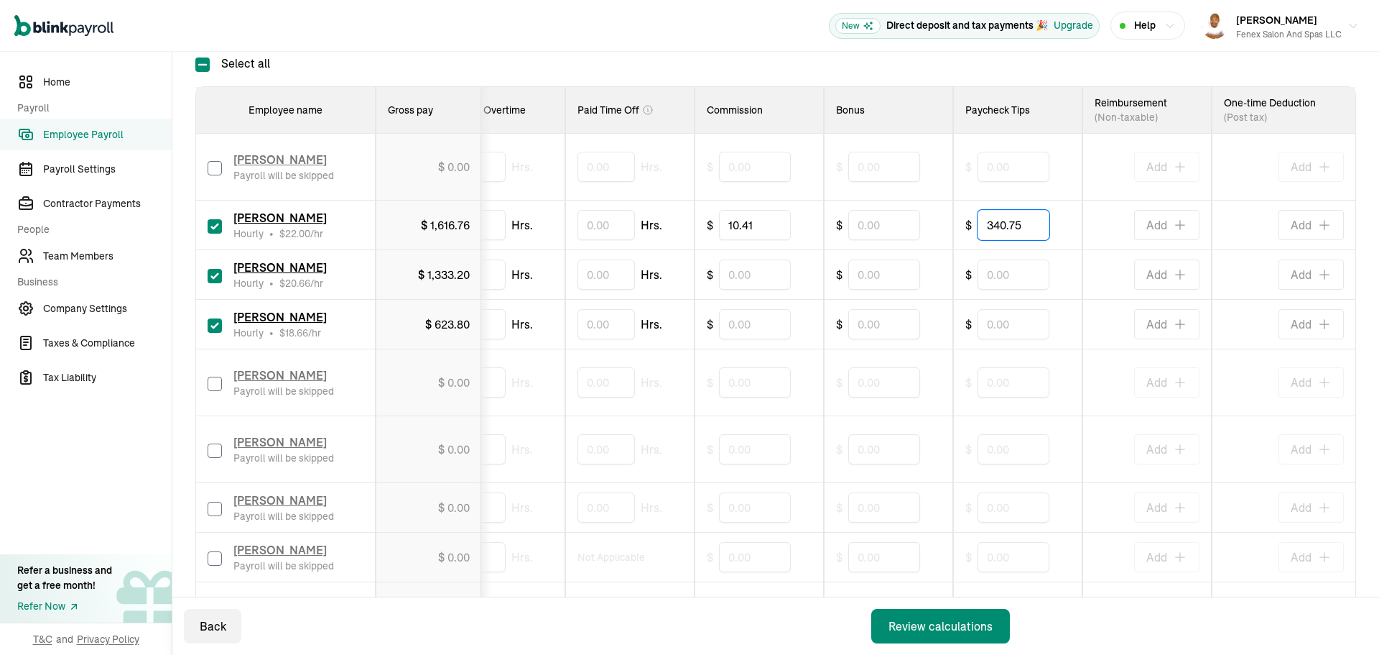
type input "340.75"
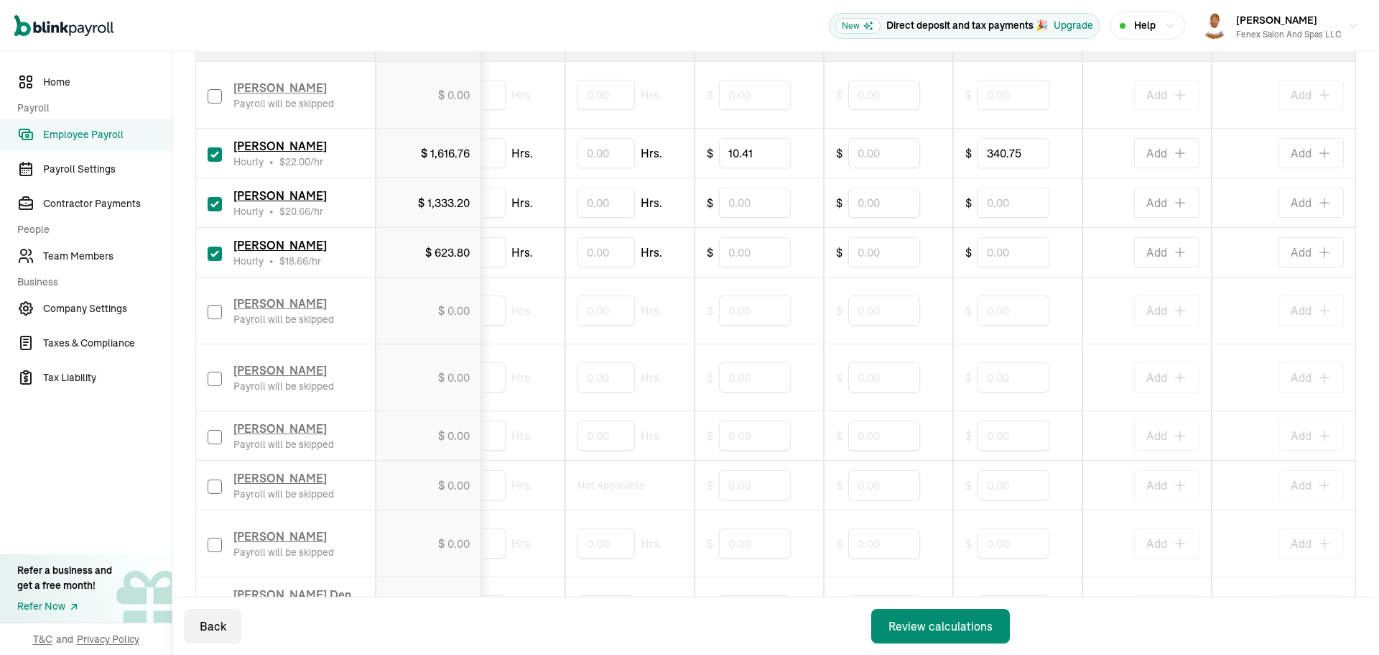
scroll to position [0, 0]
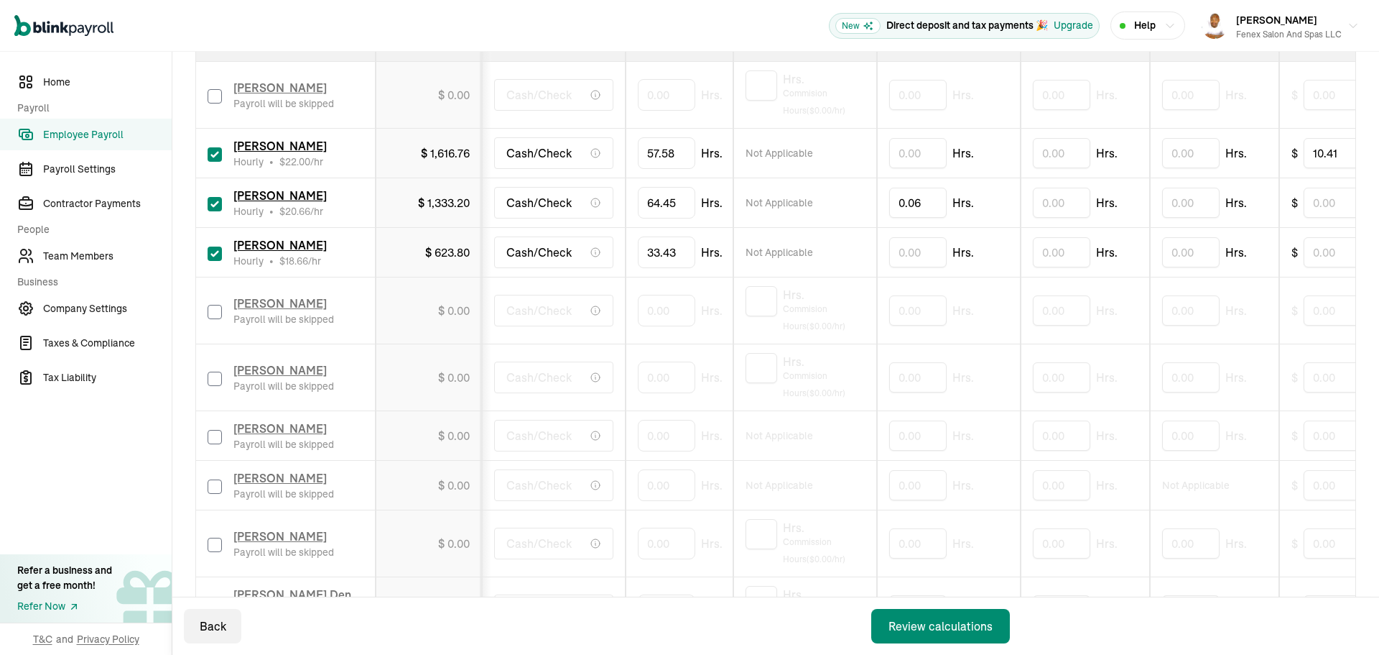
drag, startPoint x: 1037, startPoint y: 276, endPoint x: 785, endPoint y: 279, distance: 252.9
click at [1321, 248] on input "text" at bounding box center [1340, 252] width 72 height 30
type input "3.10"
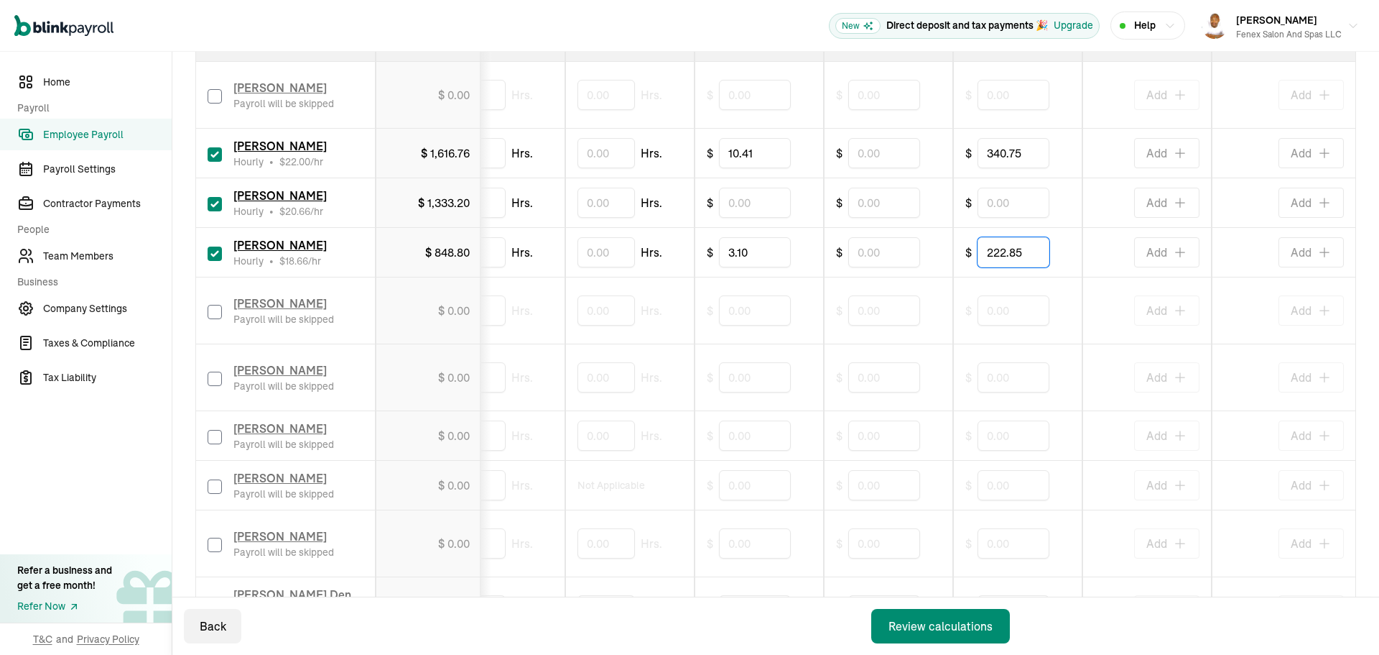
type input "222.85"
click at [212, 434] on input "checkbox" at bounding box center [215, 437] width 14 height 14
checkbox input "true"
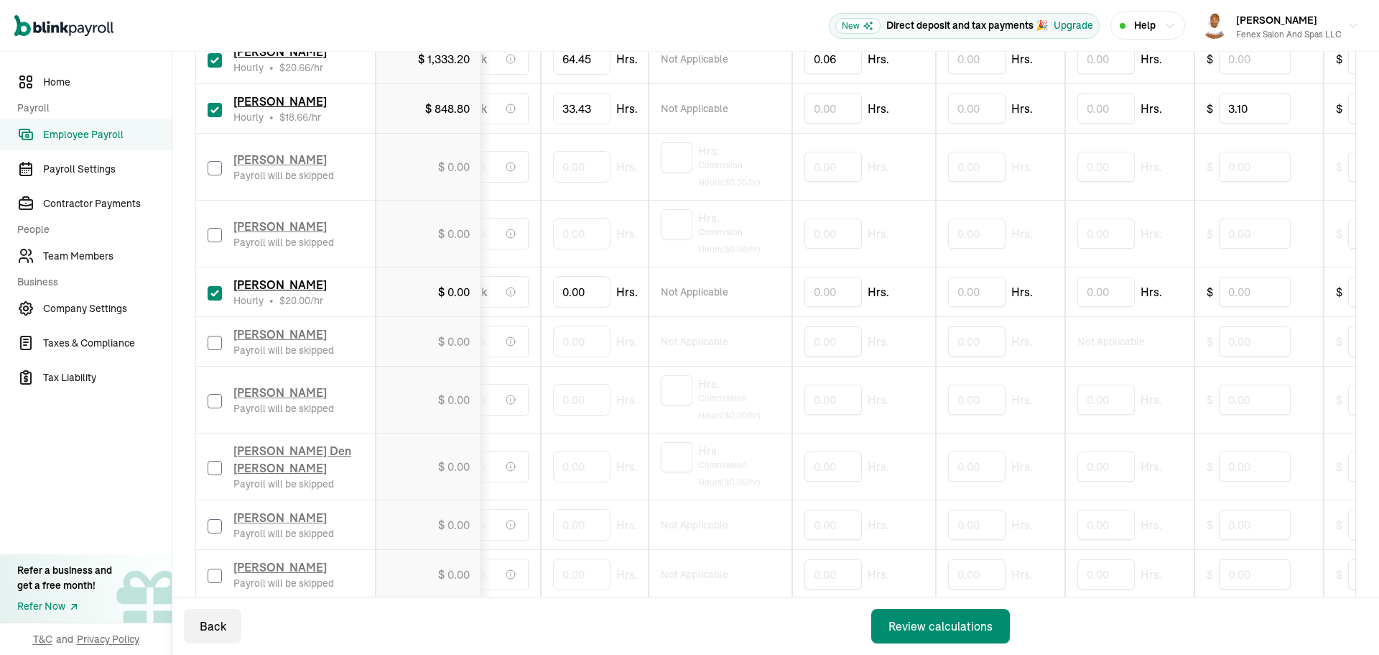
scroll to position [0, 0]
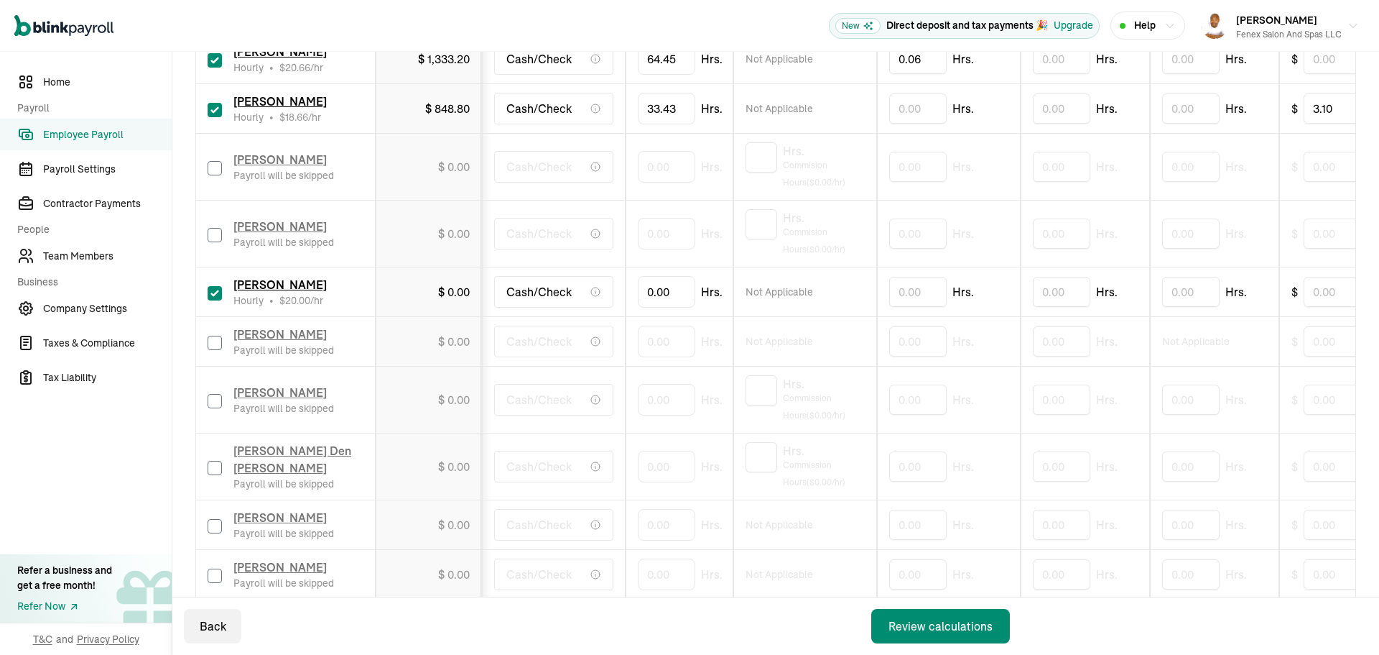
drag, startPoint x: 761, startPoint y: 324, endPoint x: 558, endPoint y: 320, distance: 203.4
click at [673, 285] on input "0" at bounding box center [666, 292] width 57 height 30
click at [678, 297] on input "0" at bounding box center [666, 292] width 57 height 30
type input "69.58"
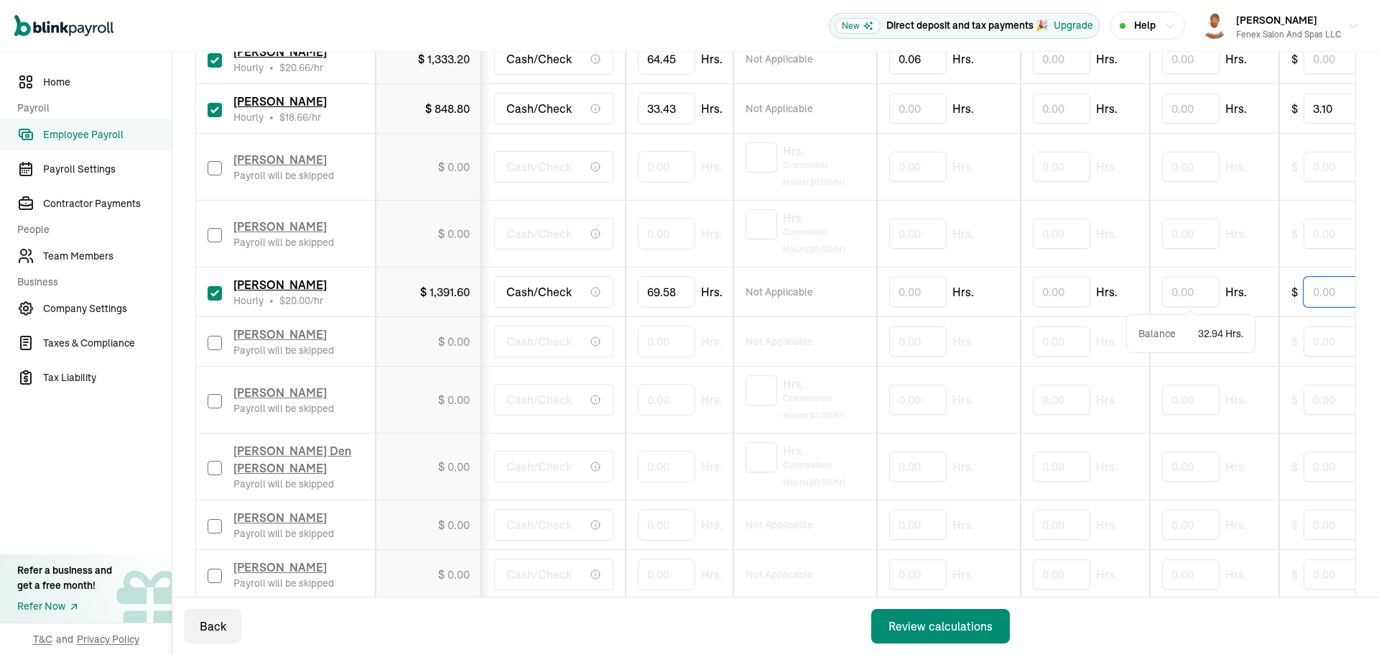
scroll to position [0, 31]
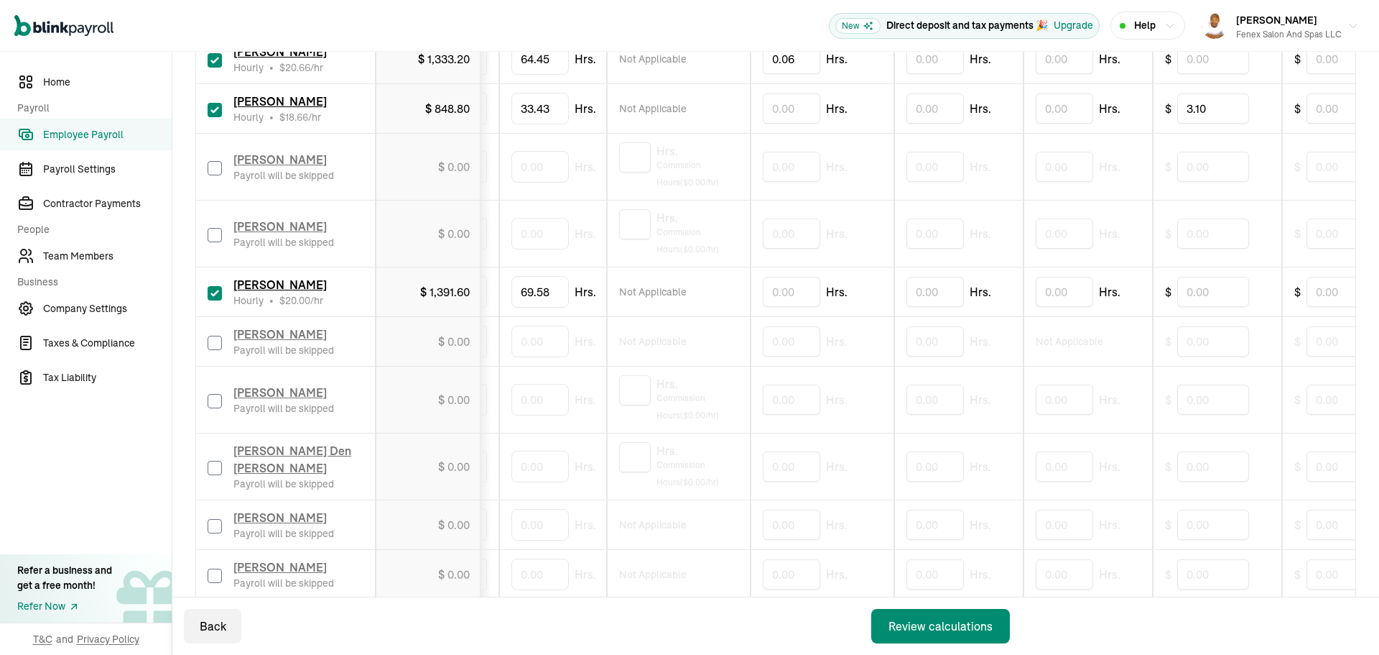
drag, startPoint x: 1122, startPoint y: 315, endPoint x: 1175, endPoint y: 321, distance: 52.8
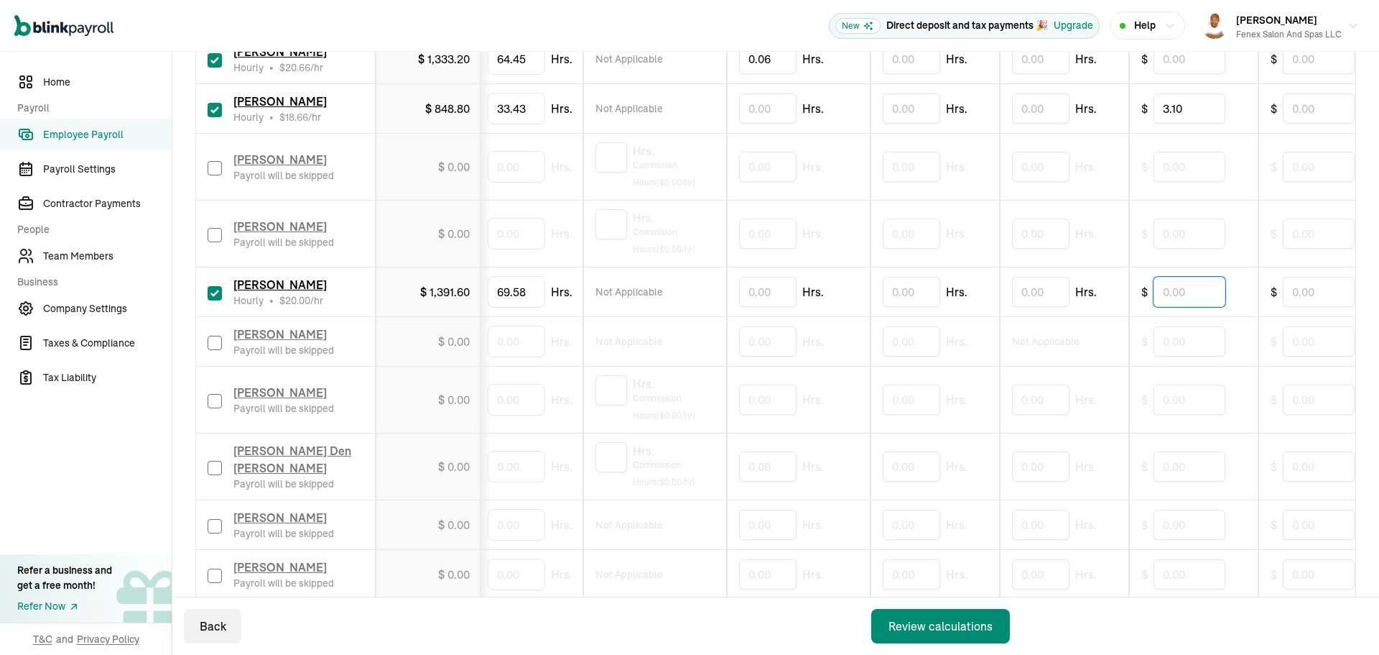
click at [1176, 295] on input "text" at bounding box center [1190, 292] width 72 height 30
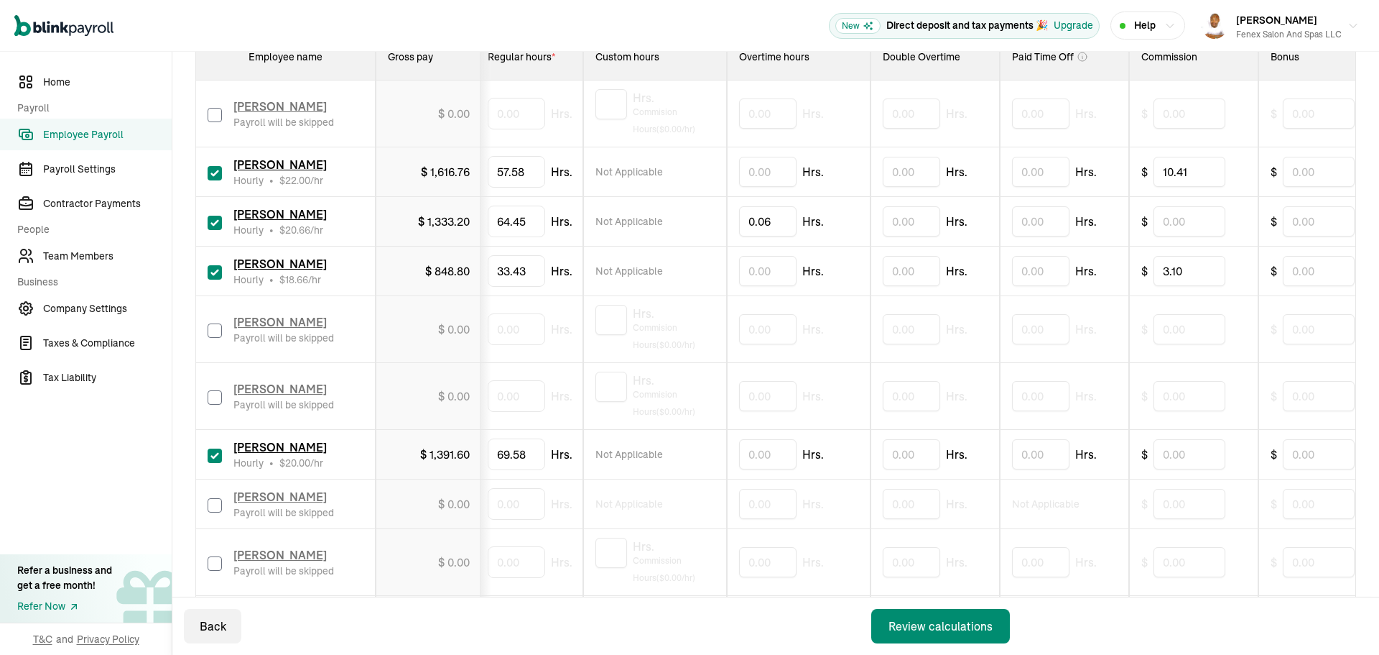
scroll to position [461, 0]
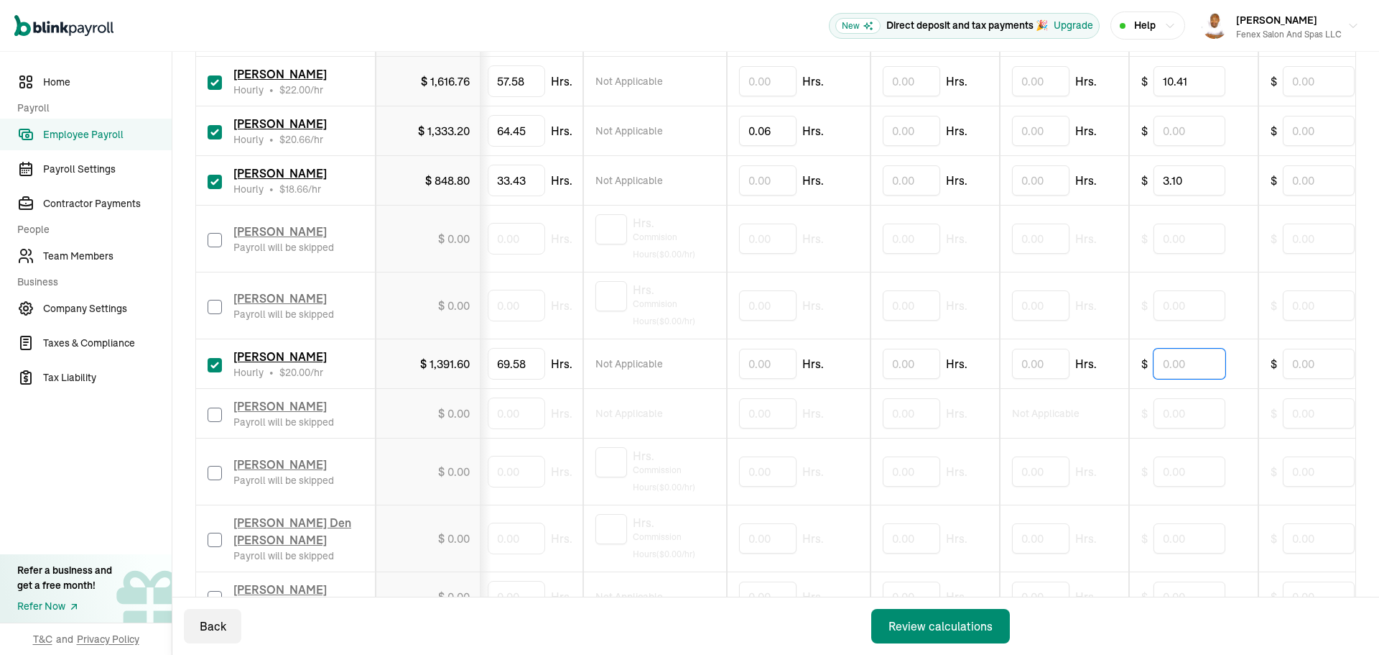
click at [1191, 367] on input "text" at bounding box center [1190, 363] width 72 height 30
type input "1.50"
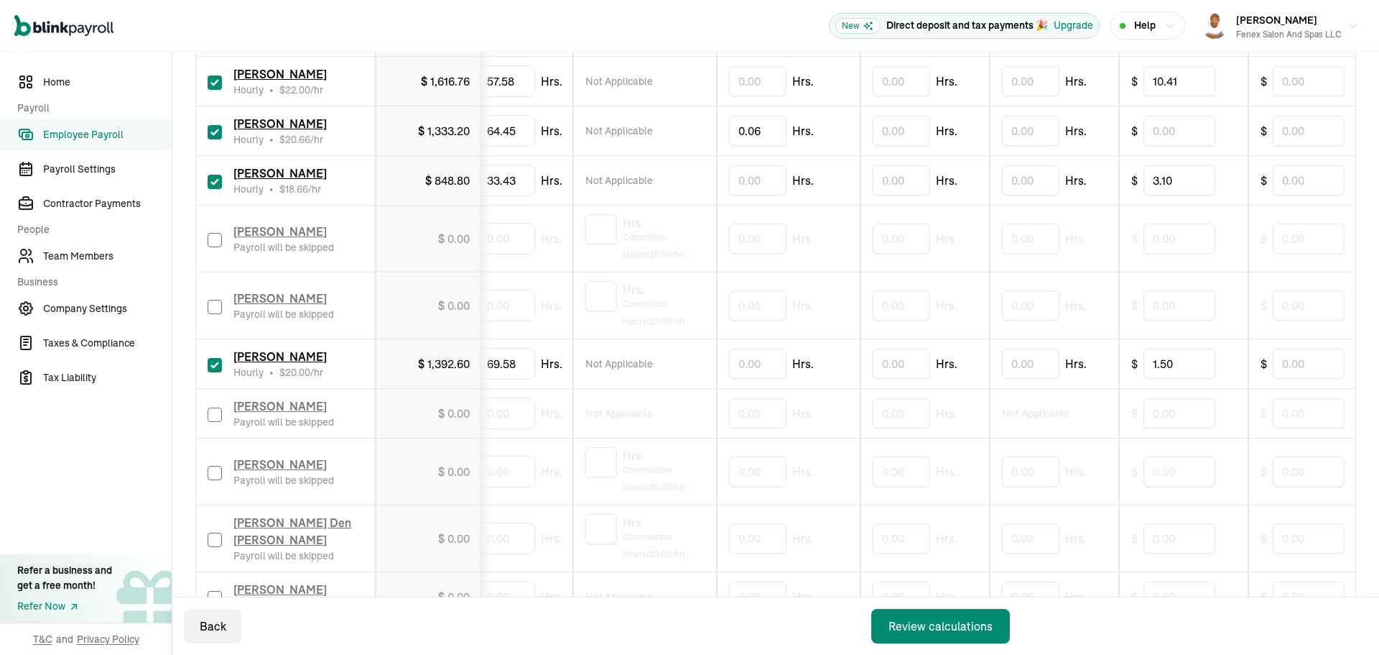
scroll to position [0, 596]
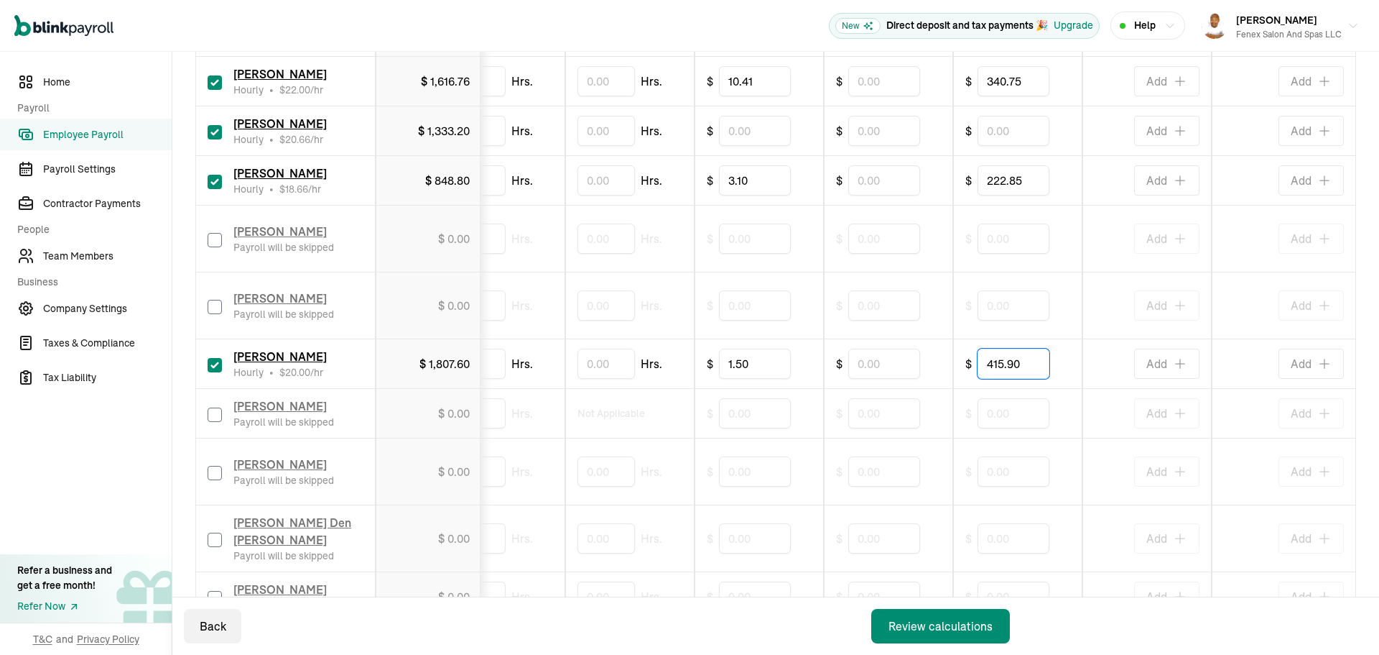
type input "415.90"
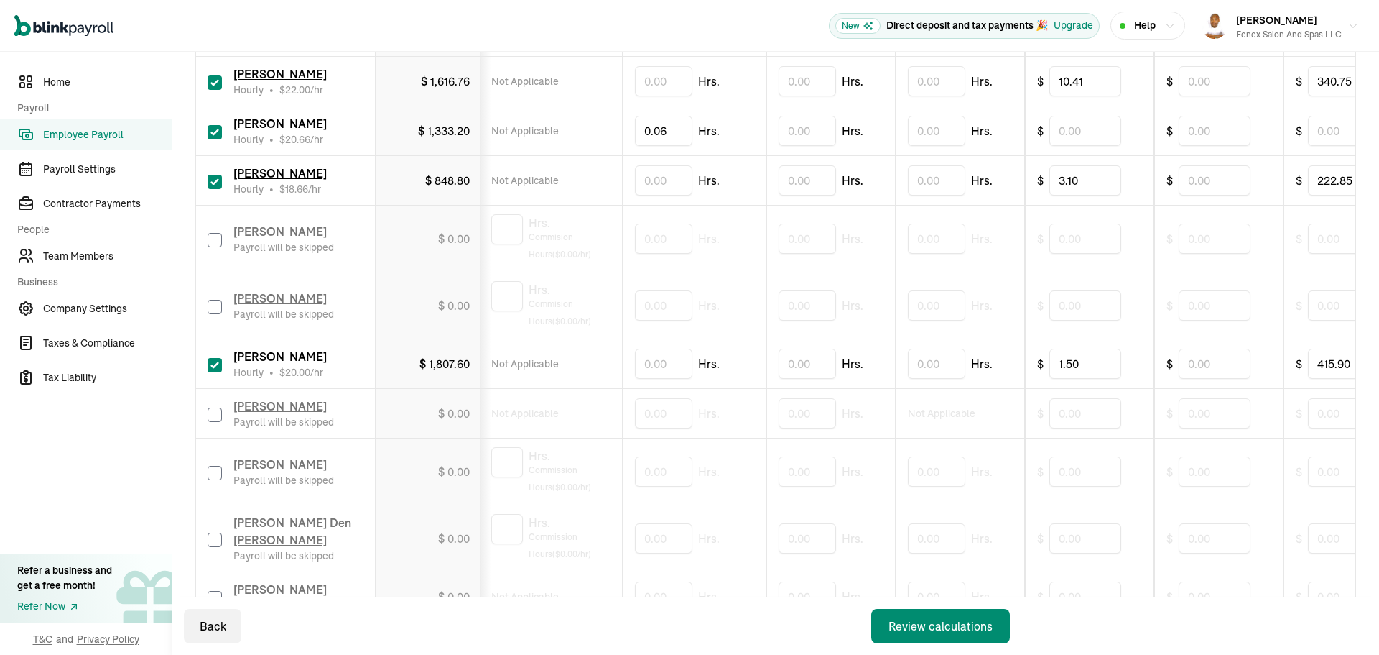
scroll to position [0, 0]
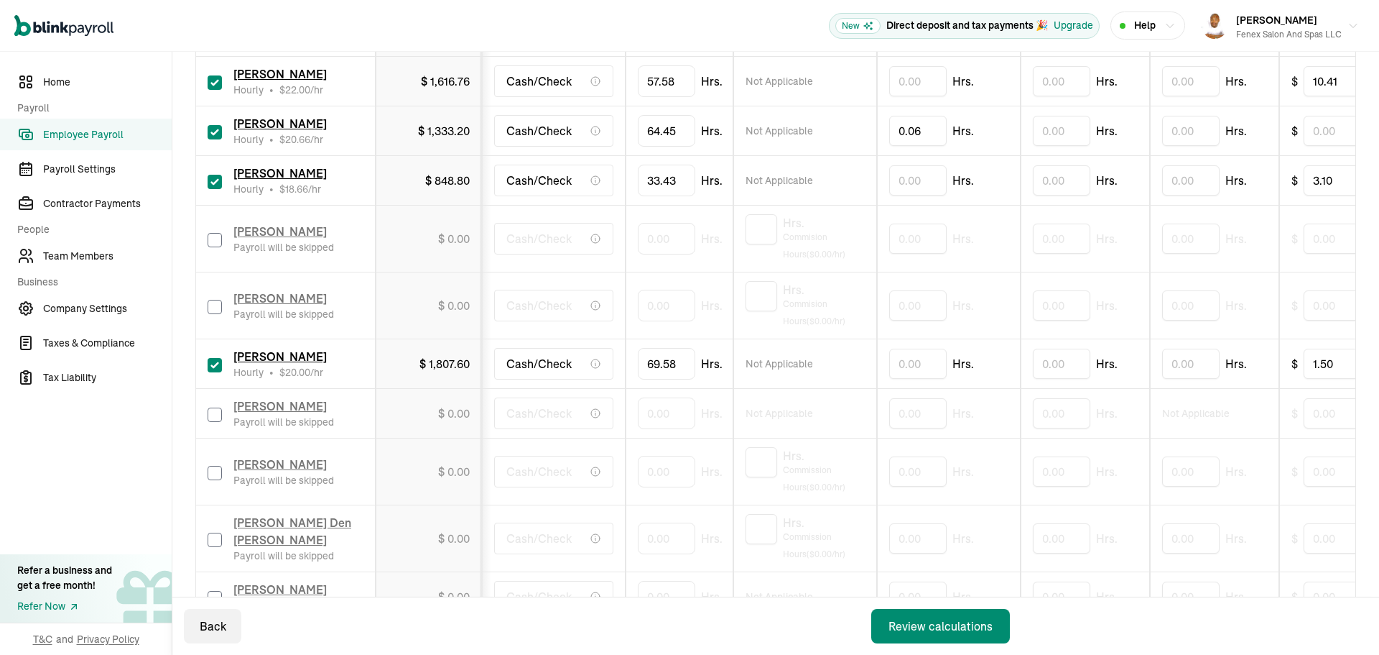
drag, startPoint x: 1071, startPoint y: 392, endPoint x: 642, endPoint y: 390, distance: 428.9
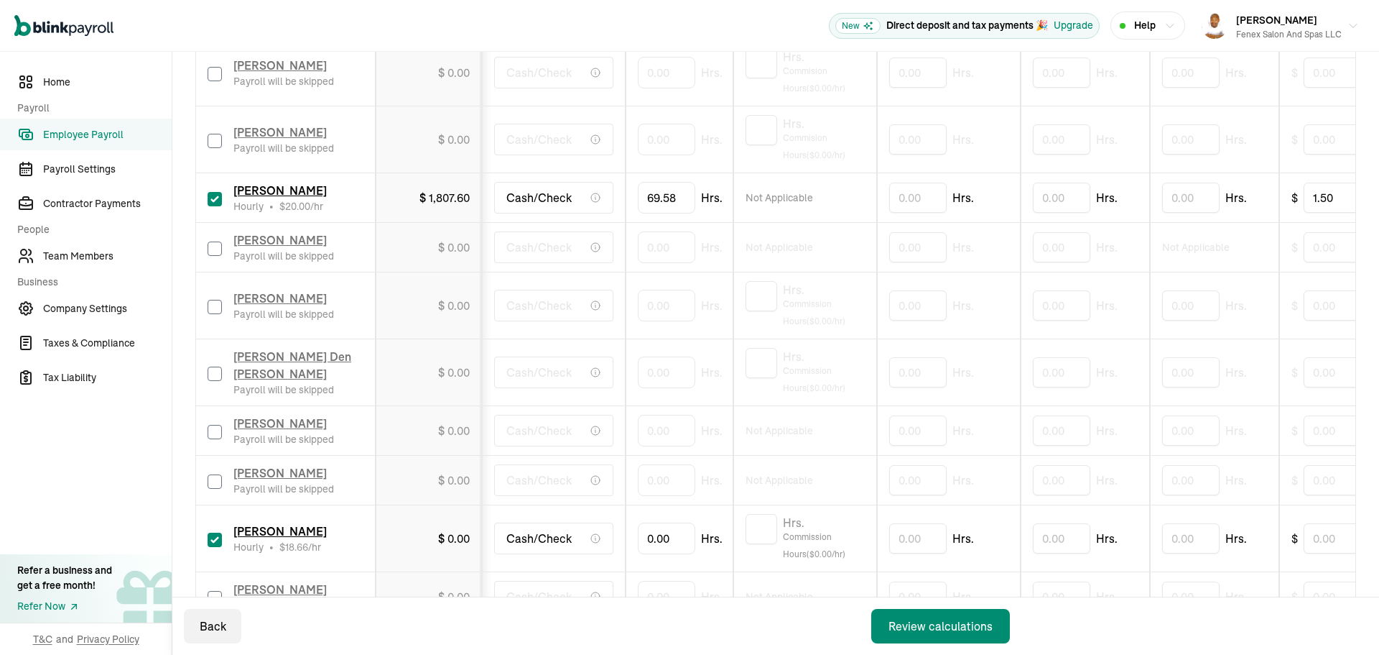
scroll to position [749, 0]
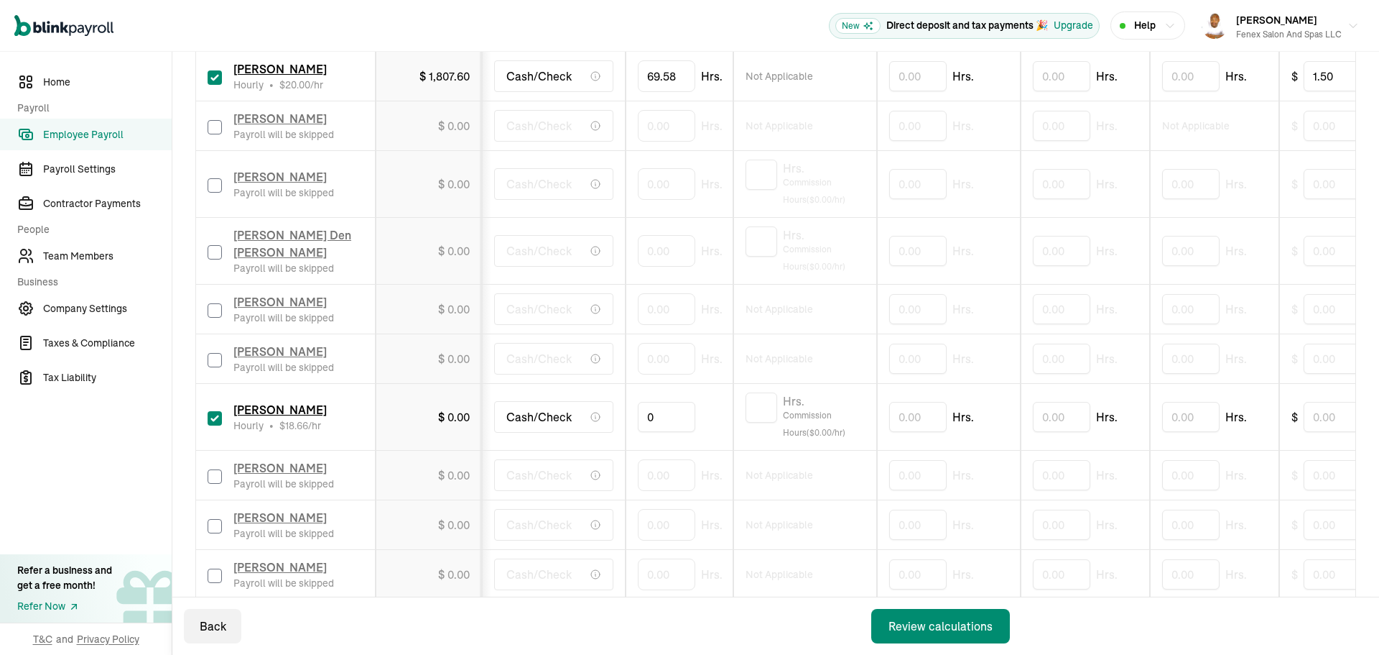
click at [648, 417] on input "0" at bounding box center [666, 417] width 57 height 30
type input "28.38"
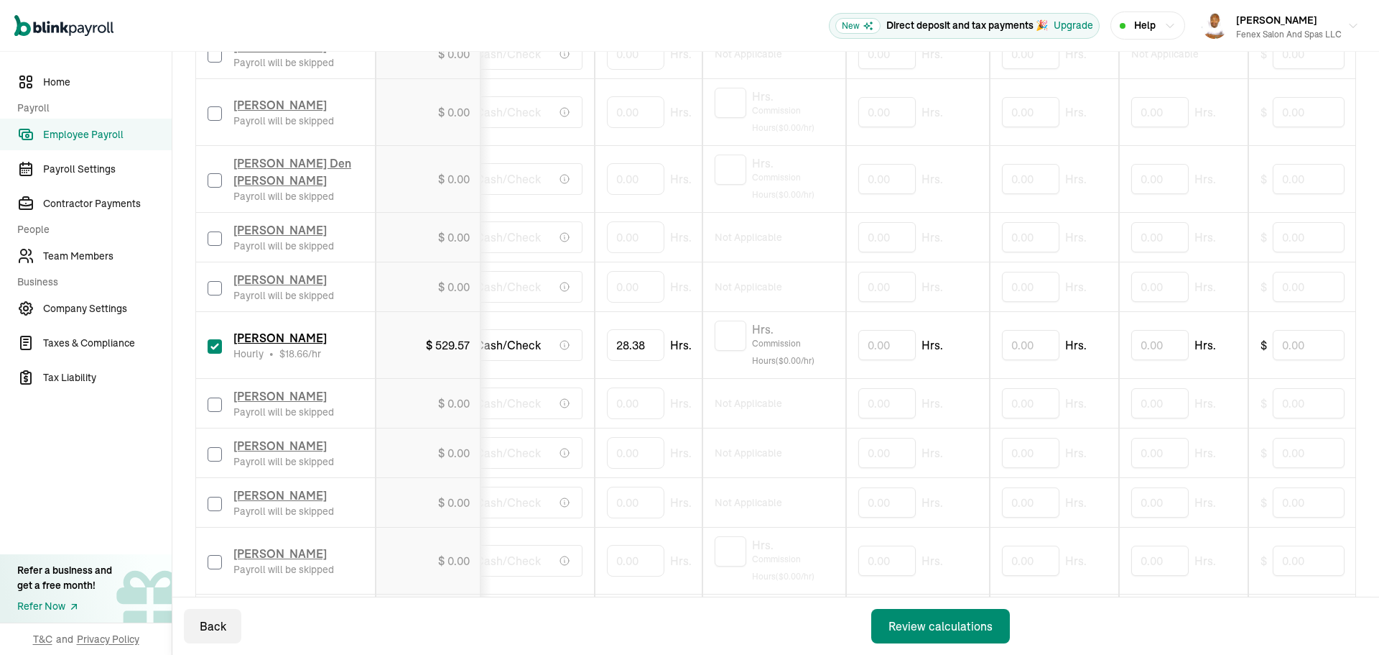
scroll to position [0, 596]
type input "127"
drag, startPoint x: 685, startPoint y: 373, endPoint x: 456, endPoint y: 374, distance: 229.2
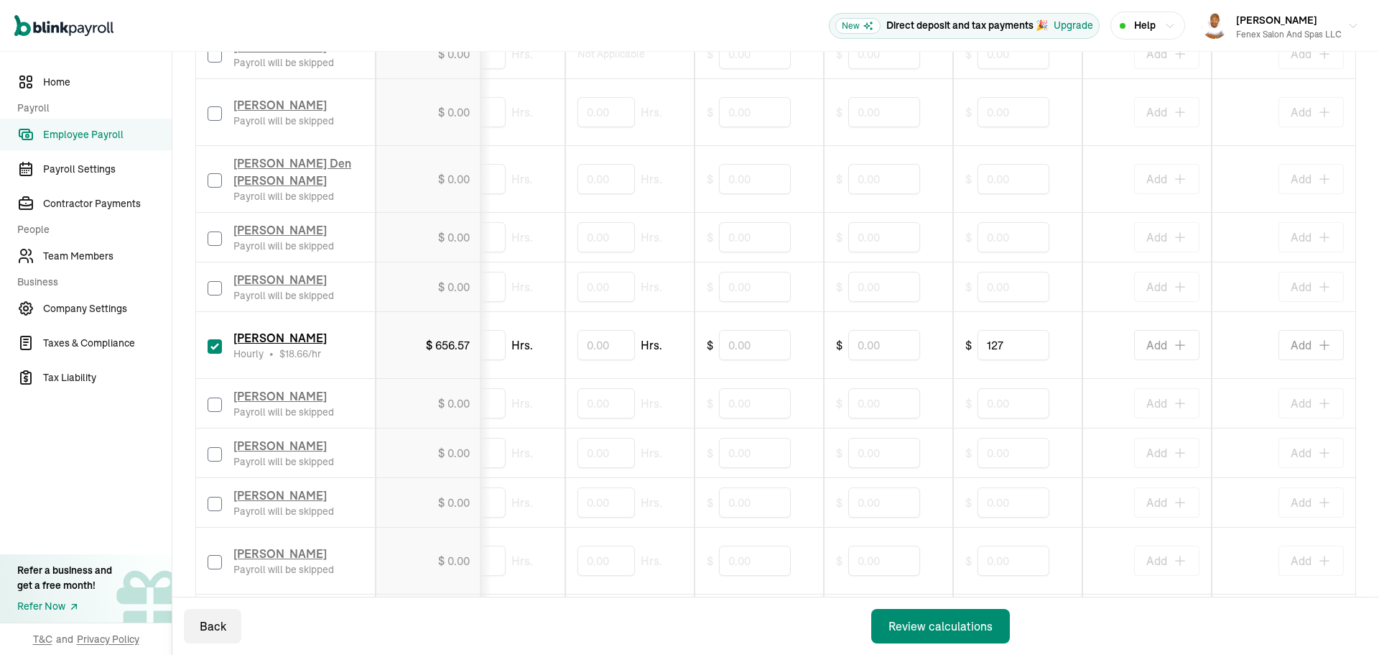
drag, startPoint x: 732, startPoint y: 384, endPoint x: 1018, endPoint y: 384, distance: 285.9
drag, startPoint x: 1025, startPoint y: 382, endPoint x: 724, endPoint y: 382, distance: 301.0
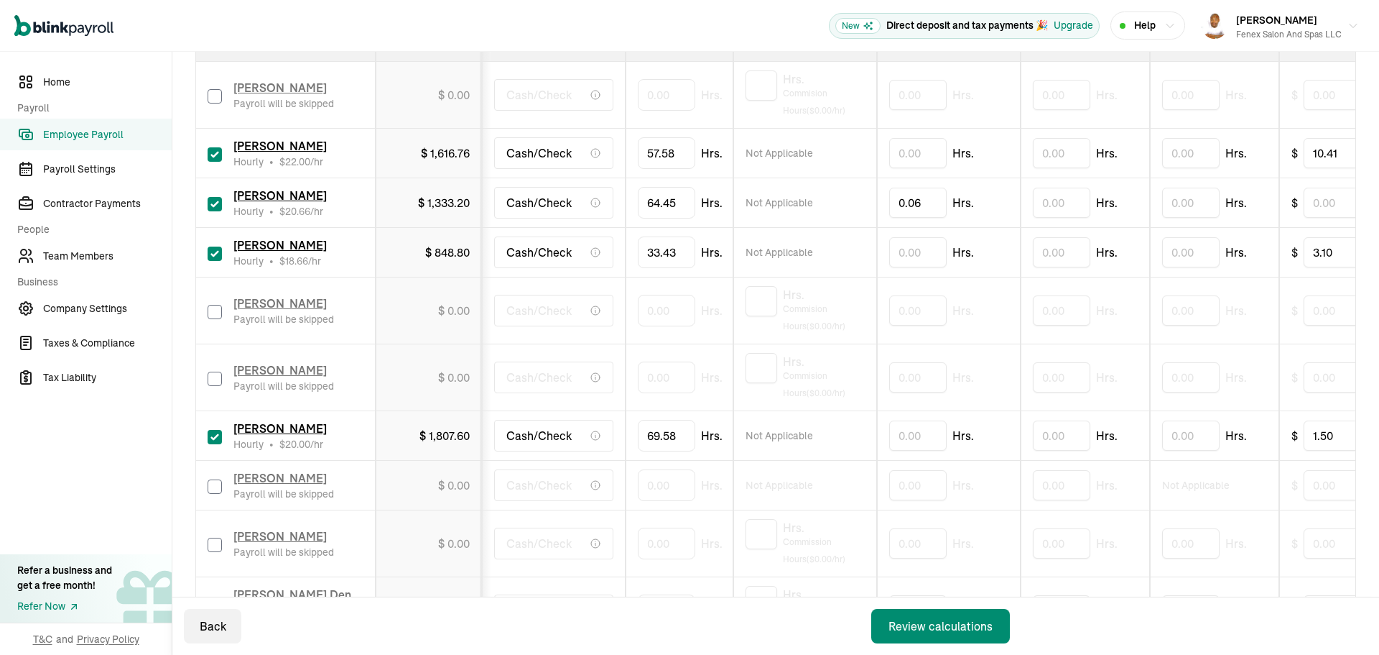
scroll to position [533, 0]
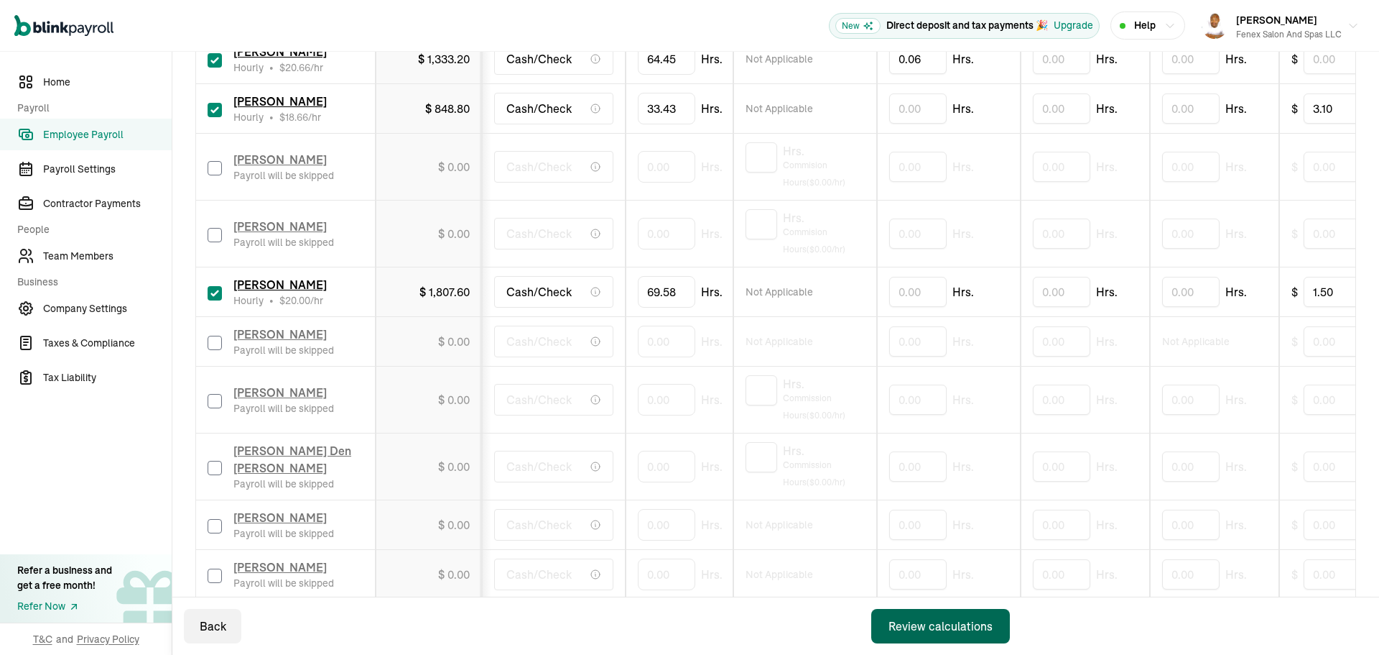
click at [978, 623] on div "Review calculations" at bounding box center [941, 625] width 104 height 17
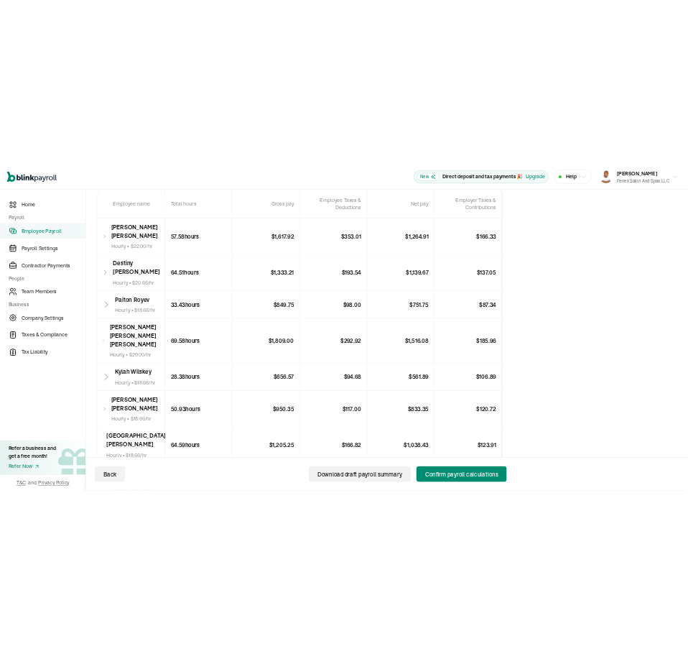
scroll to position [430, 0]
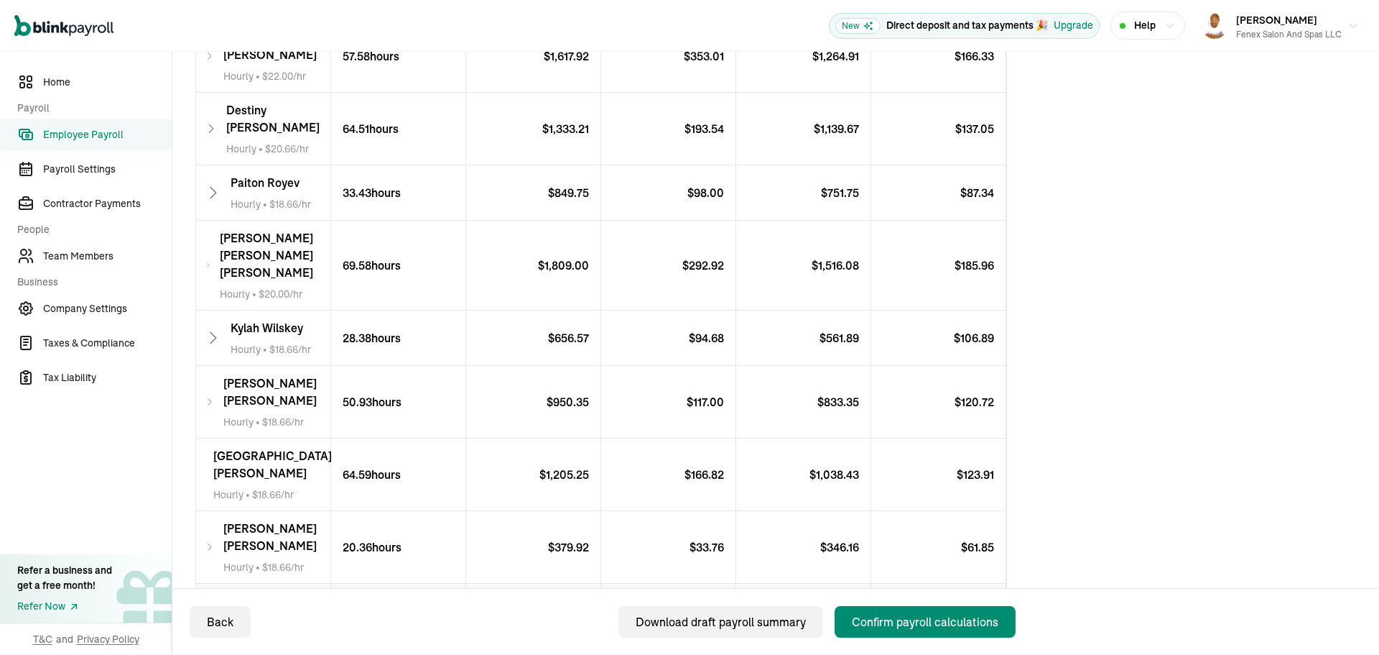
click at [840, 583] on p "$ 7,452.24" at bounding box center [803, 604] width 135 height 43
click at [943, 624] on div "Confirm payroll calculations" at bounding box center [925, 621] width 147 height 17
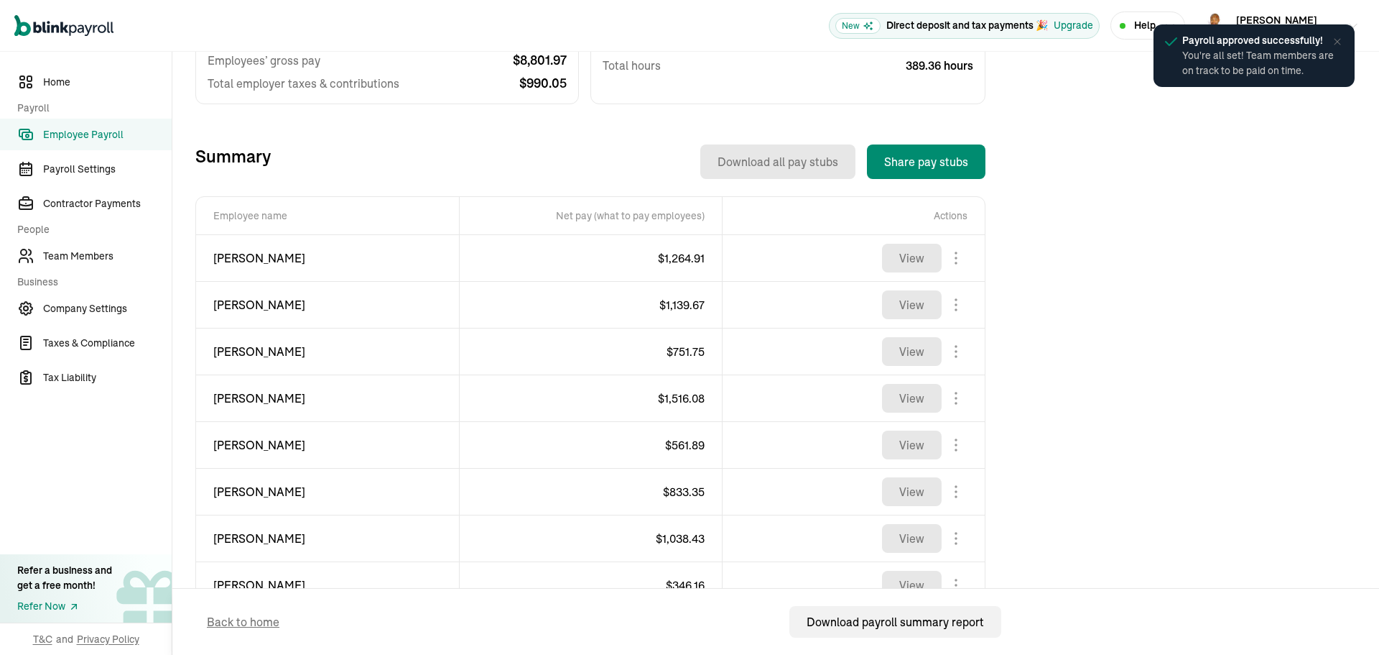
click at [1337, 35] on span "Payroll approved successfully!" at bounding box center [1262, 40] width 158 height 15
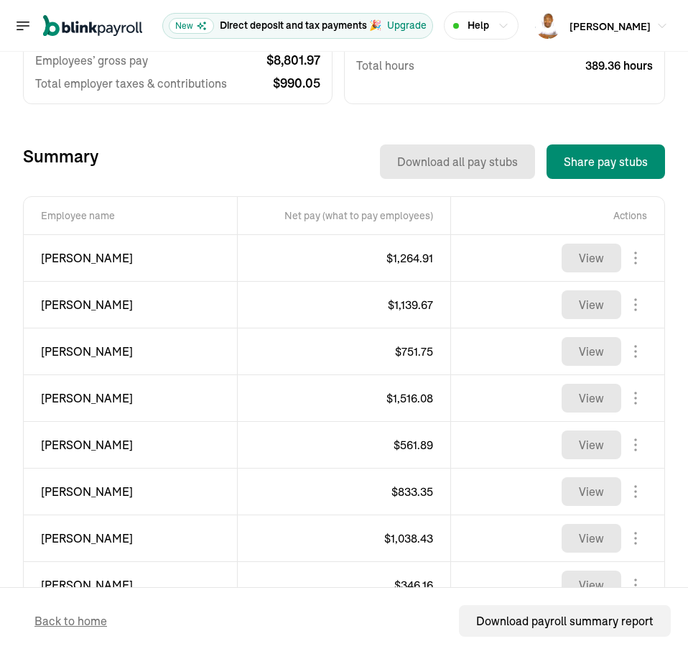
click at [67, 259] on span "[PERSON_NAME]" at bounding box center [130, 257] width 179 height 17
copy div "[PERSON_NAME]"
click at [402, 261] on span "$ 1,264.91" at bounding box center [410, 258] width 47 height 14
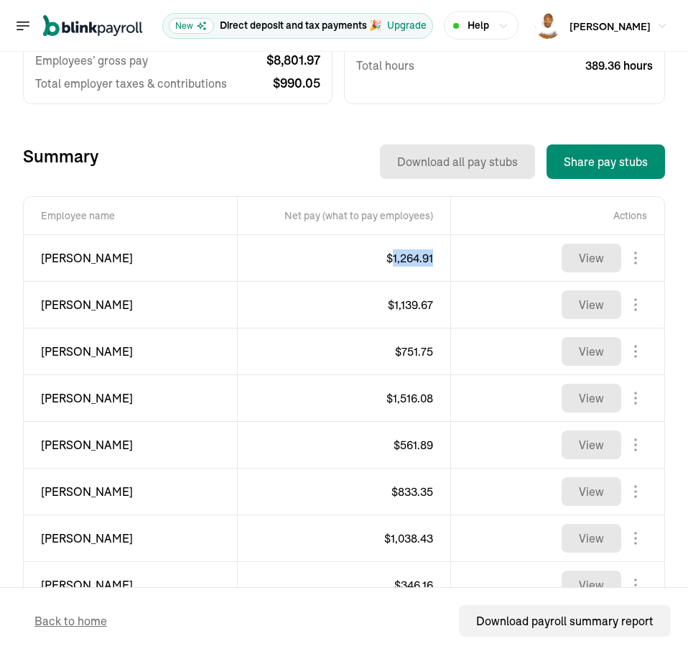
click at [402, 261] on span "$ 1,264.91" at bounding box center [410, 258] width 47 height 14
copy span "1,264.91"
click at [60, 297] on span "[PERSON_NAME]" at bounding box center [130, 304] width 179 height 17
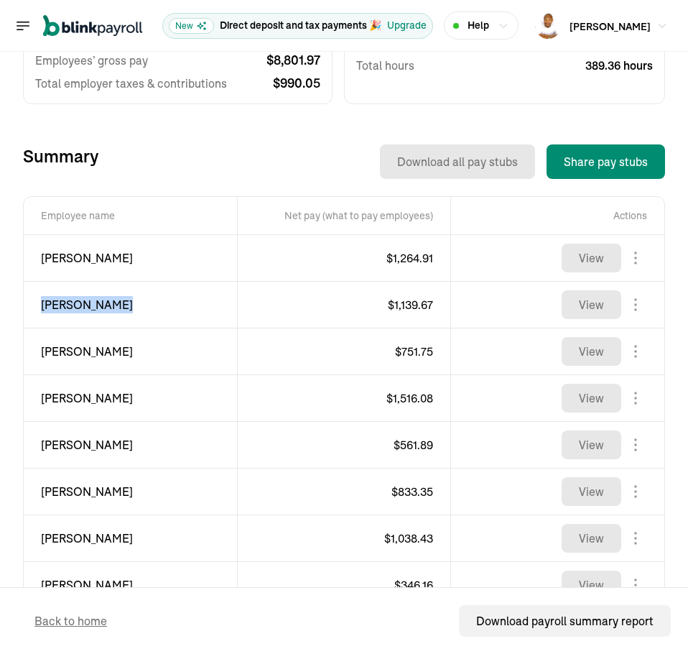
copy div "[PERSON_NAME]"
click at [407, 306] on span "$ 1,139.67" at bounding box center [410, 304] width 45 height 14
copy span "1,139.67"
click at [64, 348] on span "[PERSON_NAME]" at bounding box center [130, 351] width 179 height 17
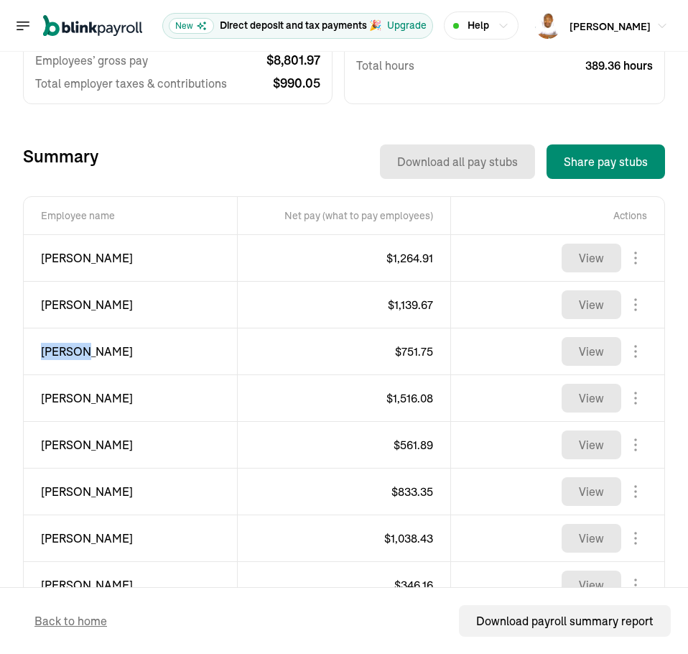
click at [64, 348] on span "[PERSON_NAME]" at bounding box center [130, 351] width 179 height 17
copy div "[PERSON_NAME]"
click at [407, 351] on span "$ 751.75" at bounding box center [414, 351] width 38 height 14
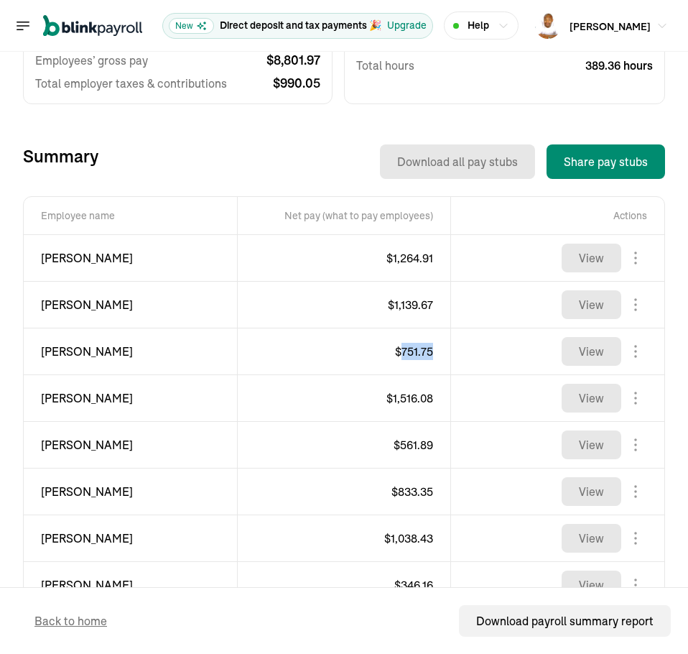
copy span "751.75"
click at [65, 394] on span "[PERSON_NAME]" at bounding box center [130, 397] width 179 height 17
copy div "[PERSON_NAME]"
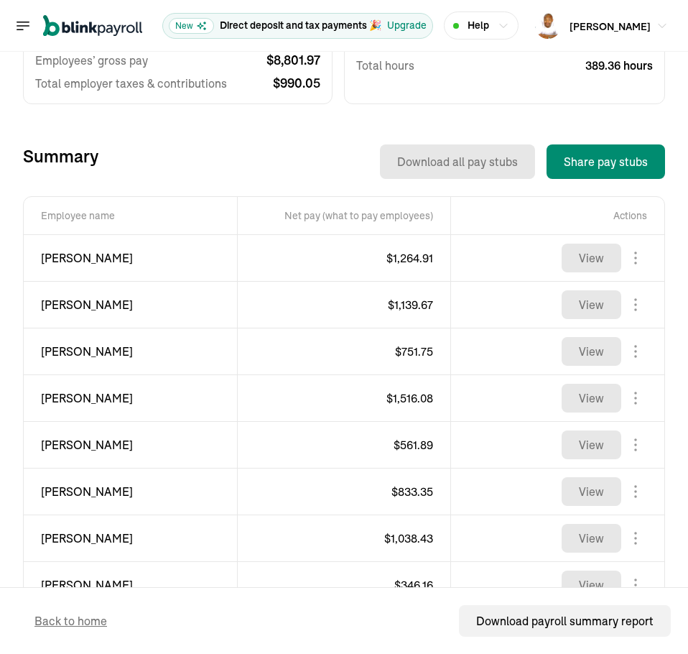
click at [406, 397] on span "$ 1,516.08" at bounding box center [410, 398] width 47 height 14
copy span "1,516.08"
click at [41, 443] on span "[PERSON_NAME]" at bounding box center [130, 444] width 179 height 17
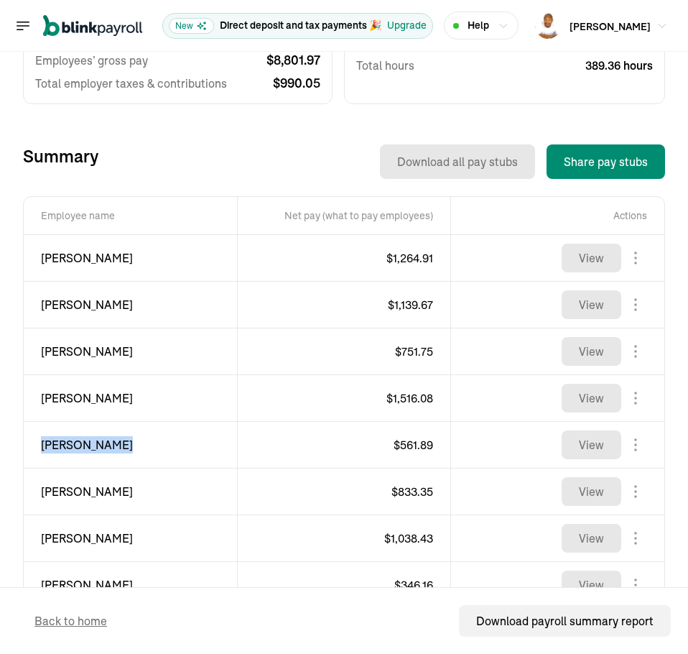
click at [41, 443] on span "[PERSON_NAME]" at bounding box center [130, 444] width 179 height 17
copy div "[PERSON_NAME]"
click at [399, 444] on span "$ 561.89" at bounding box center [414, 445] width 40 height 14
copy span "561.89"
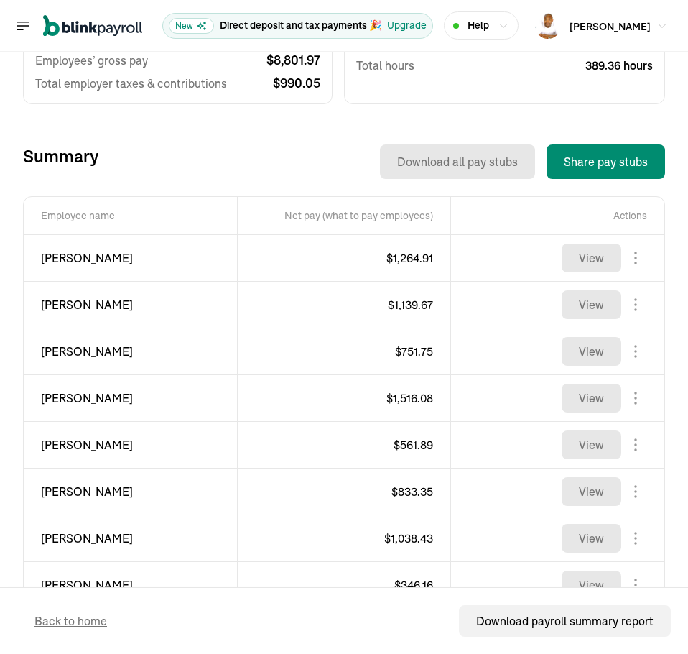
click at [51, 493] on span "[PERSON_NAME]" at bounding box center [130, 491] width 179 height 17
click at [404, 494] on span "$ 833.35" at bounding box center [413, 491] width 42 height 14
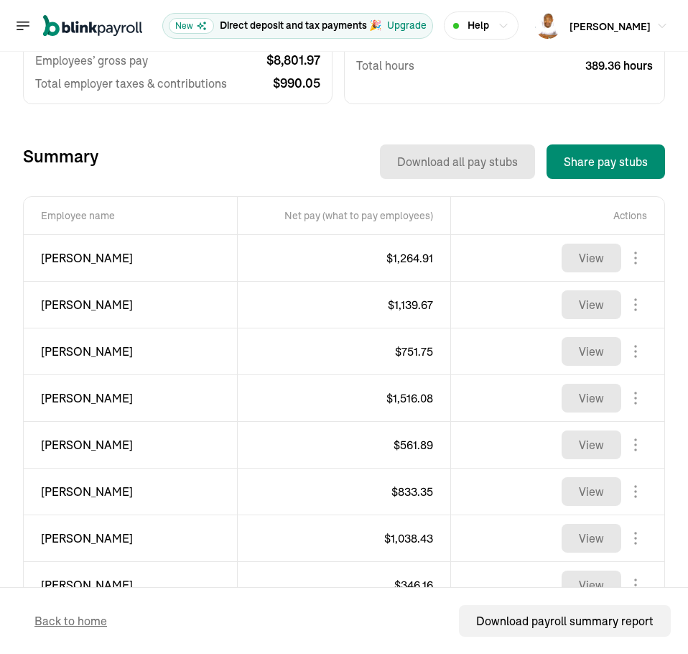
click at [68, 535] on span "[PERSON_NAME]" at bounding box center [130, 538] width 179 height 17
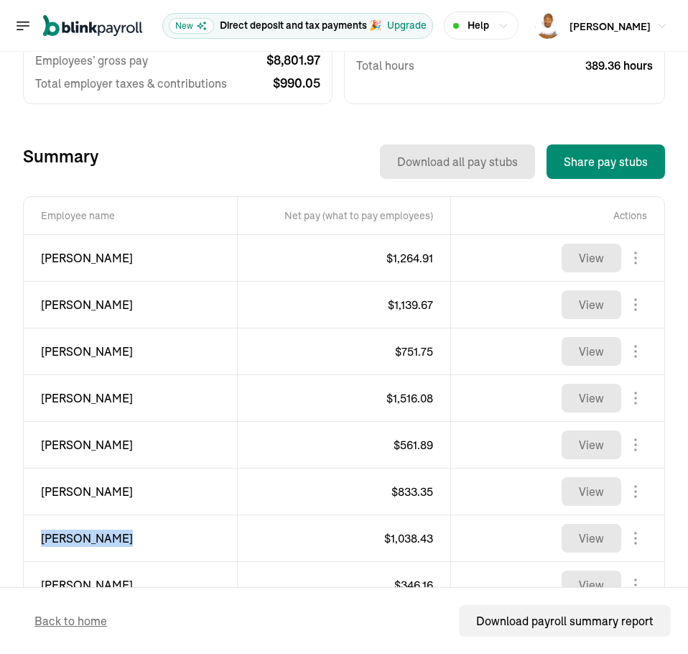
click at [68, 535] on span "[PERSON_NAME]" at bounding box center [130, 538] width 179 height 17
click at [406, 537] on span "$ 1,038.43" at bounding box center [408, 538] width 49 height 14
click at [68, 259] on span "[PERSON_NAME]" at bounding box center [130, 257] width 179 height 17
click at [69, 259] on span "[PERSON_NAME]" at bounding box center [130, 257] width 179 height 17
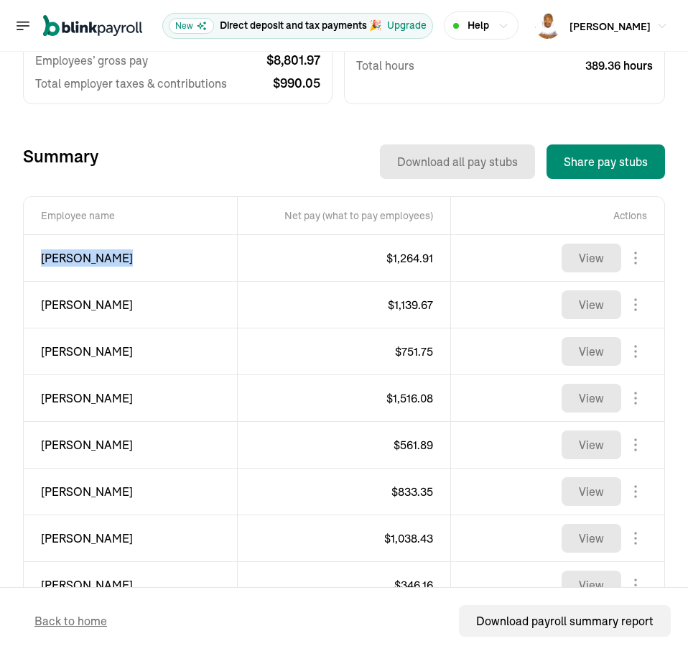
click at [69, 259] on span "[PERSON_NAME]" at bounding box center [130, 257] width 179 height 17
click at [389, 262] on span "$ 1,264.91" at bounding box center [410, 258] width 47 height 14
click at [70, 303] on span "[PERSON_NAME]" at bounding box center [130, 304] width 179 height 17
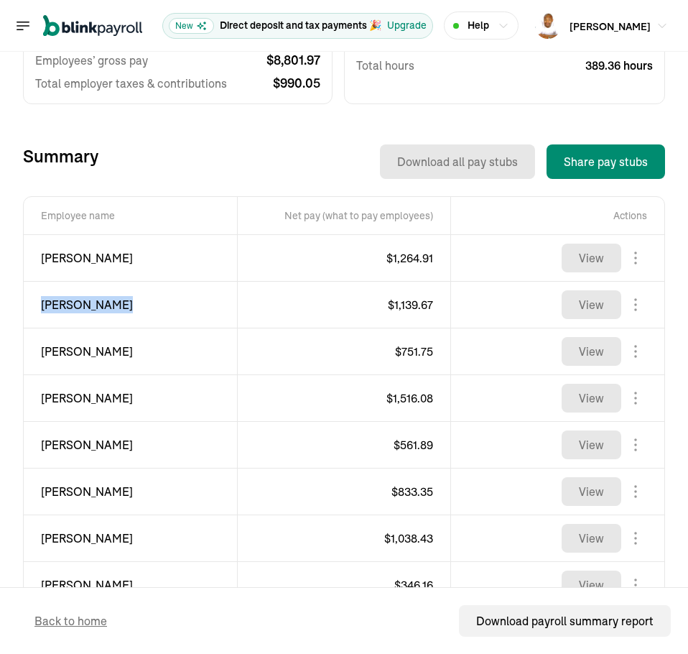
click at [70, 303] on span "[PERSON_NAME]" at bounding box center [130, 304] width 179 height 17
click at [412, 307] on span "$ 1,139.67" at bounding box center [410, 304] width 45 height 14
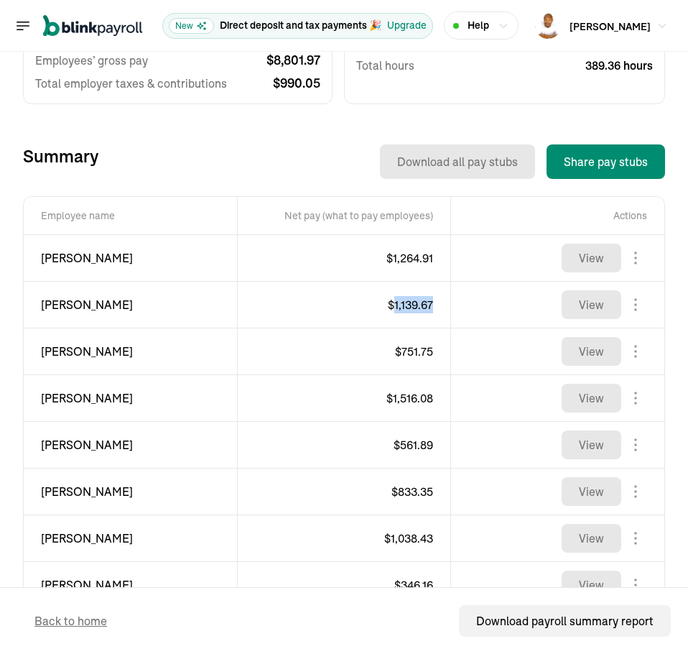
click at [412, 307] on span "$ 1,139.67" at bounding box center [410, 304] width 45 height 14
click at [65, 353] on span "[PERSON_NAME]" at bounding box center [130, 351] width 179 height 17
click at [410, 351] on span "$ 751.75" at bounding box center [414, 351] width 38 height 14
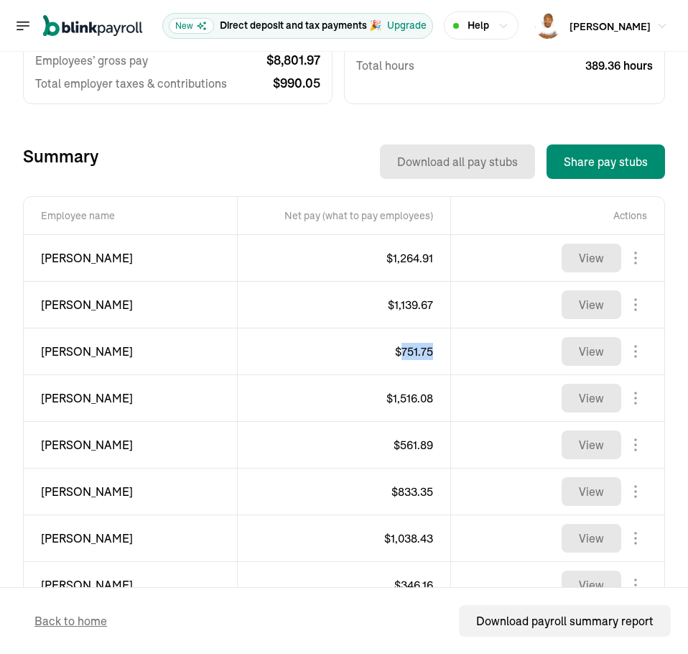
click at [410, 351] on span "$ 751.75" at bounding box center [414, 351] width 38 height 14
click at [389, 403] on span "$ 1,516.08" at bounding box center [410, 398] width 47 height 14
click at [57, 402] on span "[PERSON_NAME]" at bounding box center [130, 397] width 179 height 17
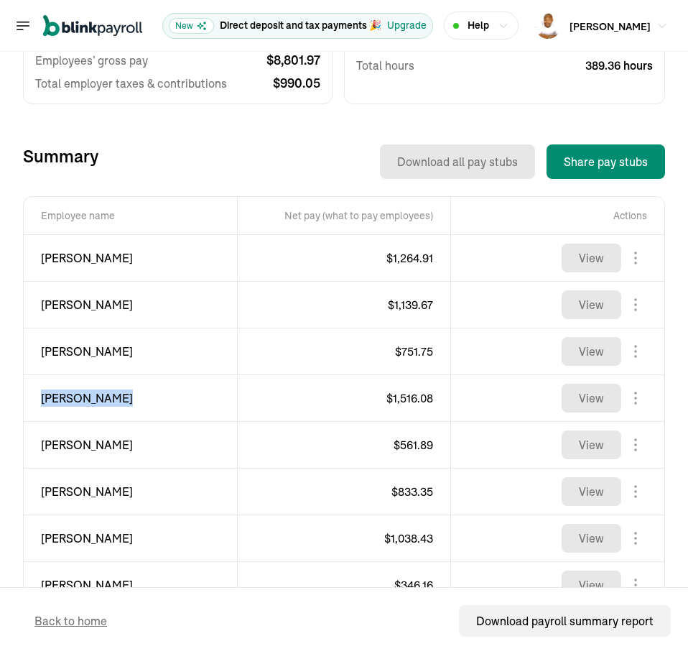
click at [57, 402] on span "[PERSON_NAME]" at bounding box center [130, 397] width 179 height 17
click at [395, 396] on span "$ 1,516.08" at bounding box center [410, 398] width 47 height 14
click at [54, 447] on span "[PERSON_NAME]" at bounding box center [130, 444] width 179 height 17
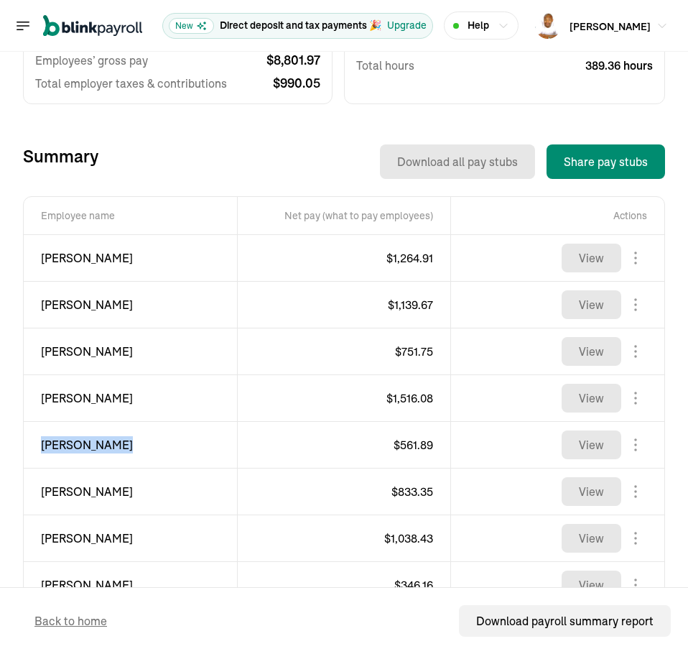
click at [55, 447] on span "[PERSON_NAME]" at bounding box center [130, 444] width 179 height 17
click at [401, 444] on span "$ 561.89" at bounding box center [414, 445] width 40 height 14
click at [57, 491] on span "[PERSON_NAME]" at bounding box center [130, 491] width 179 height 17
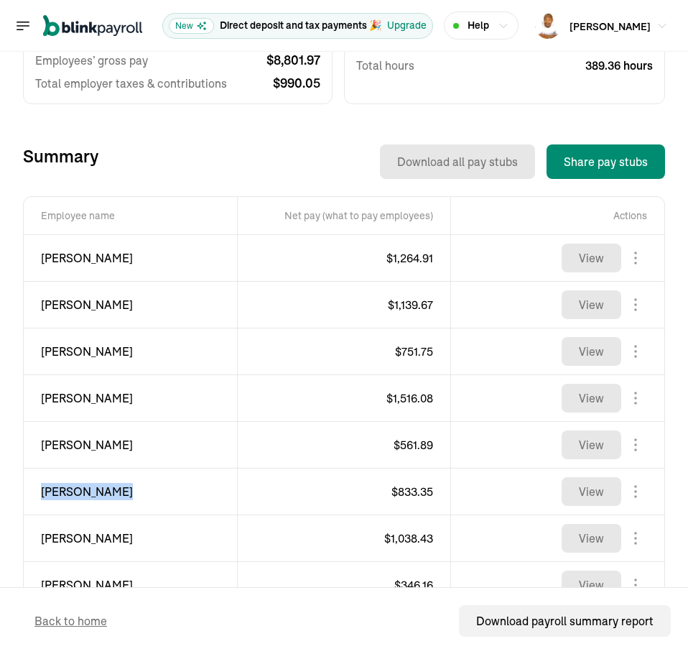
click at [57, 491] on span "[PERSON_NAME]" at bounding box center [130, 491] width 179 height 17
click at [407, 489] on span "$ 833.35" at bounding box center [413, 491] width 42 height 14
drag, startPoint x: 407, startPoint y: 489, endPoint x: 404, endPoint y: 500, distance: 11.8
click at [407, 495] on span "$ 833.35" at bounding box center [413, 491] width 42 height 14
click at [399, 491] on span "$ 833.35" at bounding box center [413, 491] width 42 height 14
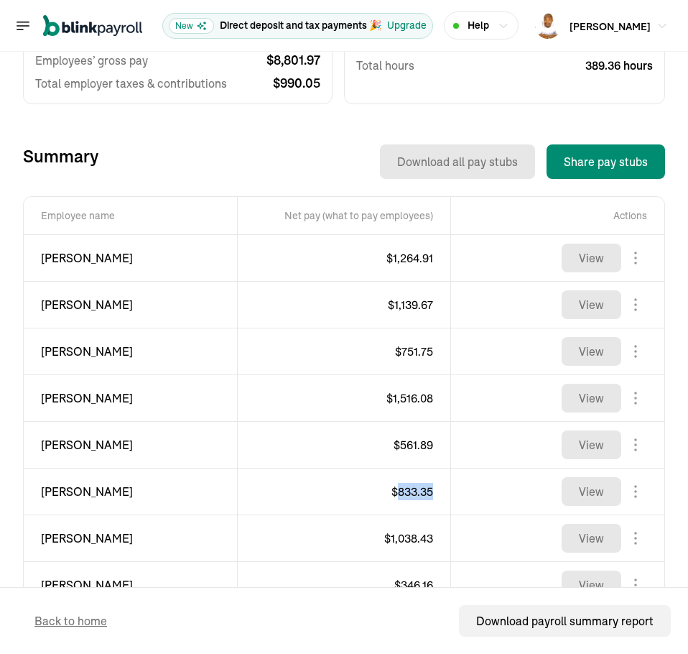
click at [399, 491] on span "$ 833.35" at bounding box center [413, 491] width 42 height 14
click at [61, 540] on span "[PERSON_NAME]" at bounding box center [130, 538] width 179 height 17
click at [404, 535] on span "$ 1,038.43" at bounding box center [408, 538] width 49 height 14
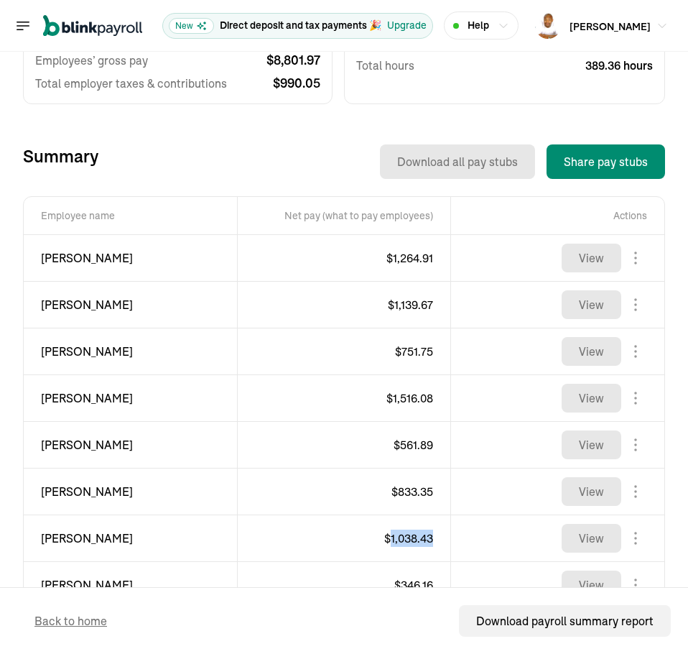
click at [404, 535] on span "$ 1,038.43" at bounding box center [408, 538] width 49 height 14
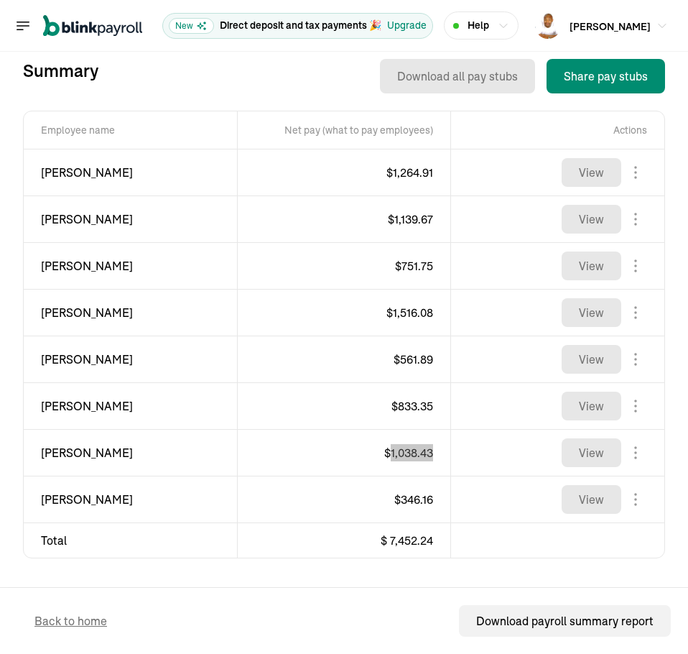
scroll to position [517, 0]
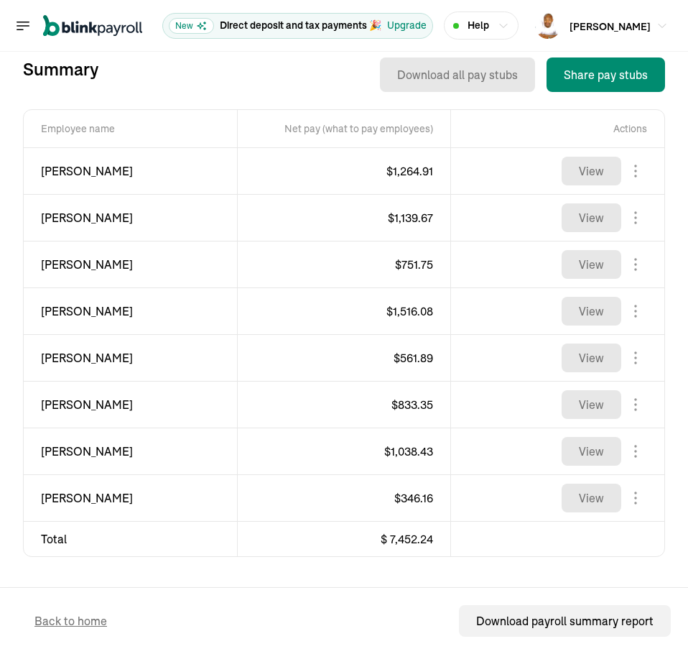
click at [86, 497] on span "[PERSON_NAME]" at bounding box center [130, 497] width 179 height 17
click at [420, 498] on span "$ 346.16" at bounding box center [413, 498] width 39 height 14
